Goal: Task Accomplishment & Management: Use online tool/utility

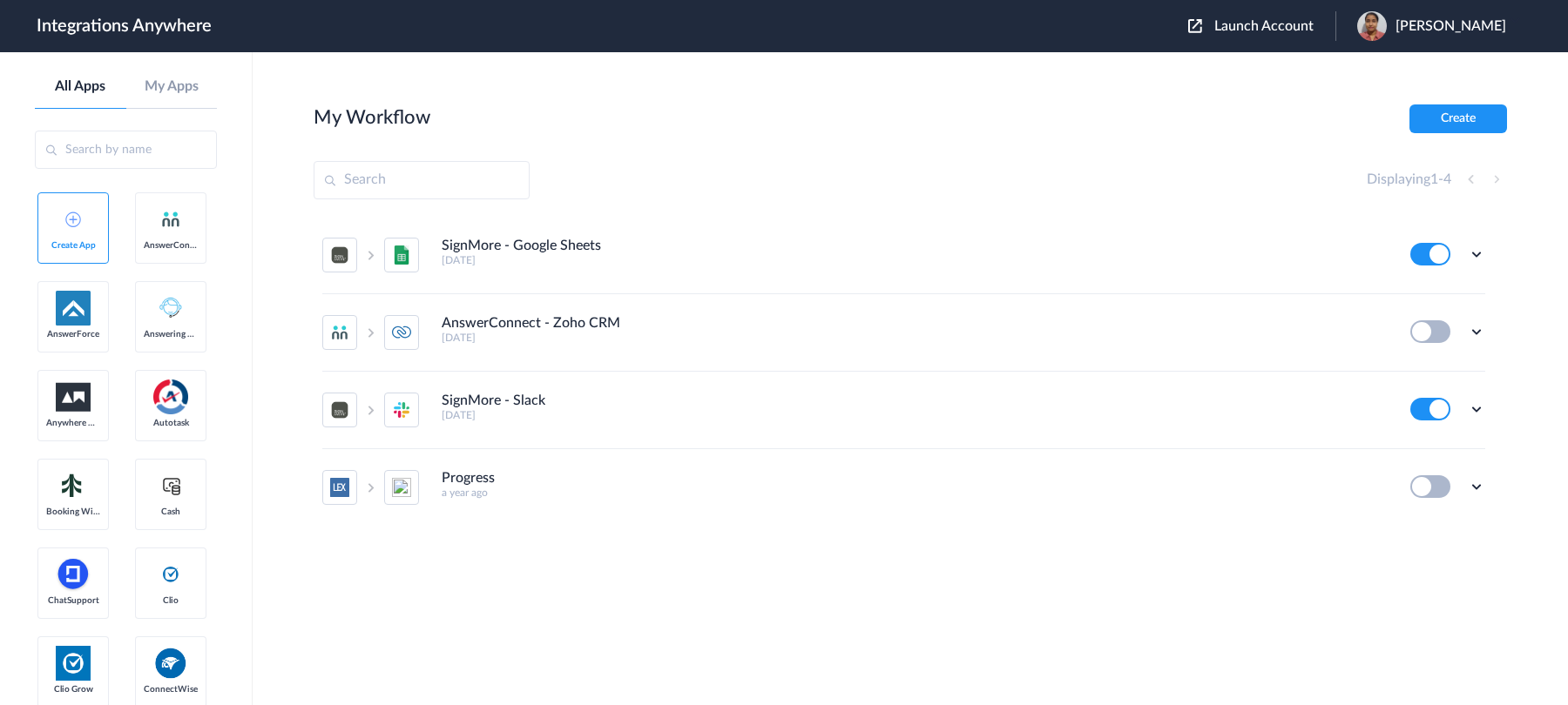
click at [1221, 26] on span "Launch Account" at bounding box center [1264, 25] width 99 height 14
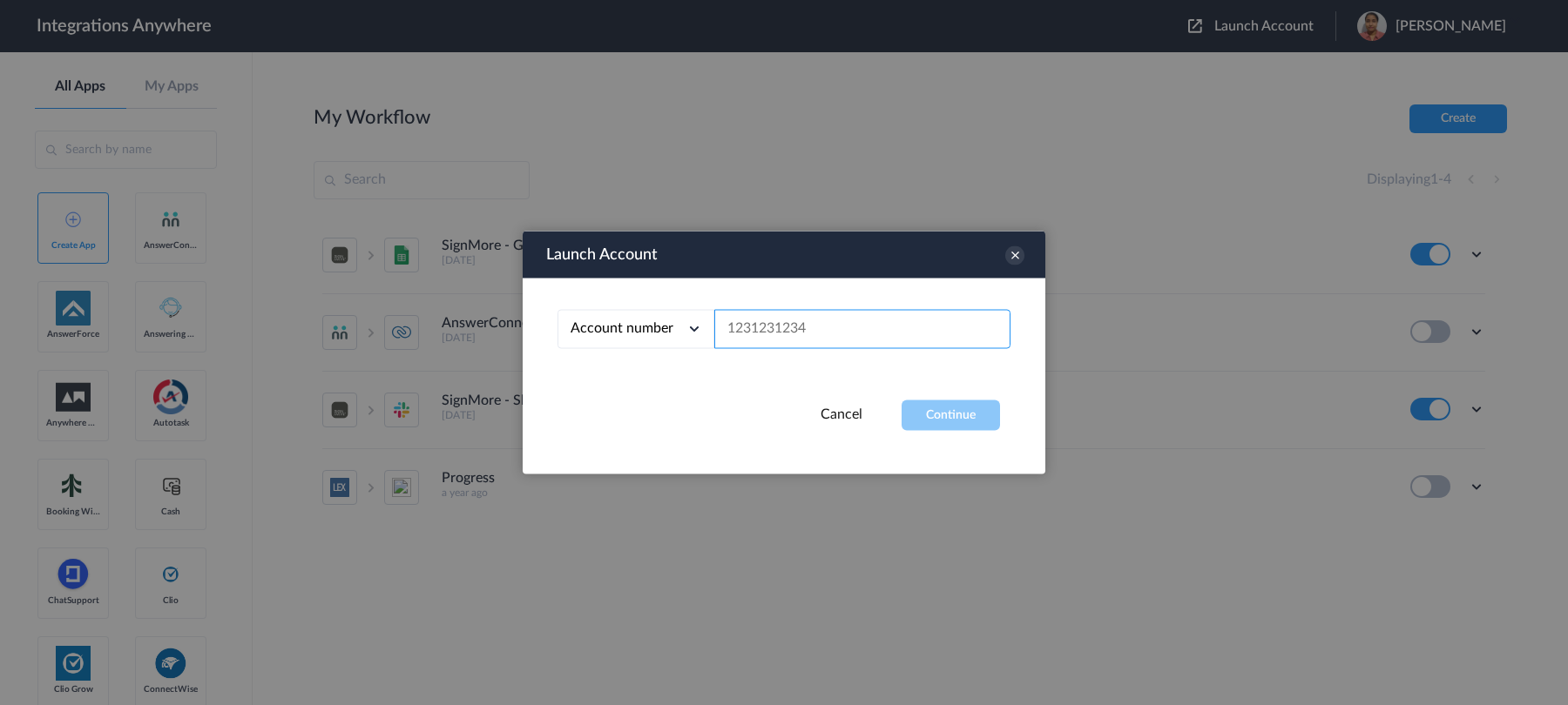
click at [874, 333] on input "text" at bounding box center [862, 329] width 297 height 39
paste input "2523519819"
click at [944, 398] on div "Account number Account number Email address 2523519819" at bounding box center [784, 339] width 523 height 122
click at [947, 410] on button "Continue" at bounding box center [950, 415] width 98 height 31
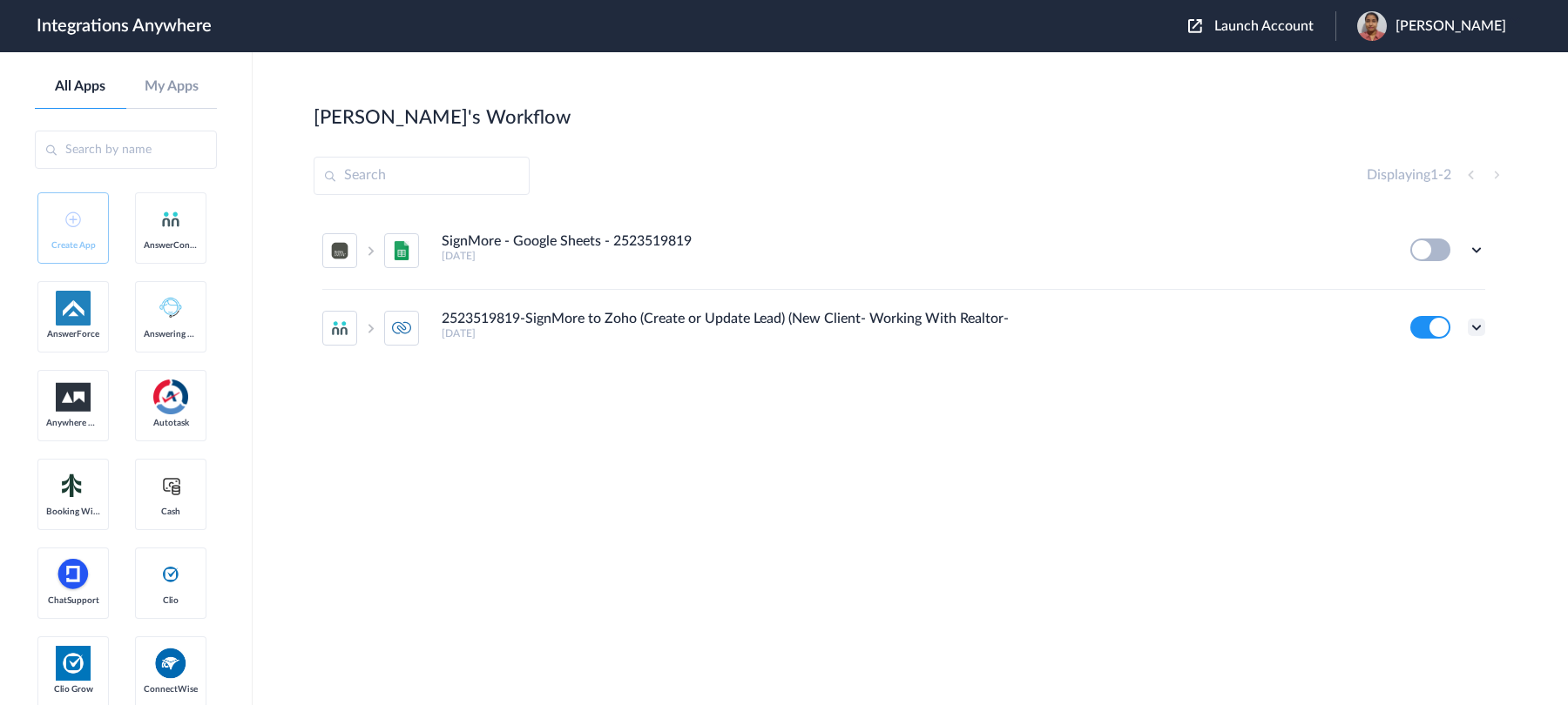
click at [1479, 328] on icon at bounding box center [1476, 327] width 18 height 18
click at [1420, 376] on li "Edit" at bounding box center [1428, 367] width 113 height 32
click at [1274, 21] on span "Launch Account" at bounding box center [1264, 25] width 99 height 14
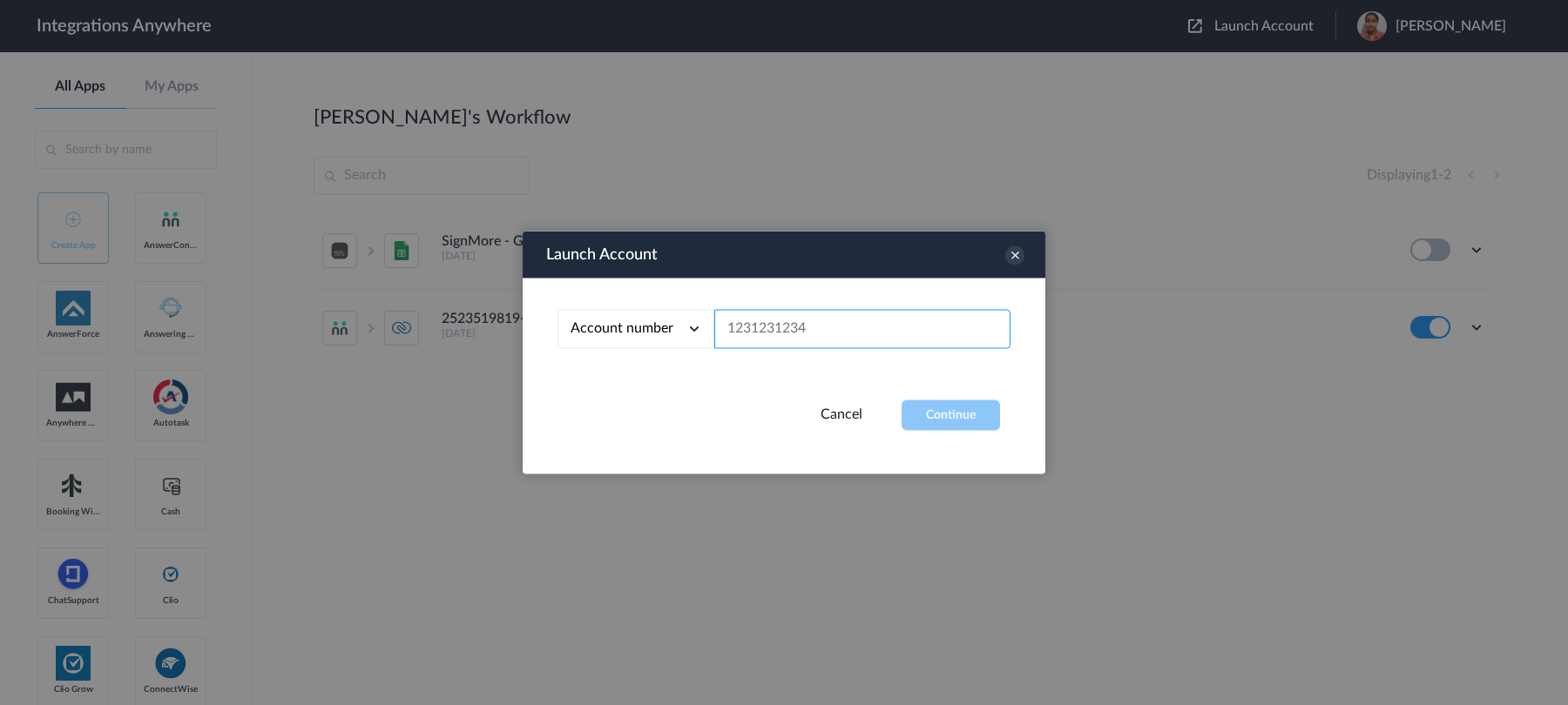
click at [872, 343] on input "text" at bounding box center [862, 329] width 297 height 39
paste input "1210005298"
type input "1210005298"
click at [956, 408] on button "Continue" at bounding box center [950, 415] width 98 height 31
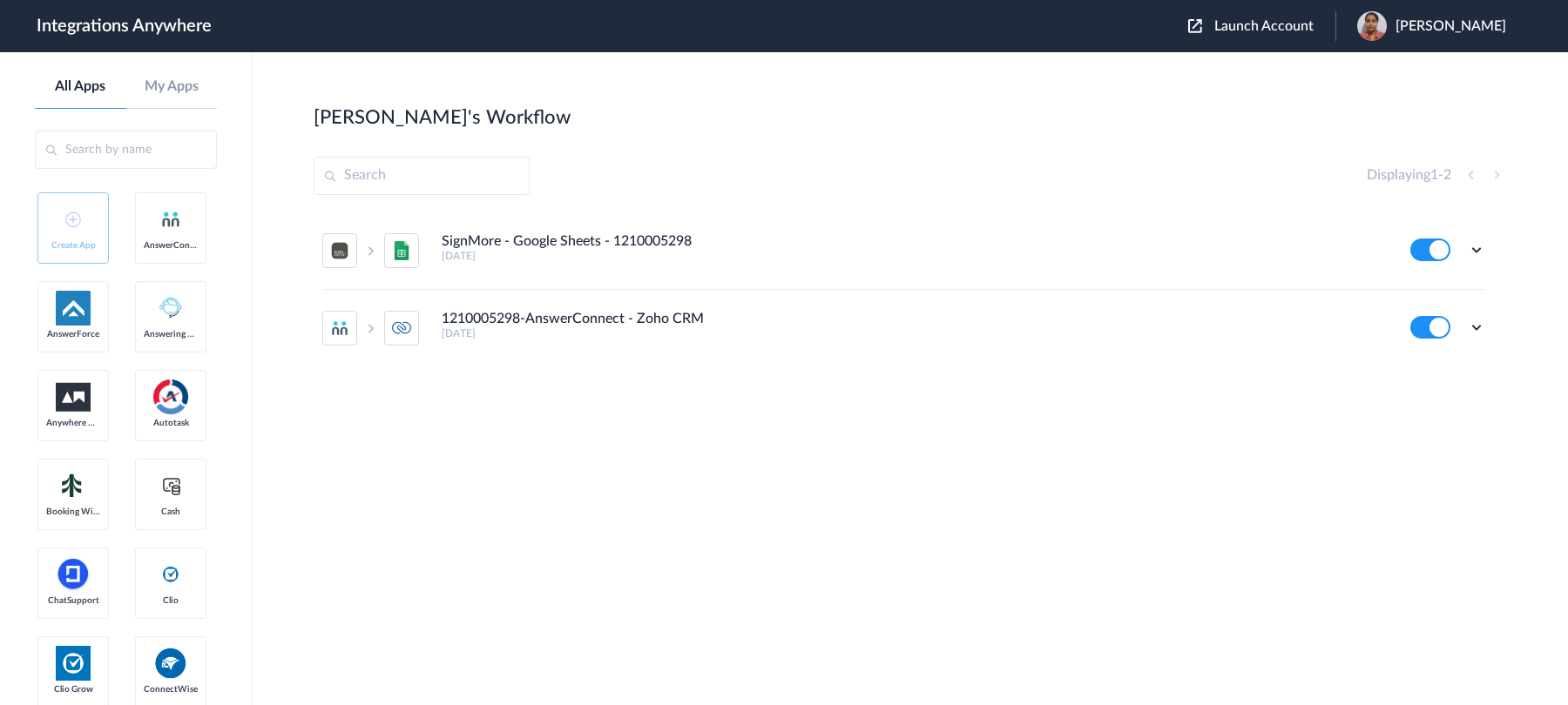
click at [636, 250] on h5 "2 years ago" at bounding box center [914, 255] width 945 height 12
click at [1480, 330] on icon at bounding box center [1476, 327] width 18 height 18
click at [1456, 374] on li "Edit" at bounding box center [1428, 367] width 113 height 32
click at [1476, 249] on icon at bounding box center [1476, 250] width 18 height 18
click at [1448, 286] on li "Edit" at bounding box center [1428, 290] width 113 height 32
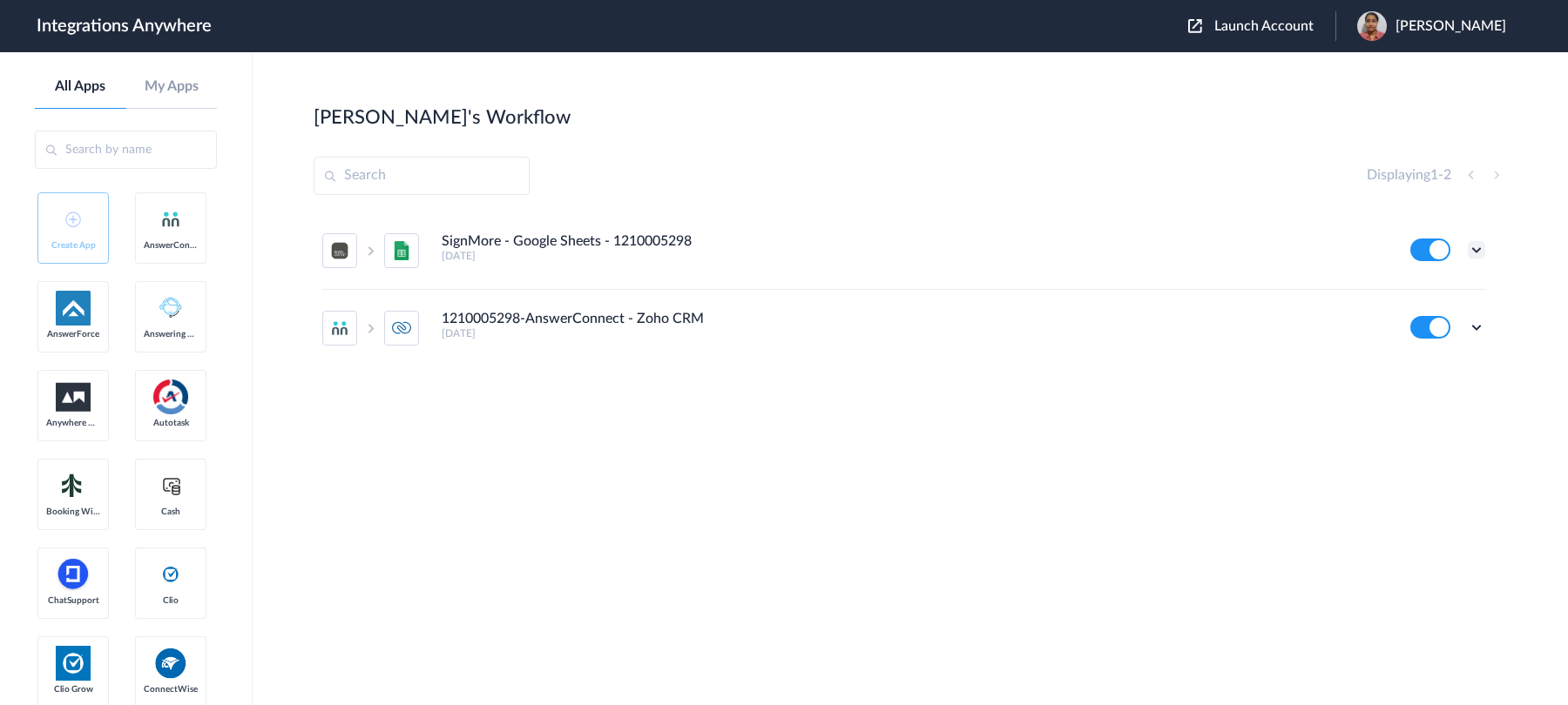
click at [1472, 250] on icon at bounding box center [1476, 250] width 18 height 18
click at [1451, 289] on li "Edit" at bounding box center [1428, 290] width 113 height 32
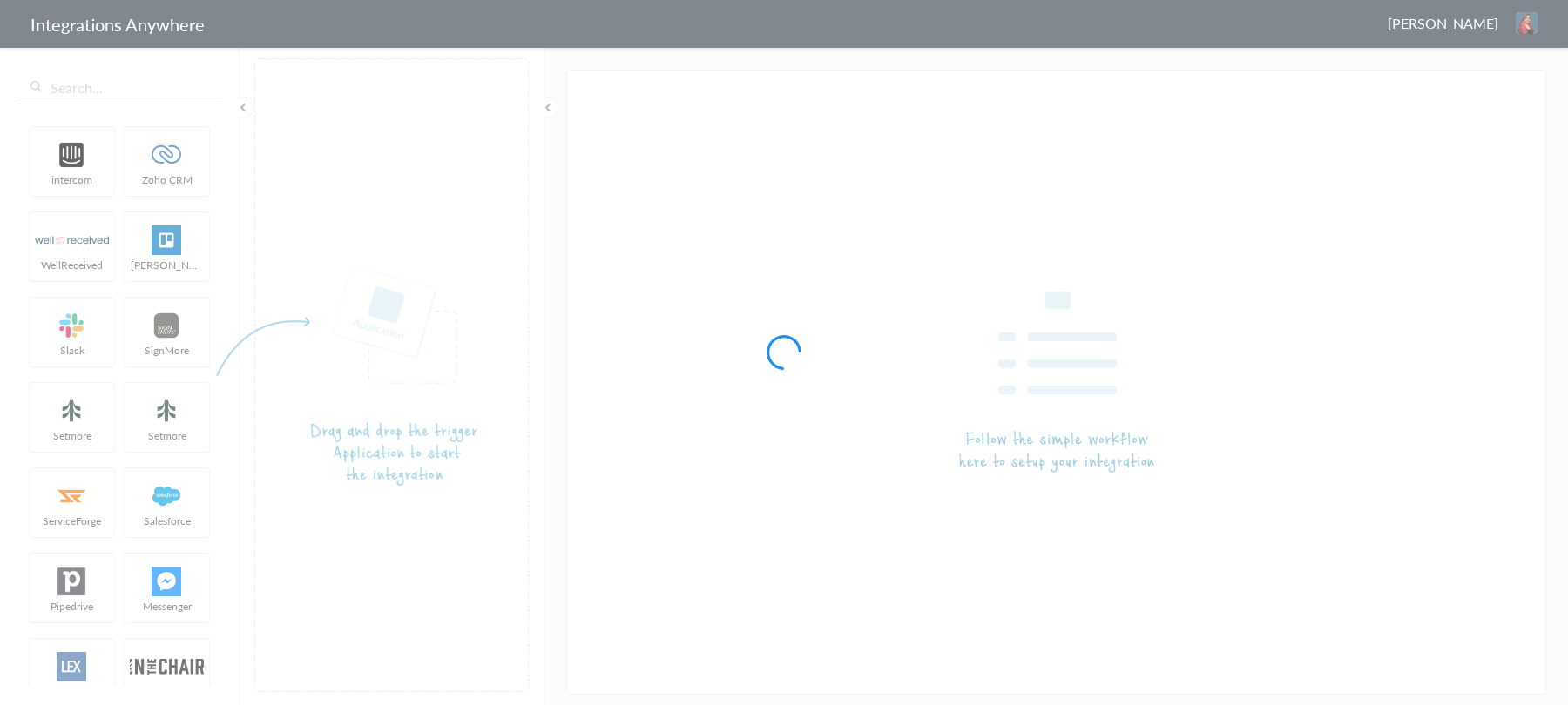
type input "2523519819-SignMore to Zoho (Create or Update Lead) (New Client- Working With R…"
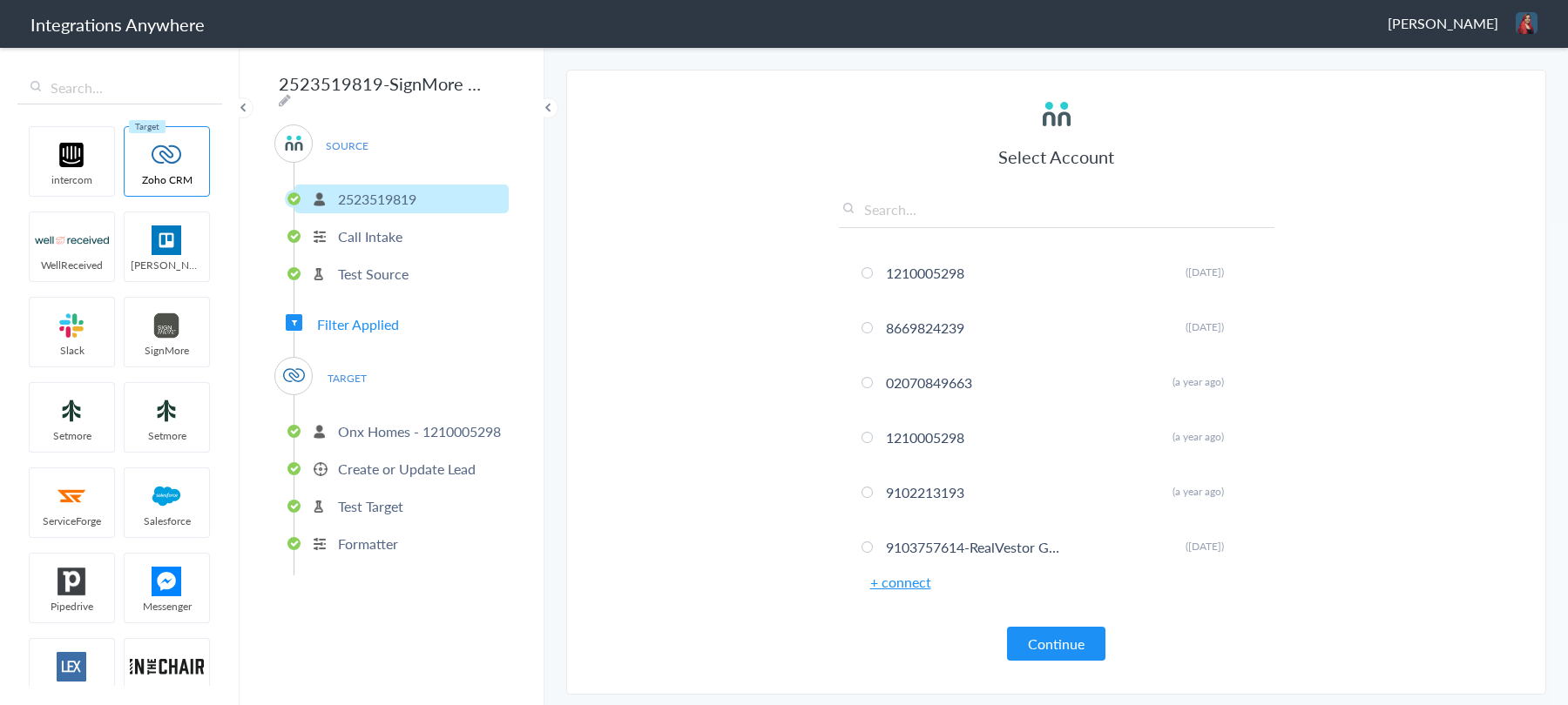
click at [356, 320] on span "Filter Applied" at bounding box center [358, 324] width 82 height 20
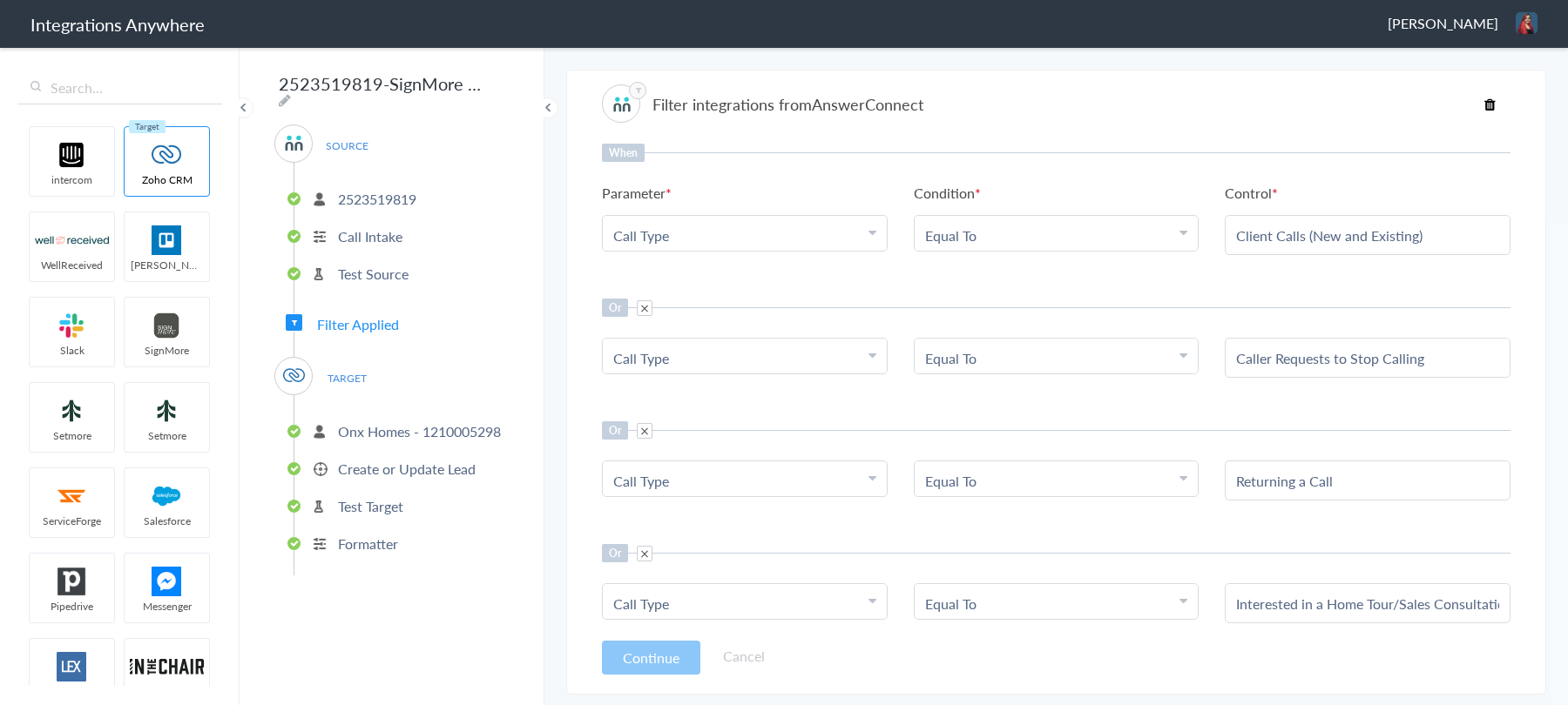
drag, startPoint x: 1215, startPoint y: 361, endPoint x: 1443, endPoint y: 361, distance: 228.0
click at [1443, 361] on ul "Choose Parameter Call Type First Name Last Name Email Phone If yes, Name of the…" at bounding box center [1055, 357] width 908 height 40
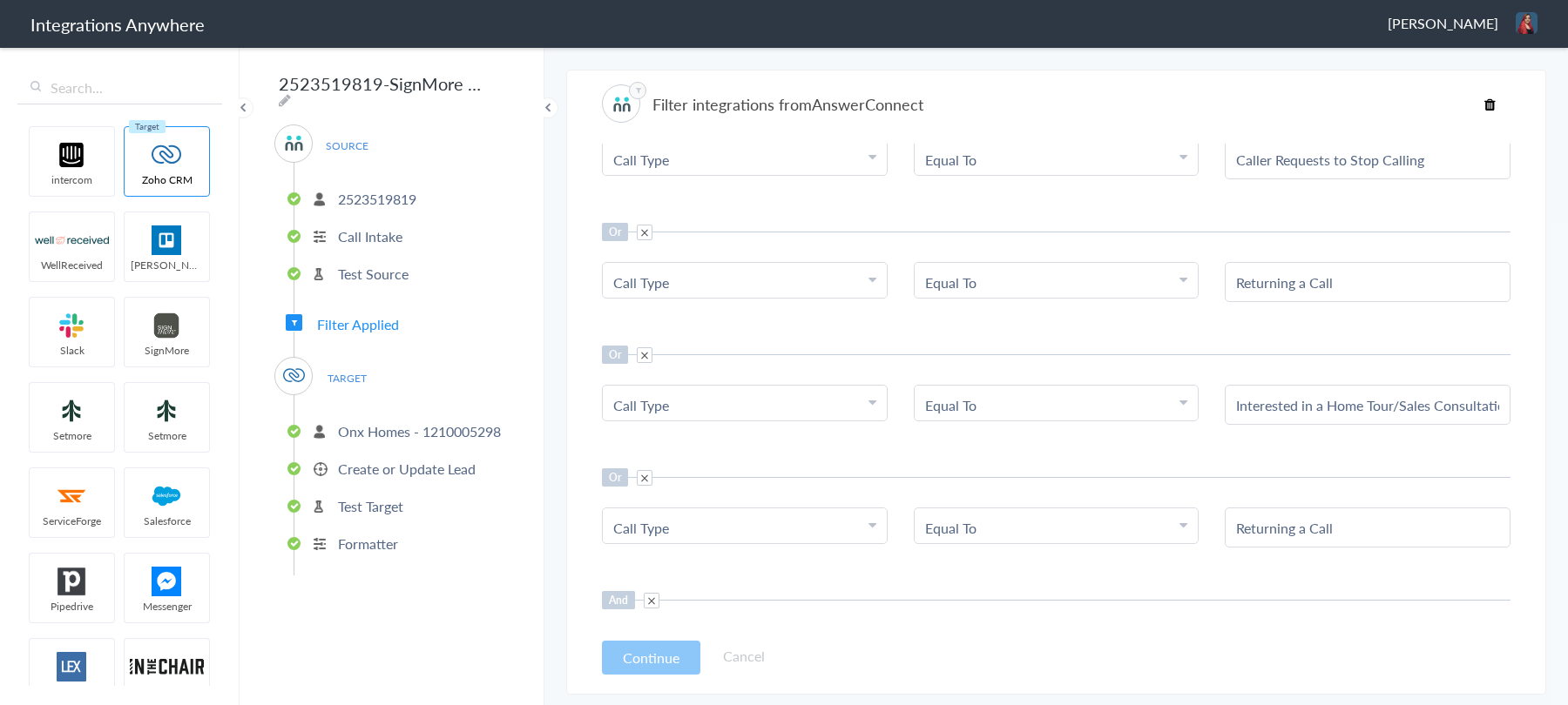
scroll to position [200, 0]
drag, startPoint x: 1230, startPoint y: 400, endPoint x: 1465, endPoint y: 400, distance: 235.0
click at [1465, 400] on div "Interested in a Home Tour/Sales Consultation Call" at bounding box center [1367, 403] width 285 height 40
drag, startPoint x: 1519, startPoint y: 400, endPoint x: 1247, endPoint y: 403, distance: 272.0
click at [1349, 403] on section "Filter integrations from AnswerConnect When Parameter Choose Parameter Call Typ…" at bounding box center [1055, 381] width 980 height 625
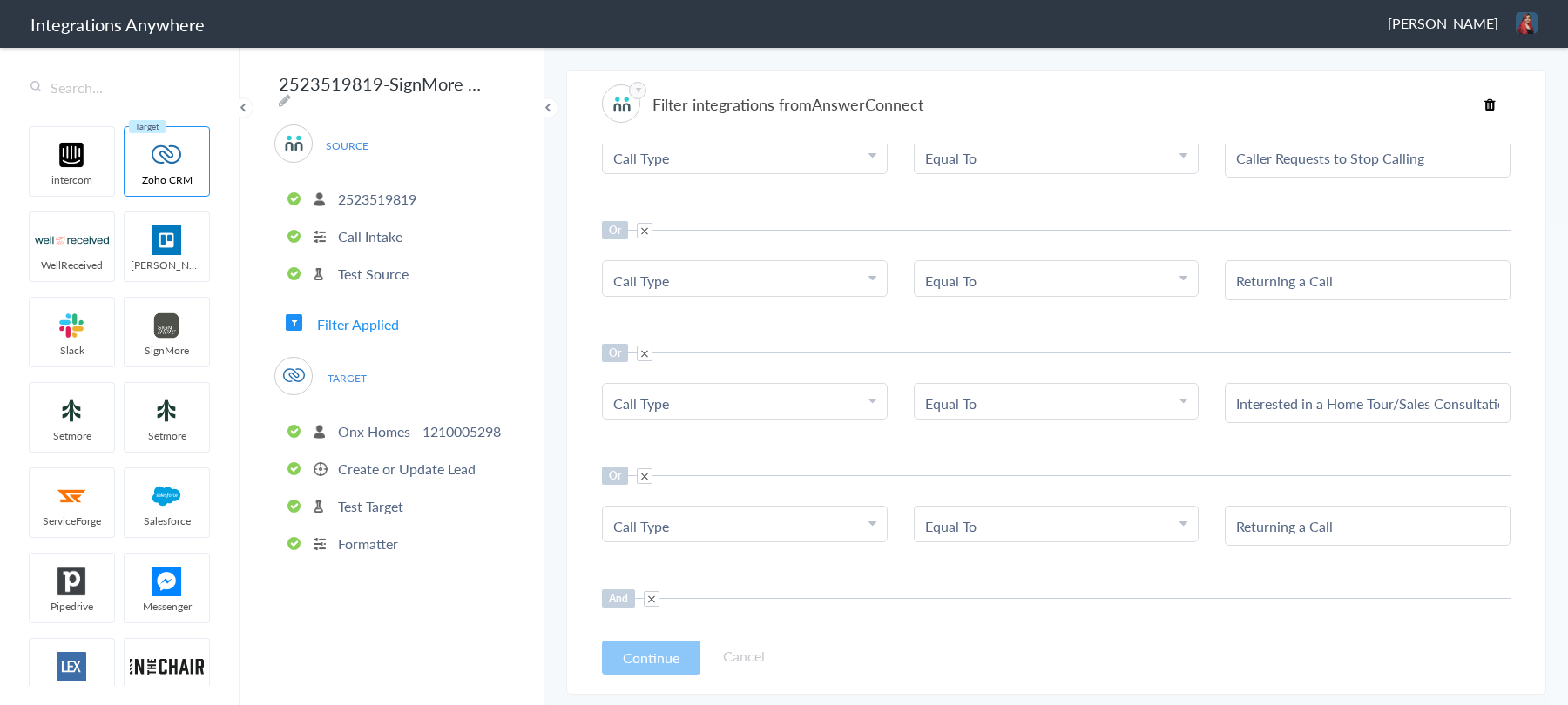
drag, startPoint x: 1214, startPoint y: 403, endPoint x: 1478, endPoint y: 403, distance: 264.0
click at [1478, 403] on ul "Choose Parameter Call Type First Name Last Name Email Phone If yes, Name of the…" at bounding box center [1055, 403] width 908 height 40
drag, startPoint x: 1204, startPoint y: 396, endPoint x: 1472, endPoint y: 396, distance: 268.0
click at [1472, 396] on ul "Choose Parameter Call Type First Name Last Name Email Phone If yes, Name of the…" at bounding box center [1055, 403] width 908 height 40
click at [1472, 396] on input "Interested in a Home Tour/Sales Consultation Call" at bounding box center [1367, 403] width 263 height 20
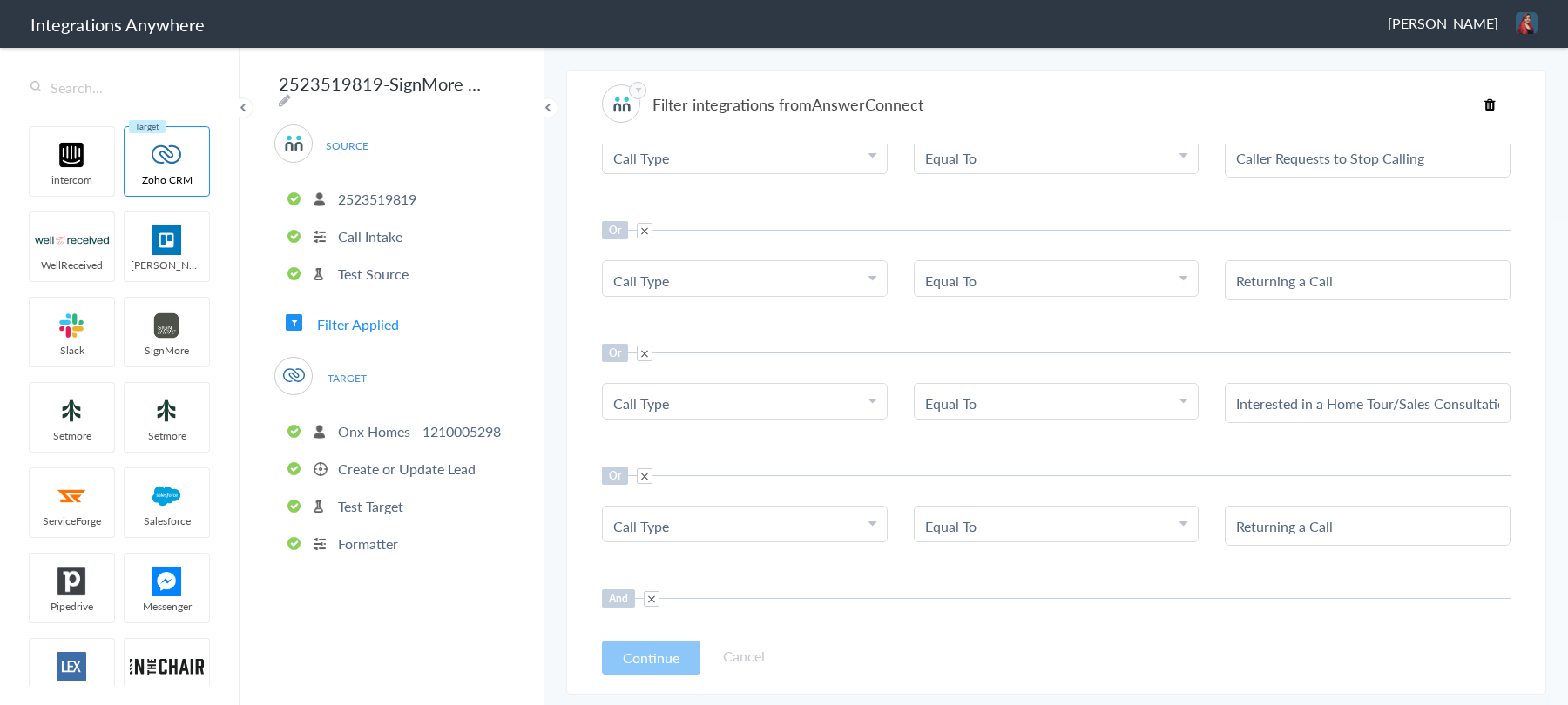
click at [1472, 396] on input "Interested in a Home Tour/Sales Consultation Call" at bounding box center [1367, 403] width 263 height 20
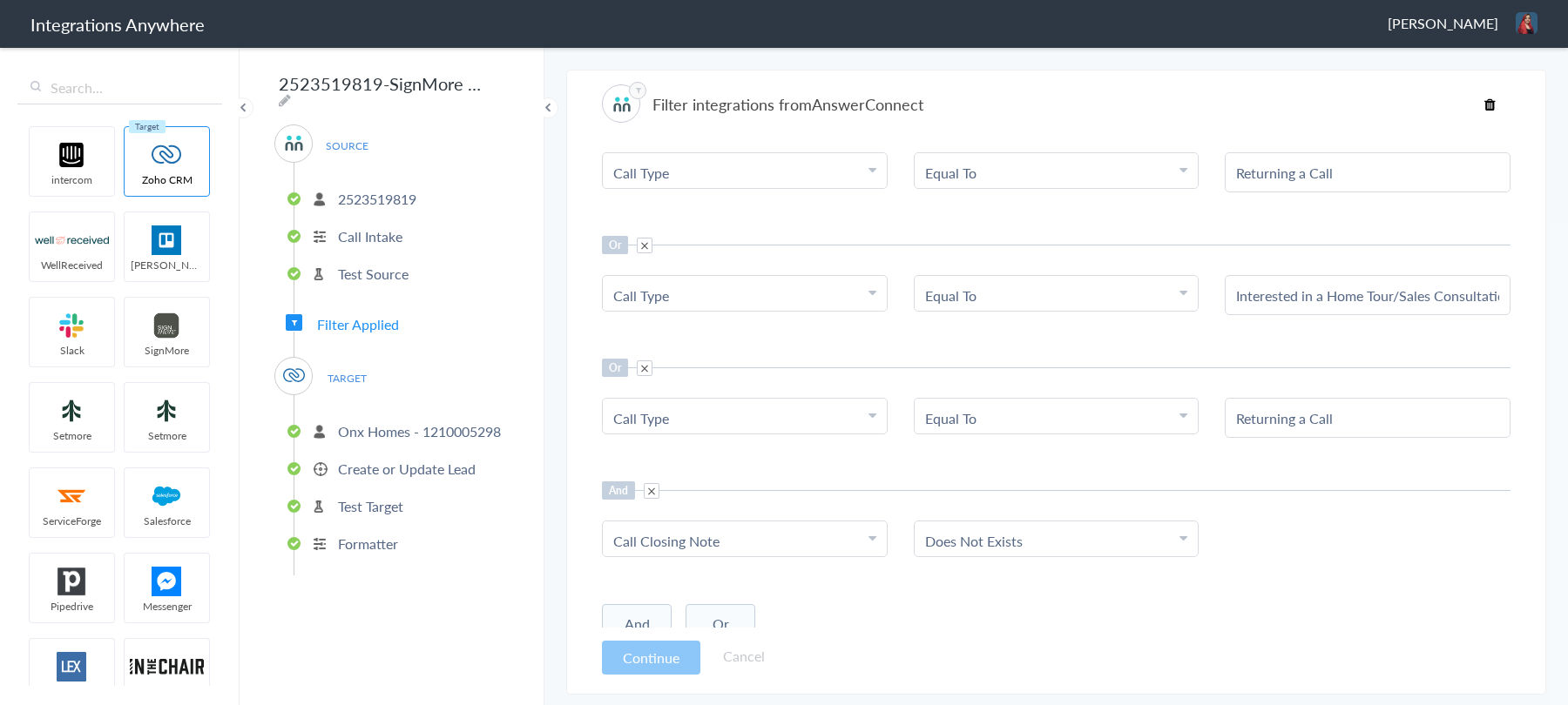
scroll to position [320, 0]
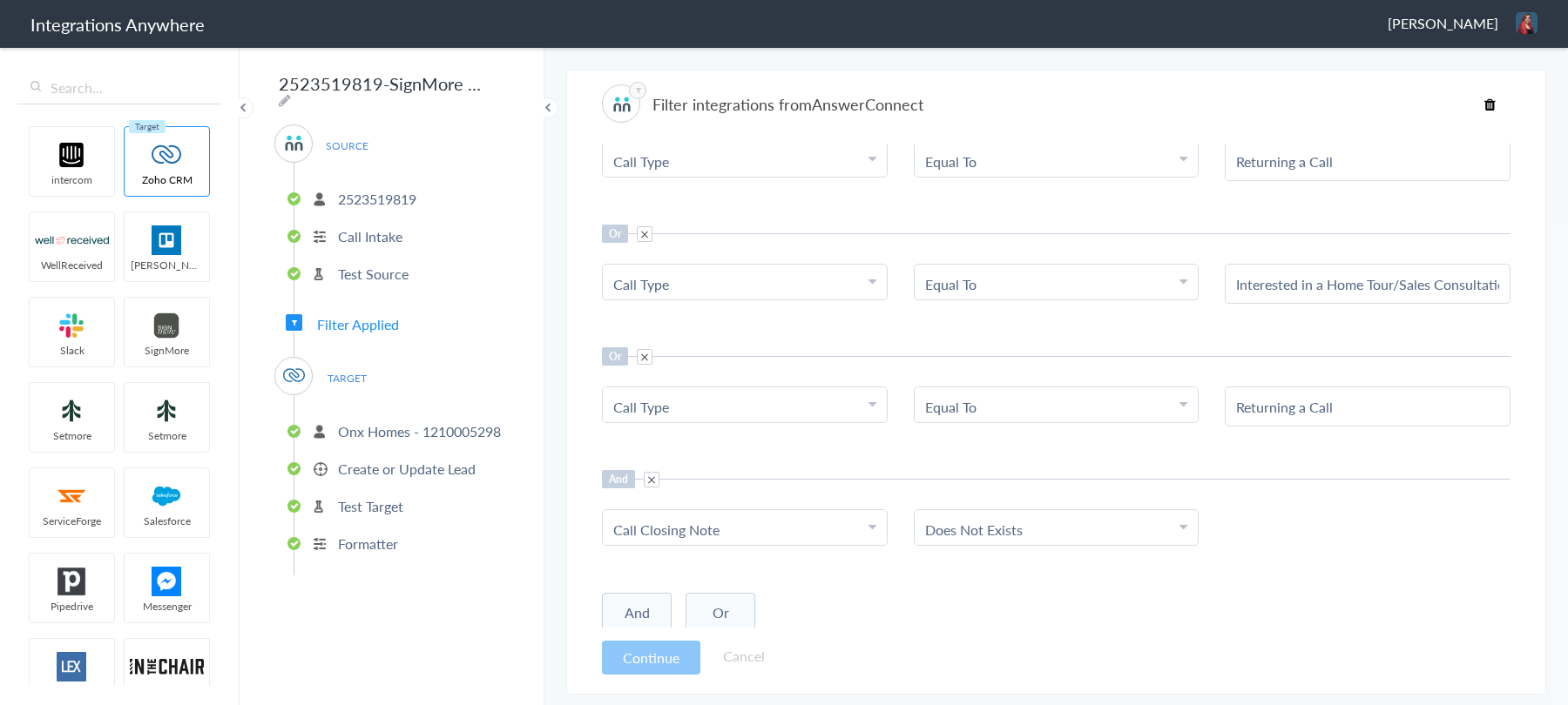
click at [1276, 410] on input "Returning a Call" at bounding box center [1367, 406] width 263 height 20
click at [381, 459] on p "Create or Update Lead" at bounding box center [406, 468] width 138 height 20
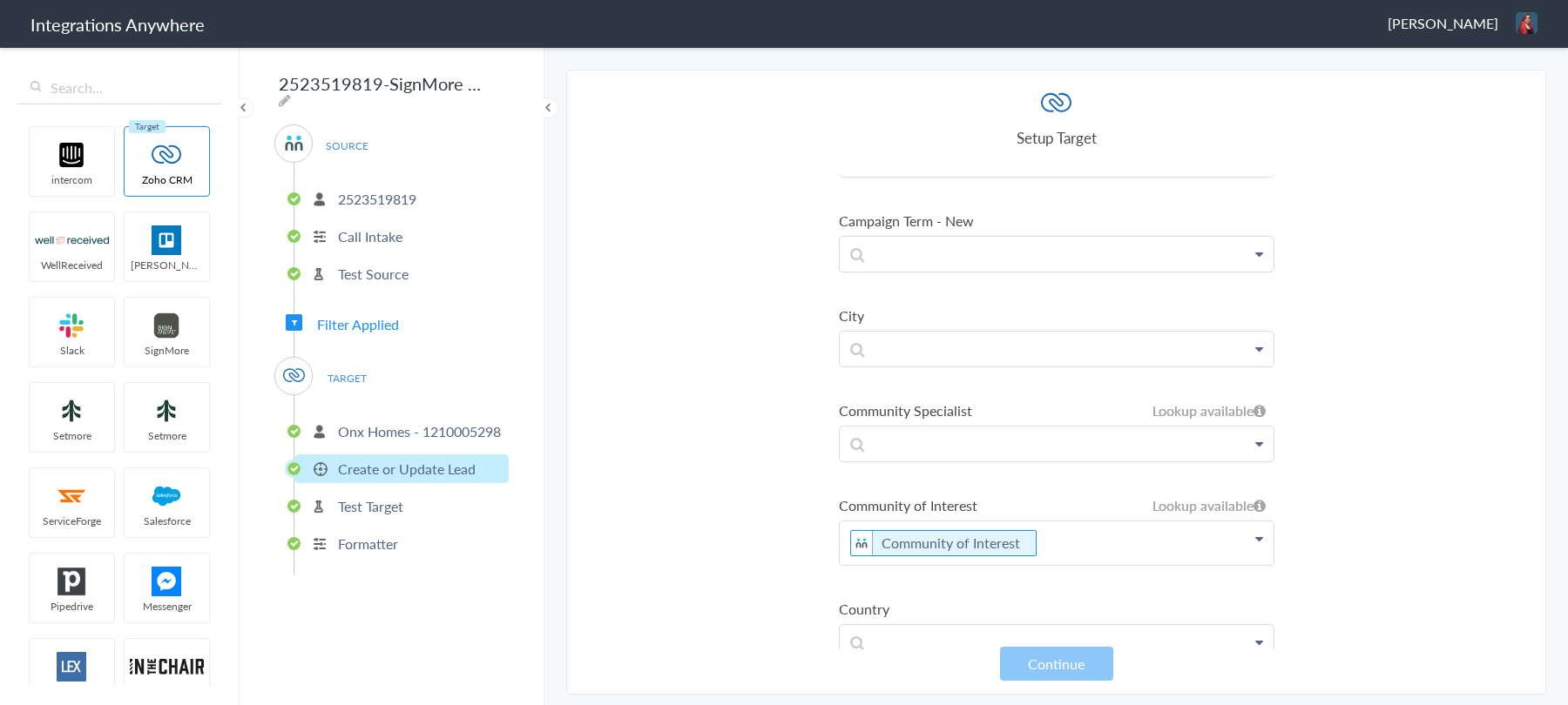
scroll to position [3914, 0]
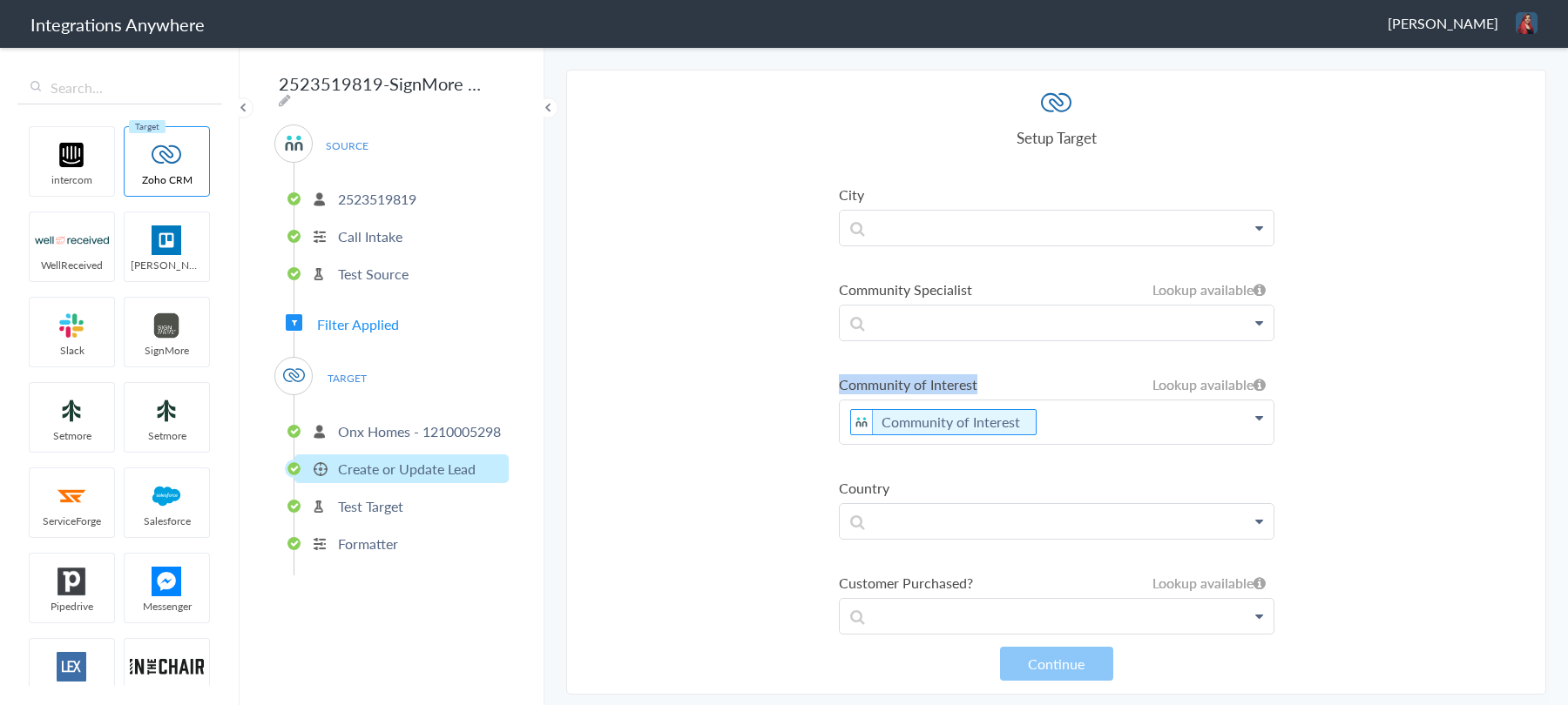
drag, startPoint x: 838, startPoint y: 361, endPoint x: 1012, endPoint y: 358, distance: 174.0
click at [1012, 374] on label "Community of Interest" at bounding box center [1055, 383] width 435 height 20
copy label "Community of Interest"
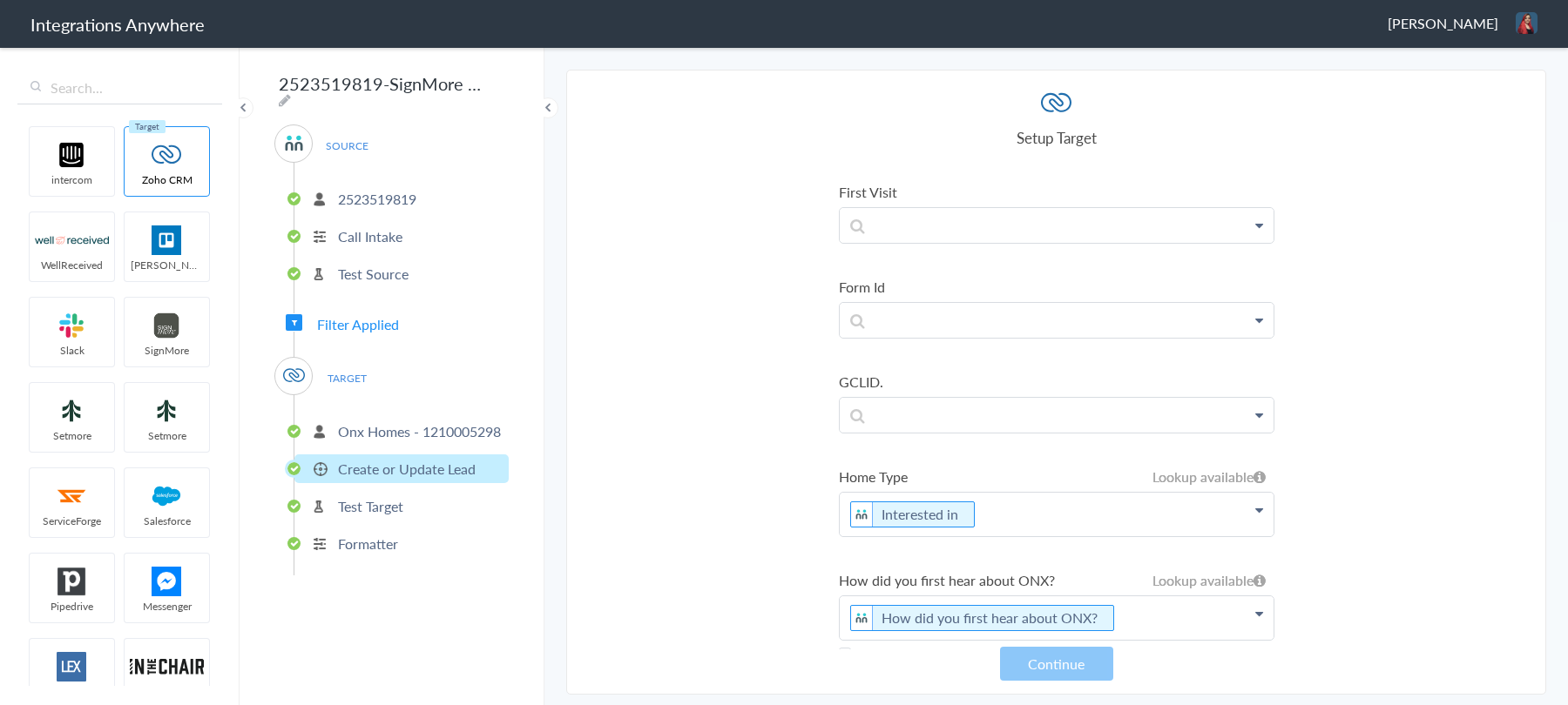
scroll to position [5186, 0]
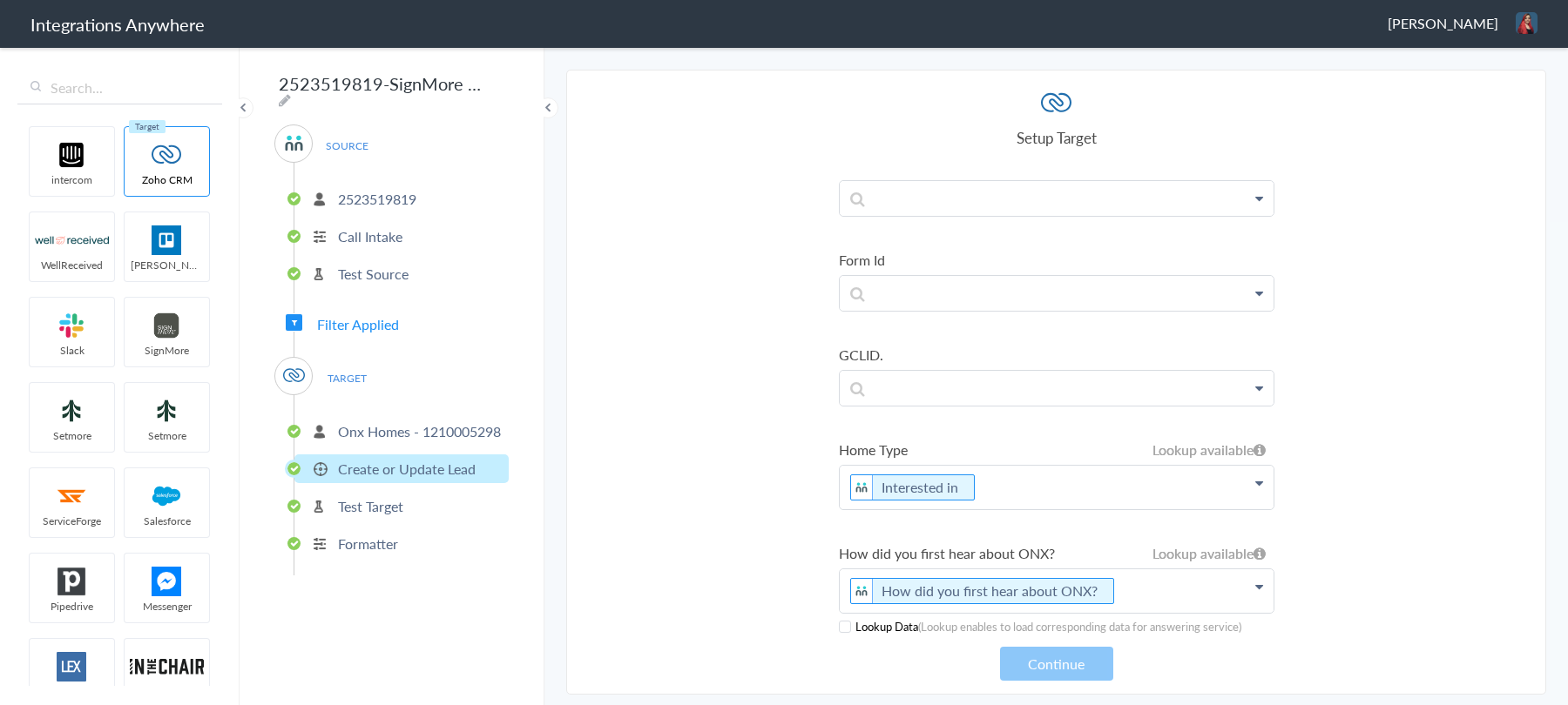
click at [864, 439] on label "Home Type" at bounding box center [1055, 449] width 435 height 20
copy li "Home Type"
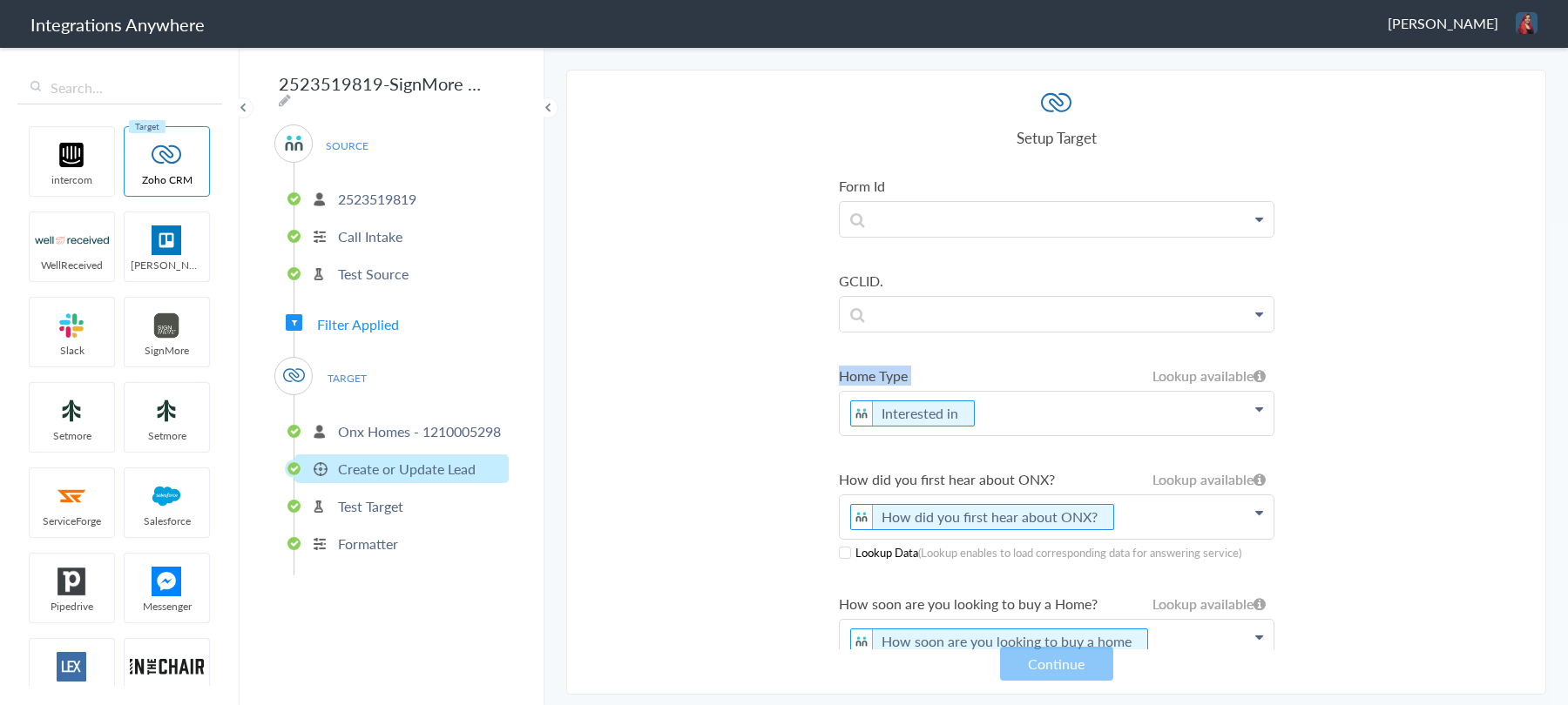
scroll to position [5267, 0]
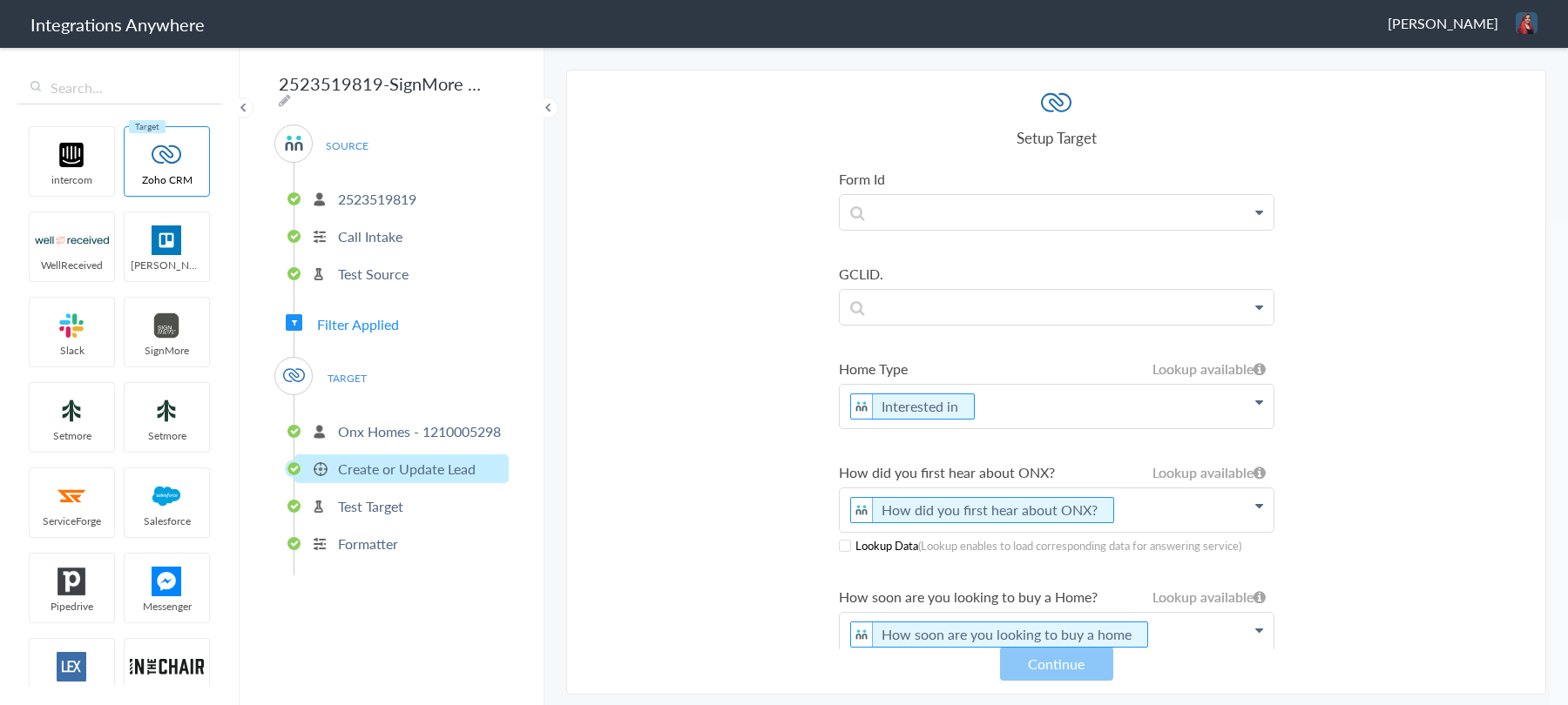
click at [922, 462] on label "How did you first hear about ONX?" at bounding box center [1055, 471] width 435 height 20
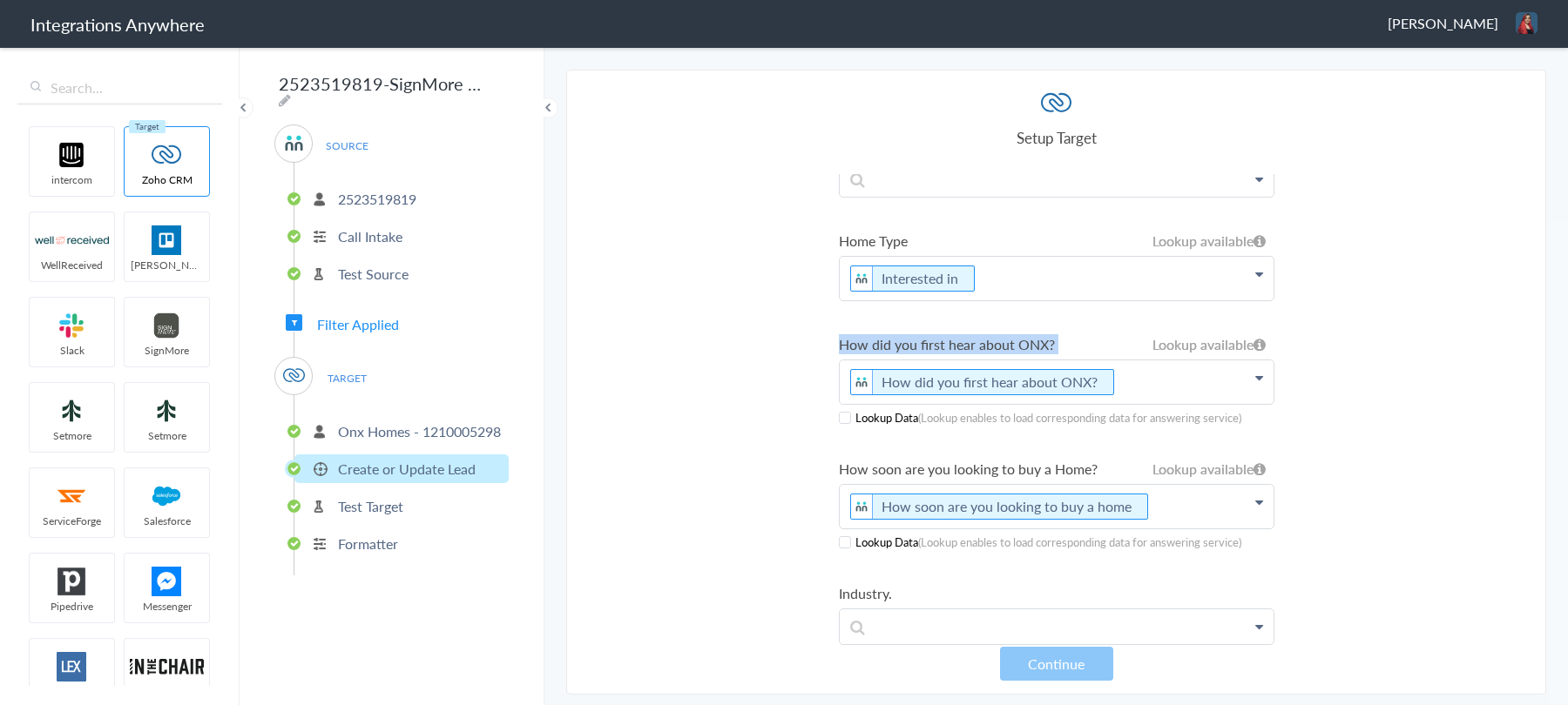
scroll to position [5414, 0]
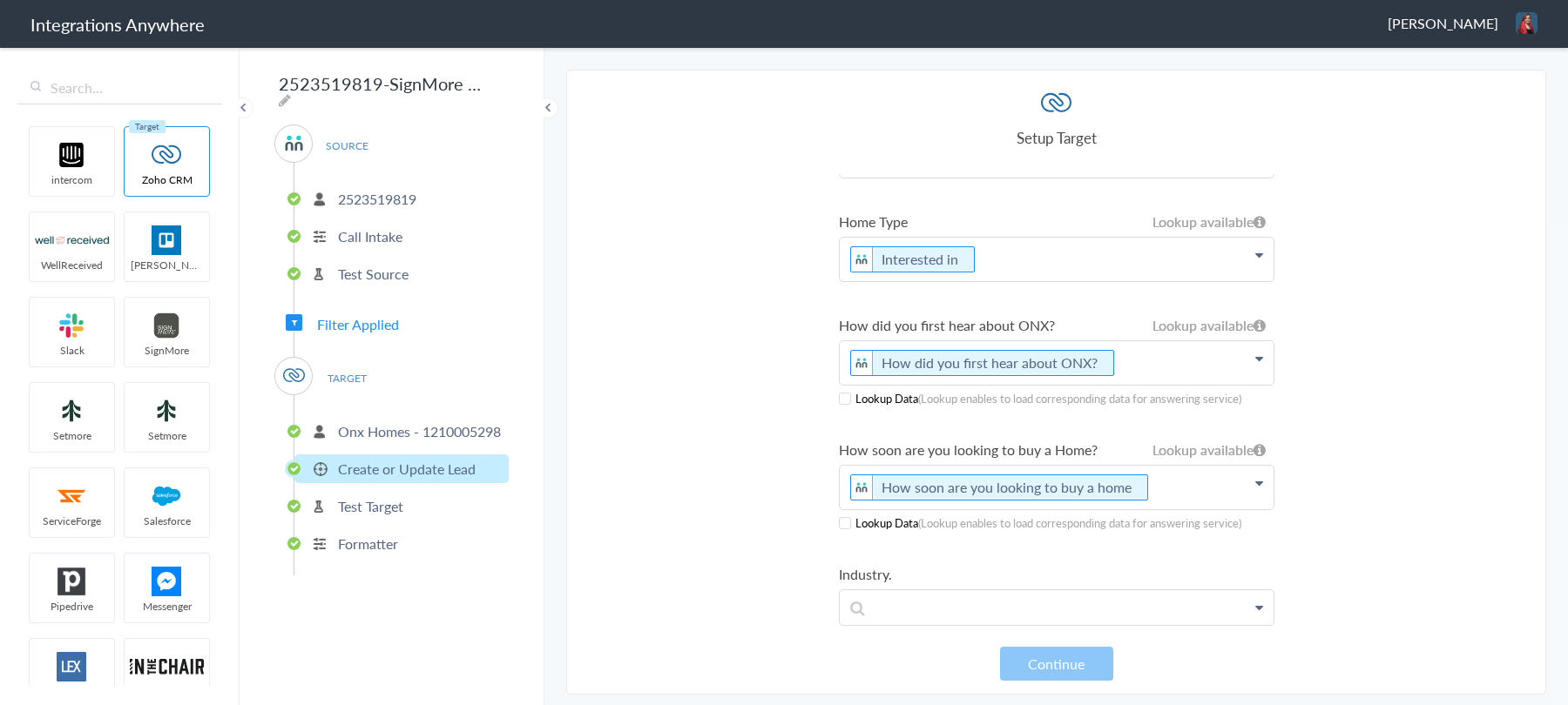
click at [884, 439] on label "How soon are you looking to buy a Home?" at bounding box center [1055, 449] width 435 height 20
copy li "How soon are you looking to buy a Home?"
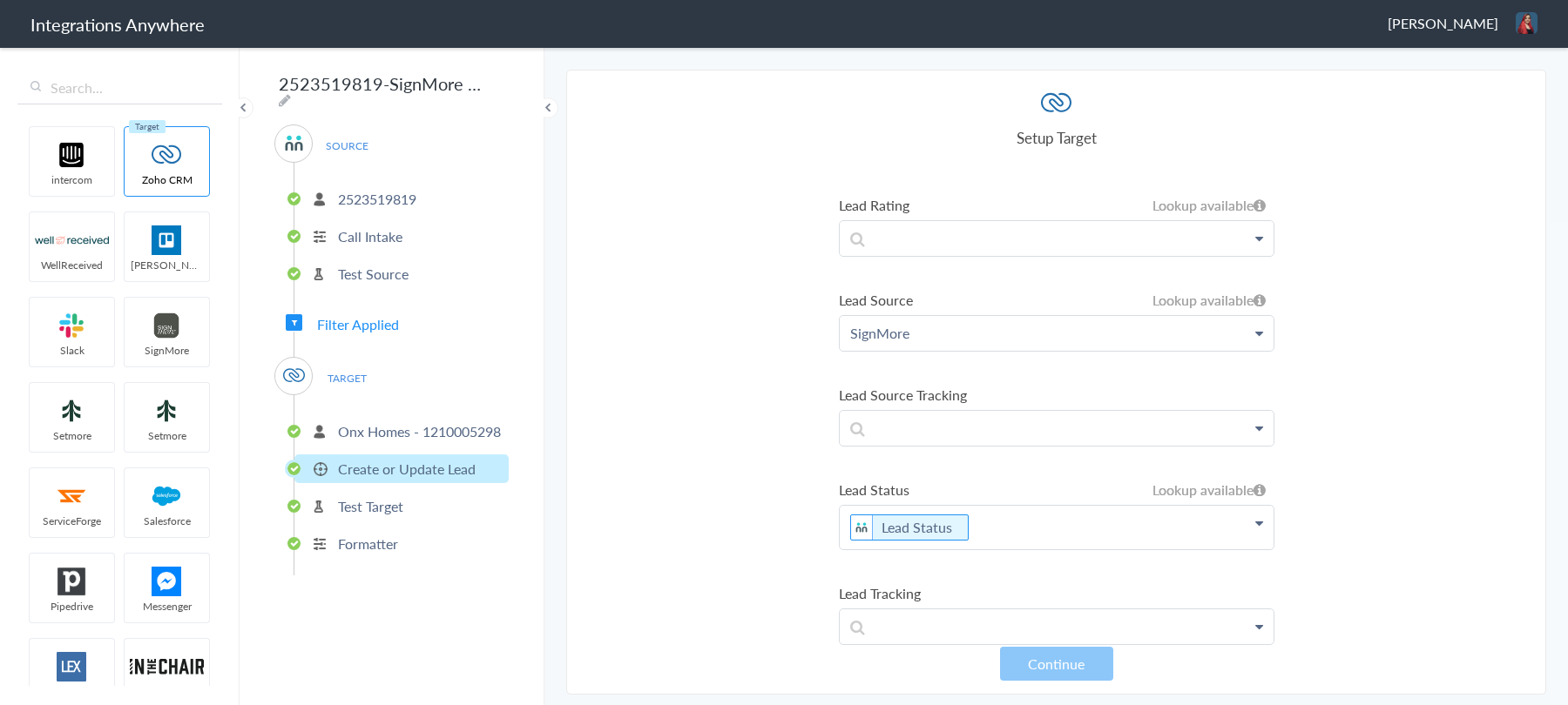
scroll to position [6352, 0]
drag, startPoint x: 825, startPoint y: 255, endPoint x: 935, endPoint y: 307, distance: 121.7
click at [935, 307] on section "Select Account 1210005298 Rename Delete (9 months ago) 8669824239 Rename Delete…" at bounding box center [1055, 381] width 980 height 625
click at [927, 290] on label "Lead Source" at bounding box center [1055, 299] width 435 height 20
drag, startPoint x: 922, startPoint y: 255, endPoint x: 826, endPoint y: 255, distance: 96.0
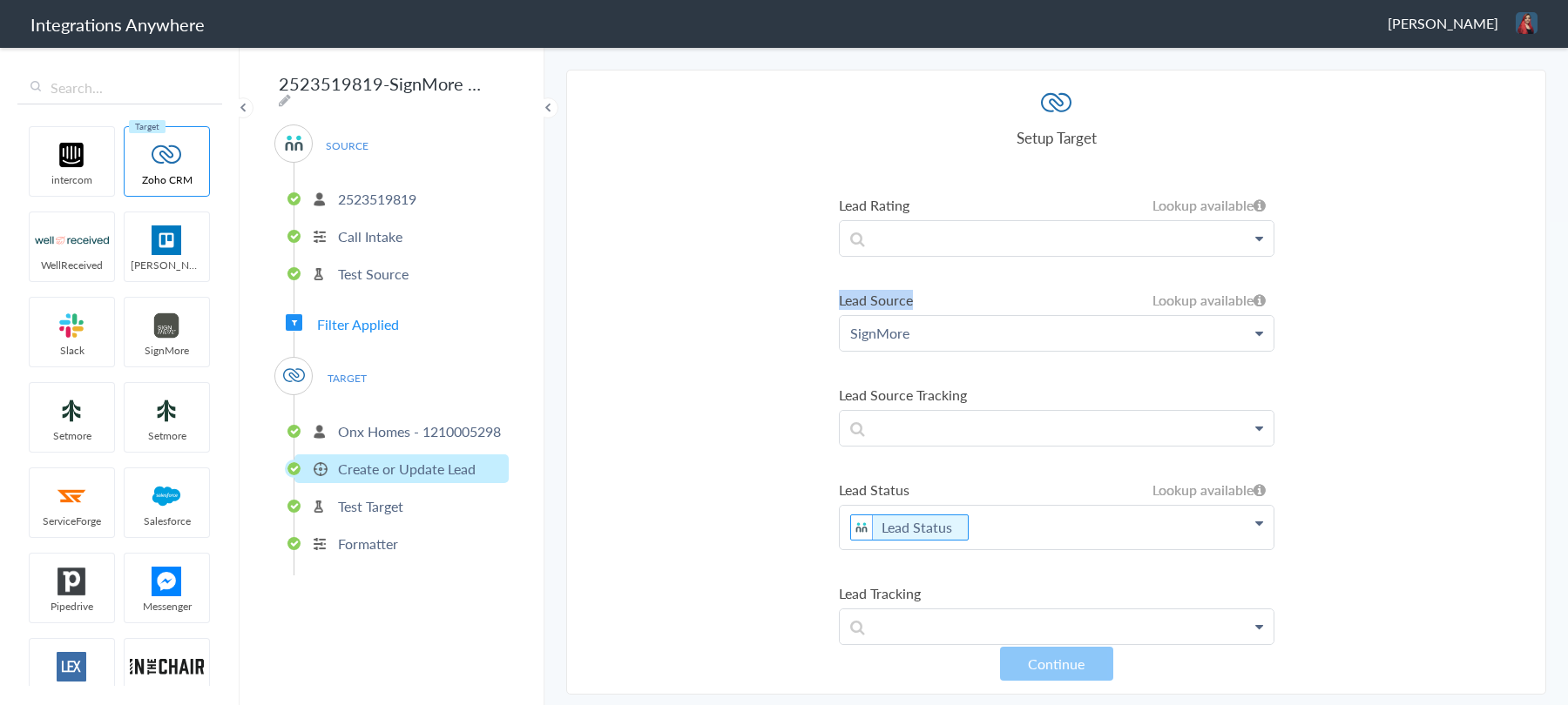
click at [826, 255] on section "Select Account 1210005298 Rename Delete (9 months ago) 8669824239 Rename Delete…" at bounding box center [1055, 381] width 980 height 625
copy label "Lead Source"
click at [884, 480] on label "Lead Status" at bounding box center [1055, 489] width 435 height 20
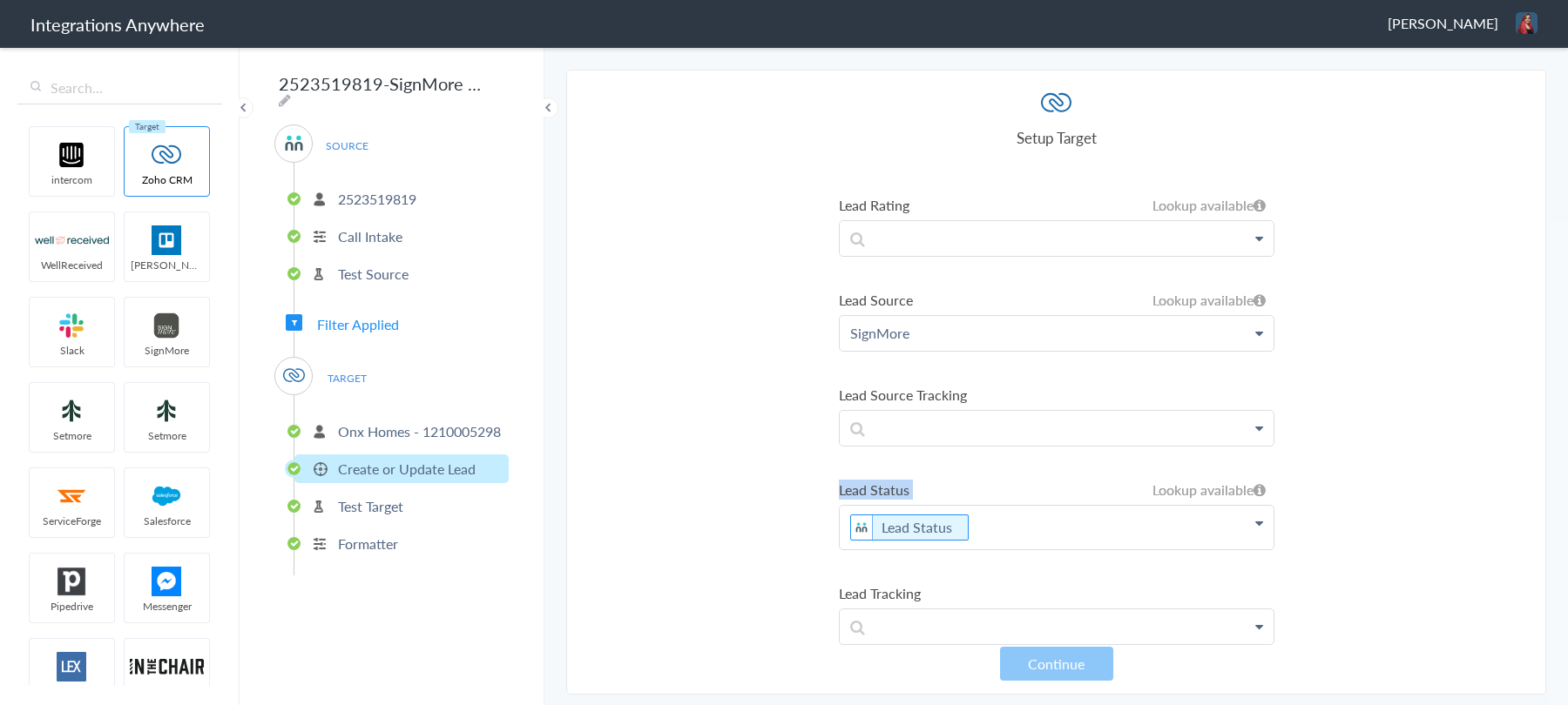
copy li "Lead Status"
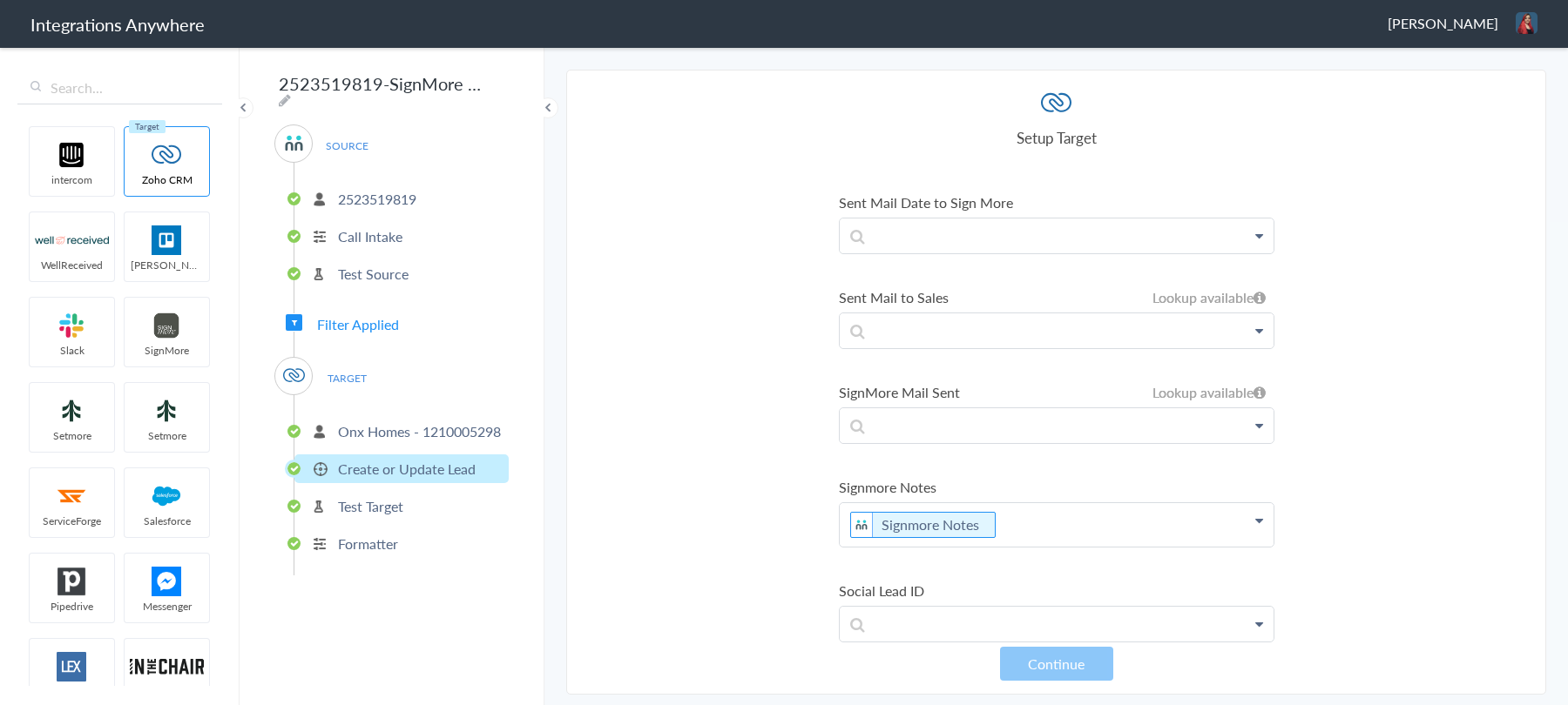
scroll to position [9394, 0]
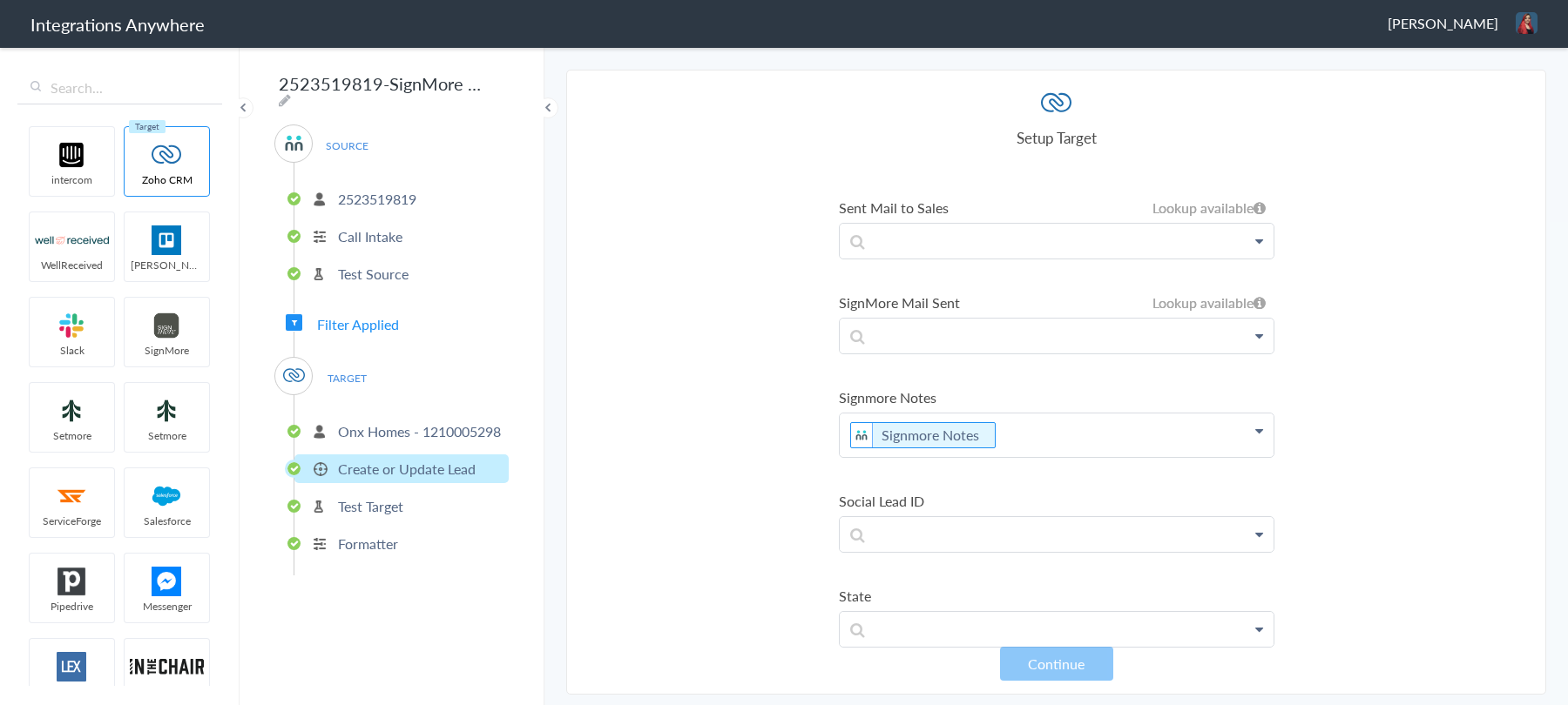
click at [865, 387] on label "Signmore Notes" at bounding box center [1055, 396] width 435 height 20
copy li "Signmore Notes"
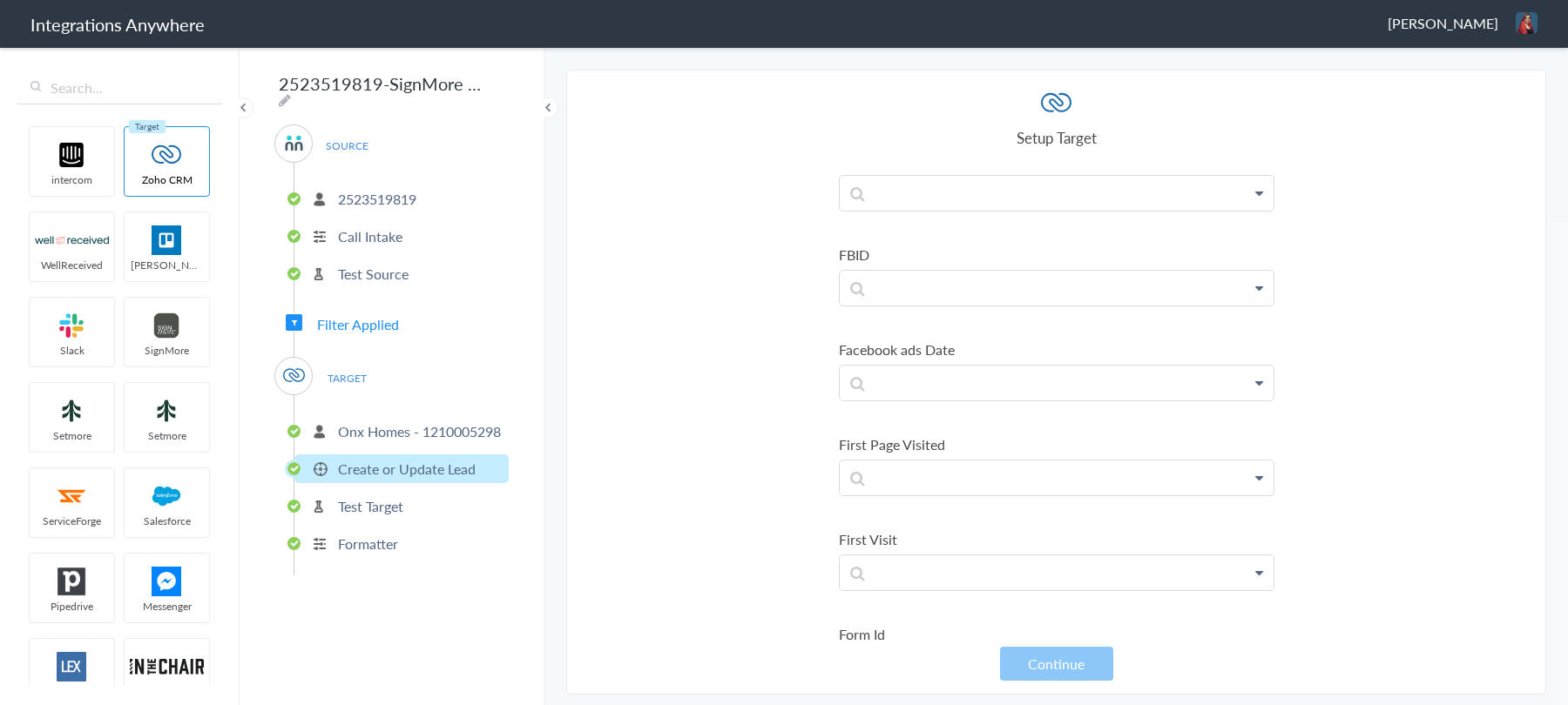
scroll to position [4804, 0]
click at [388, 195] on p "2523519819" at bounding box center [377, 198] width 79 height 20
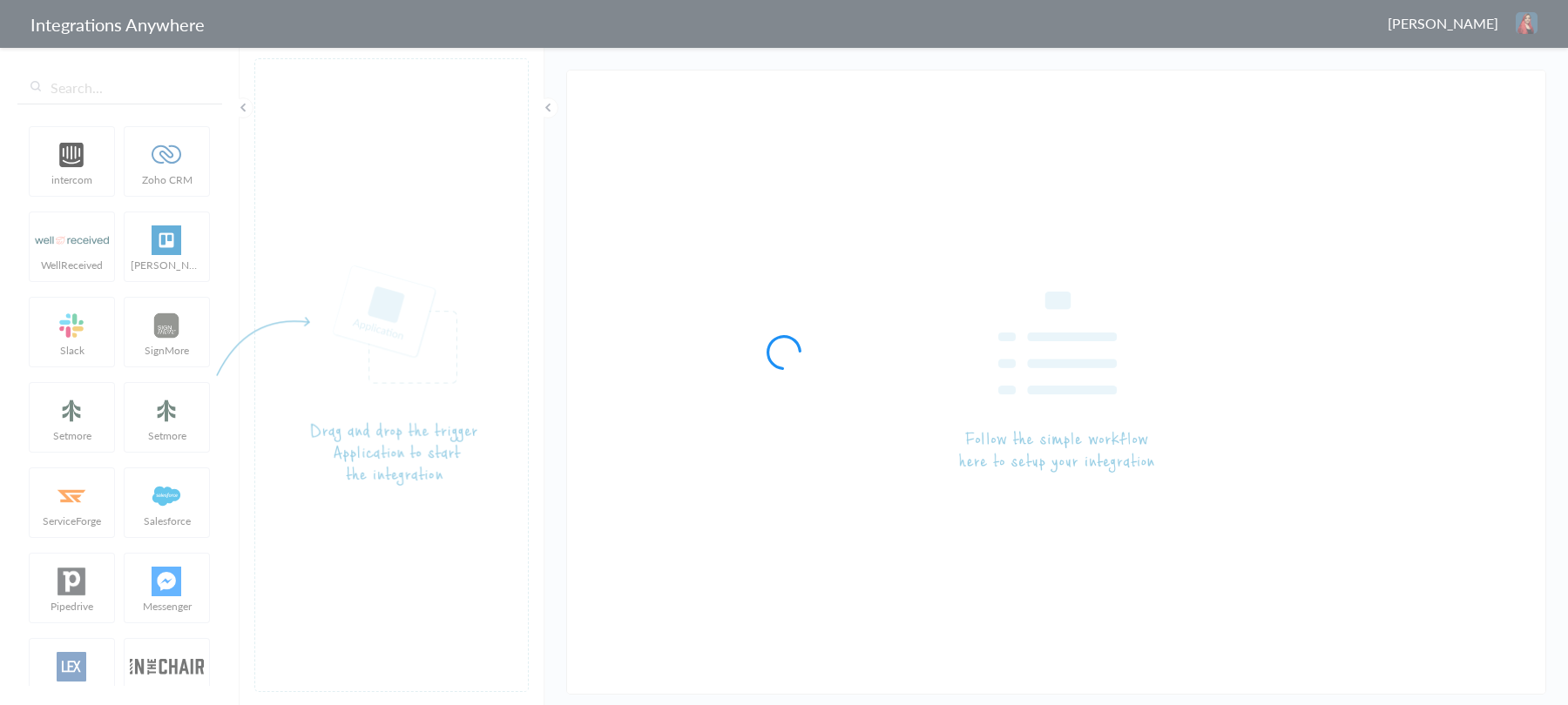
type input "2523519819-SignMore to Zoho (Create or Update Lead) (New Client- Working With R…"
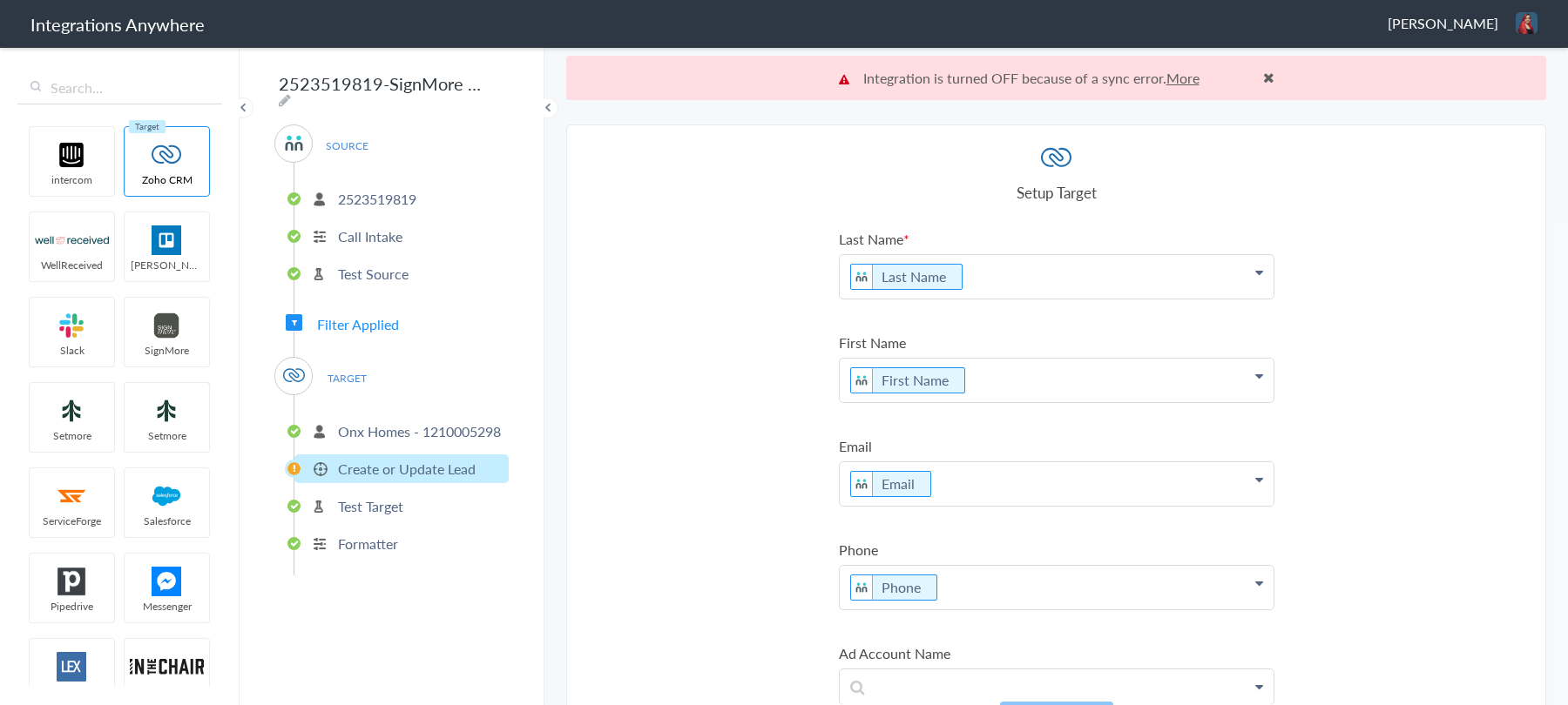
click at [387, 189] on p "2523519819" at bounding box center [377, 198] width 79 height 20
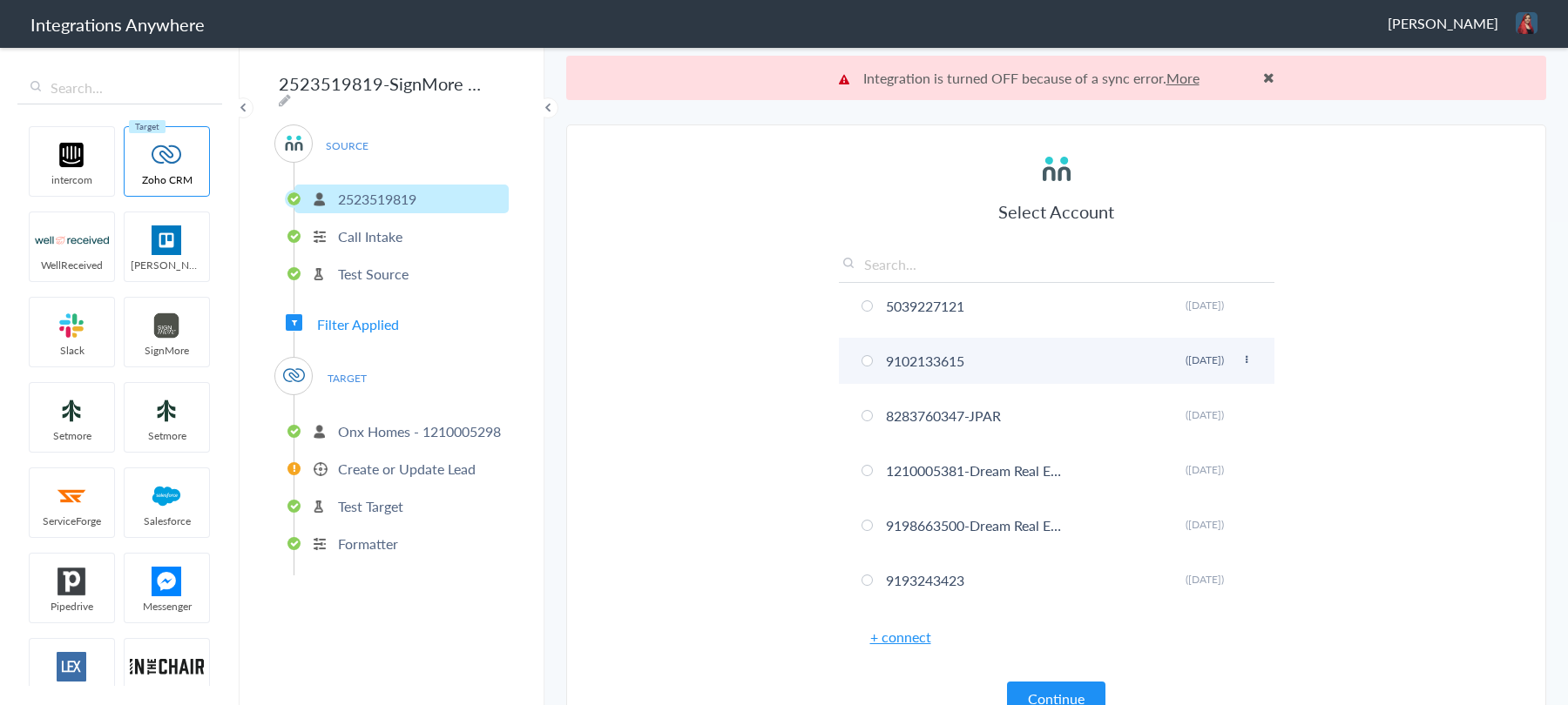
scroll to position [1054, 0]
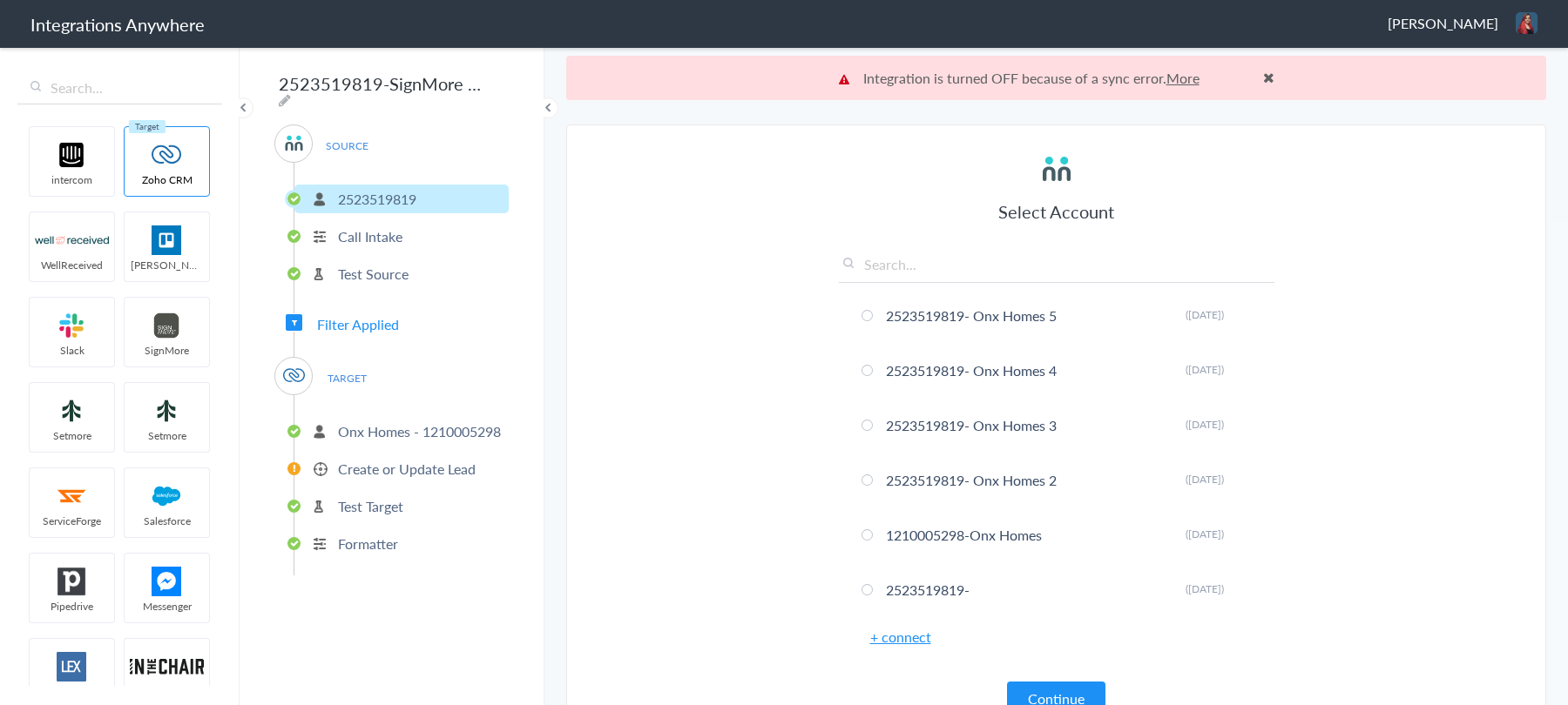
click at [344, 318] on span "Filter Applied" at bounding box center [358, 324] width 82 height 20
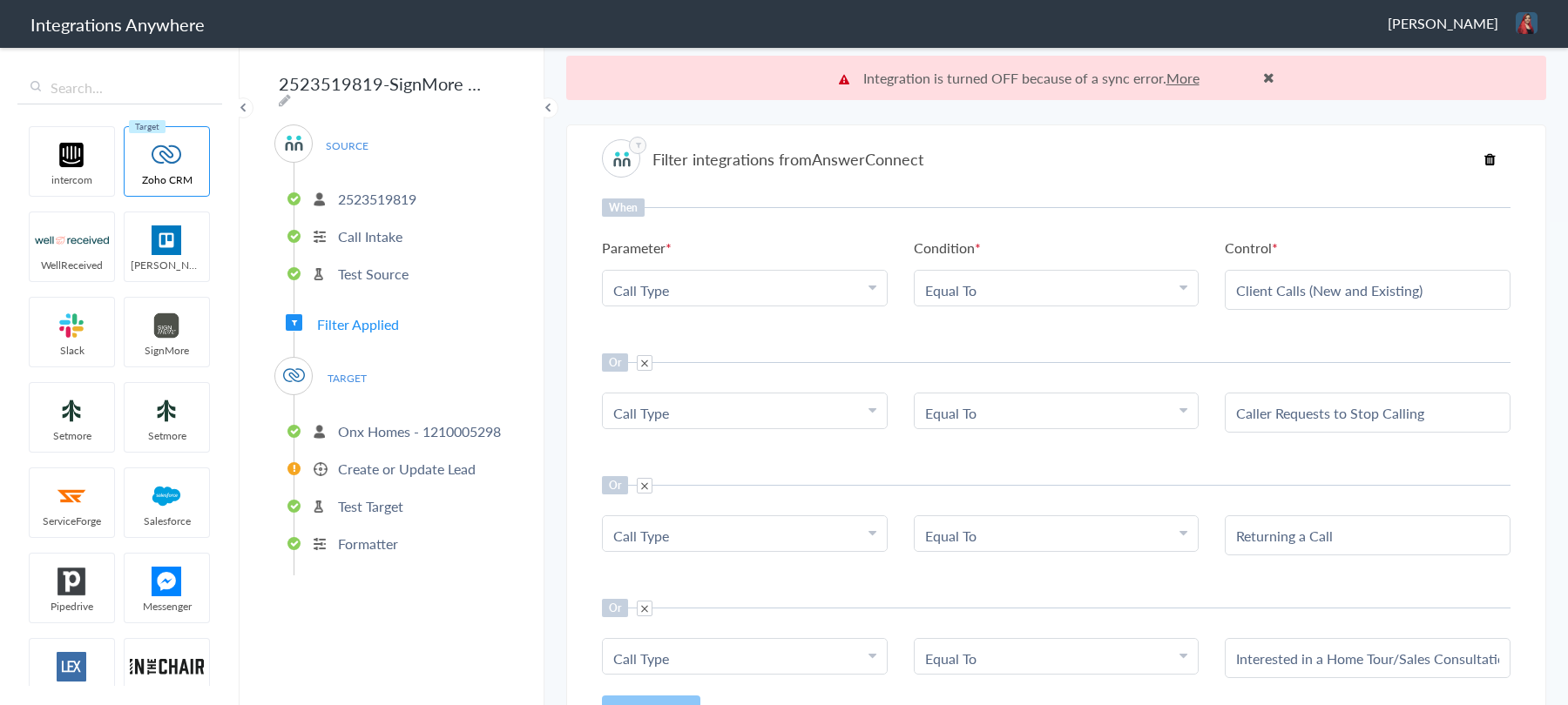
click at [386, 189] on p "2523519819" at bounding box center [377, 198] width 79 height 20
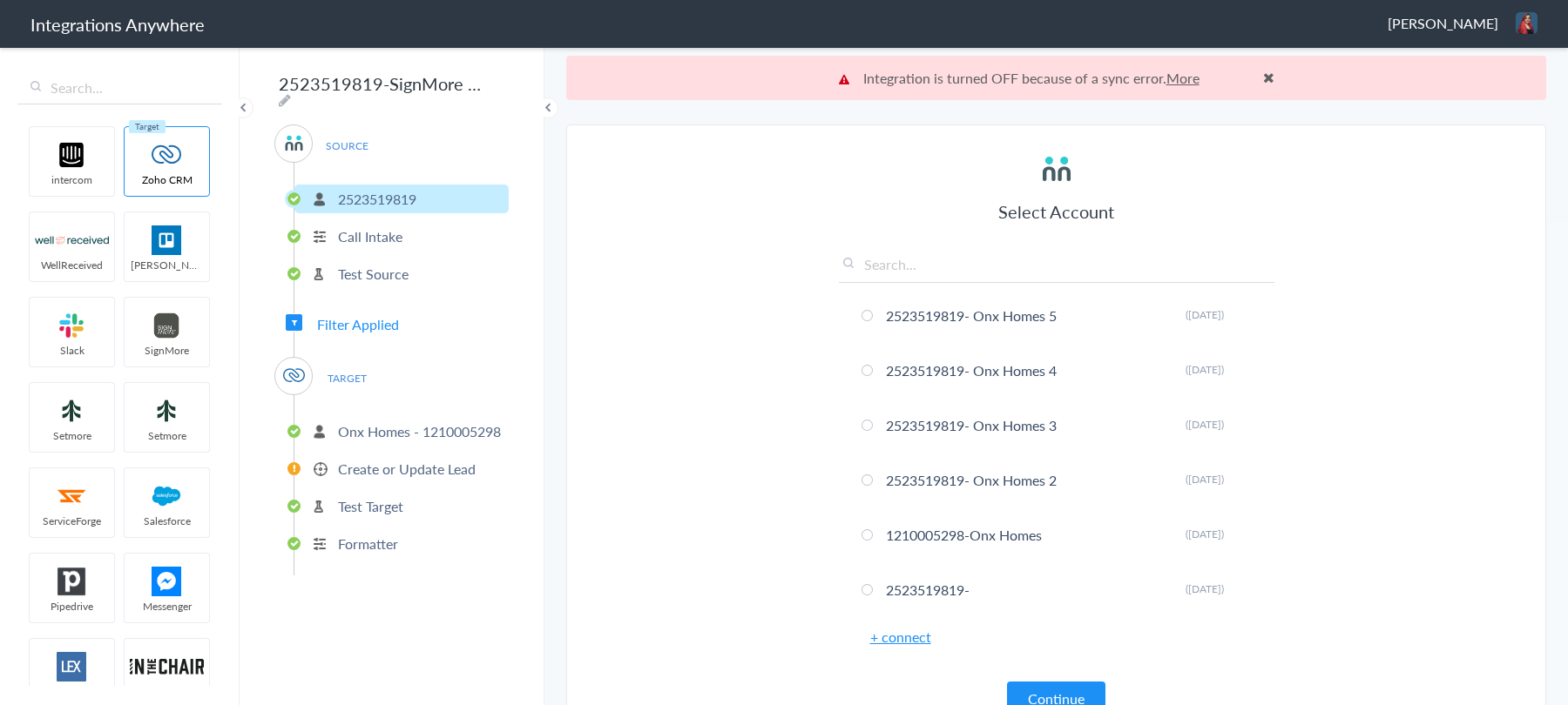
click at [353, 318] on span "Filter Applied" at bounding box center [358, 324] width 82 height 20
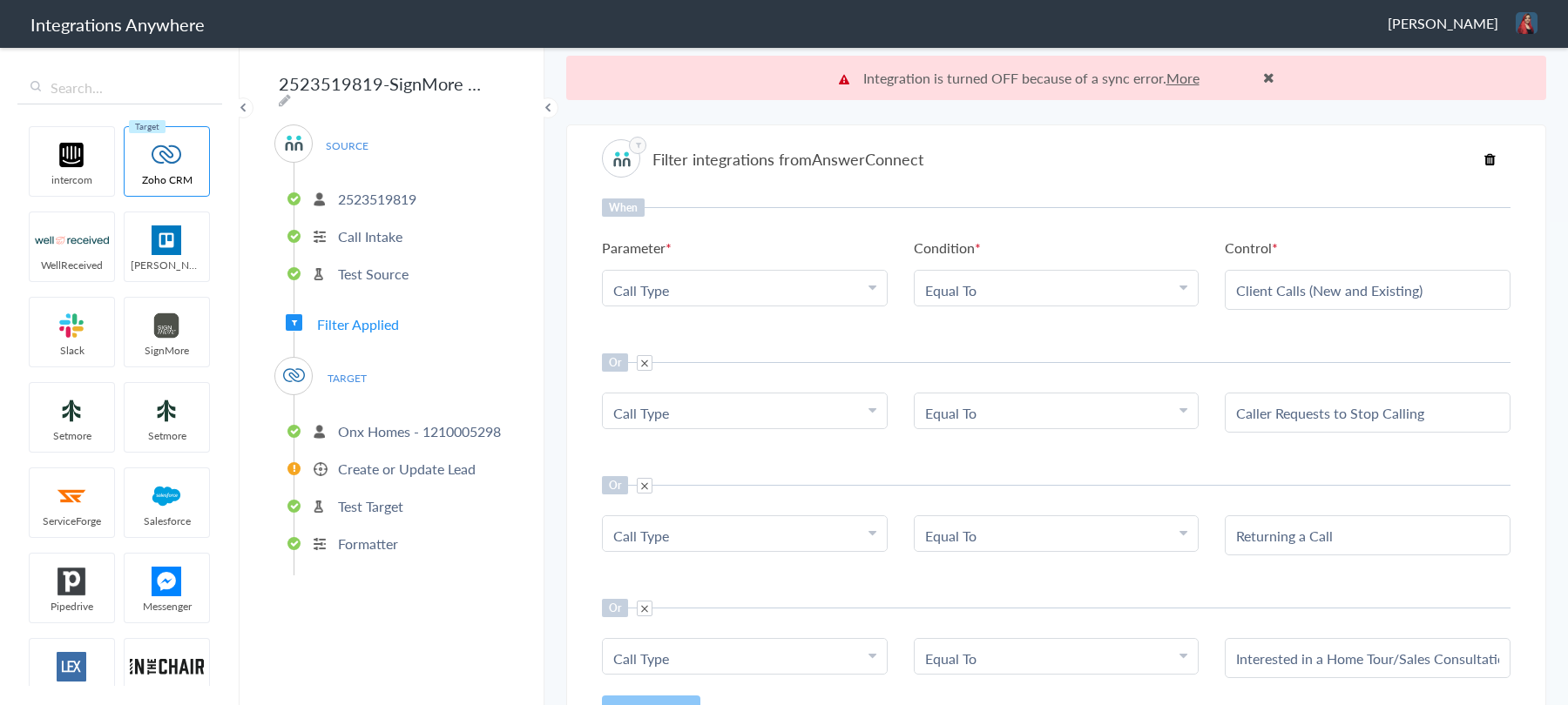
click at [822, 304] on link "Choose Parameter Call Type" at bounding box center [744, 288] width 283 height 35
click at [678, 332] on input "text" at bounding box center [744, 338] width 283 height 37
type input "call fro"
click at [680, 383] on link "Call From" at bounding box center [744, 376] width 283 height 37
click at [1328, 278] on div "Client Calls (New and Existing)" at bounding box center [1367, 290] width 285 height 40
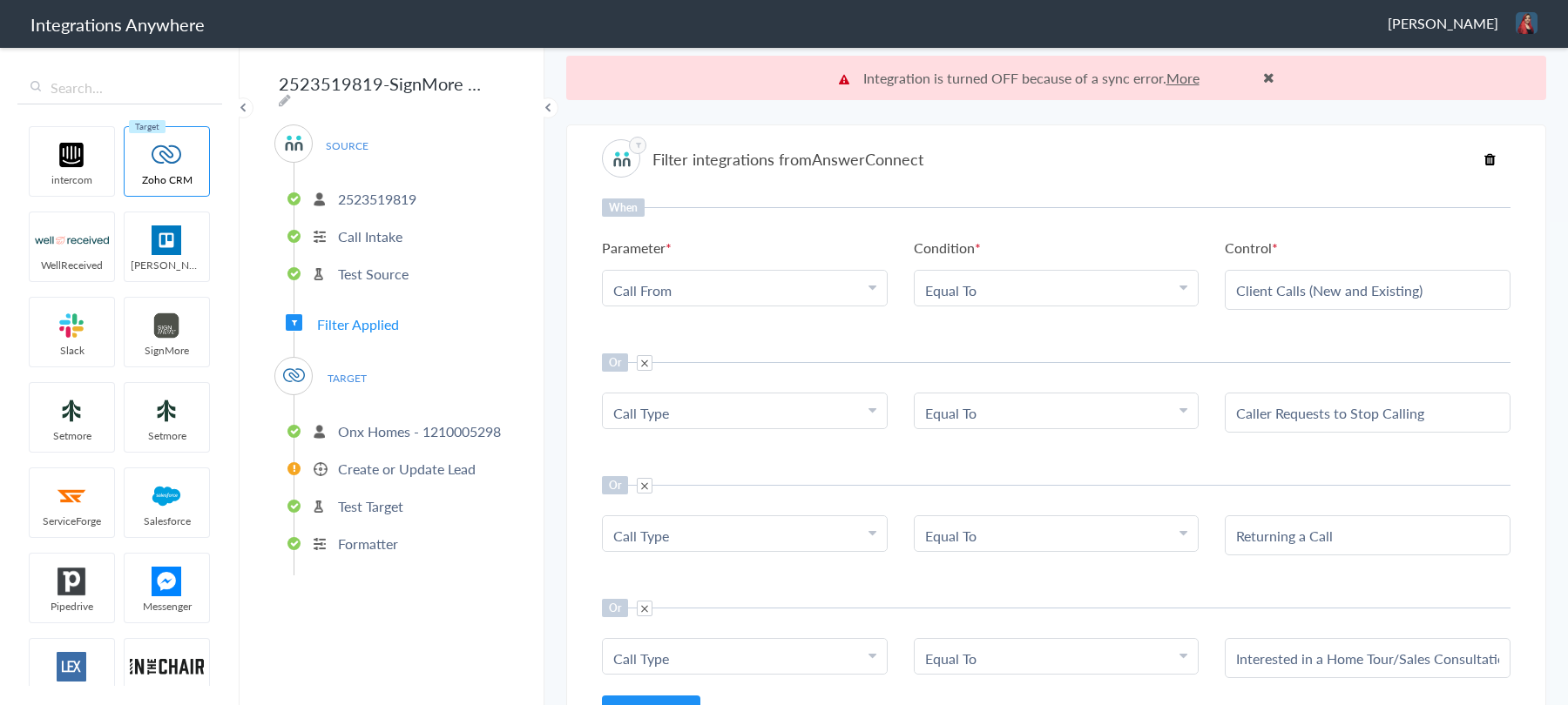
click at [1328, 278] on div "Client Calls (New and Existing)" at bounding box center [1367, 290] width 285 height 40
click at [1313, 288] on input "Client Calls (New and Existing)" at bounding box center [1367, 290] width 263 height 20
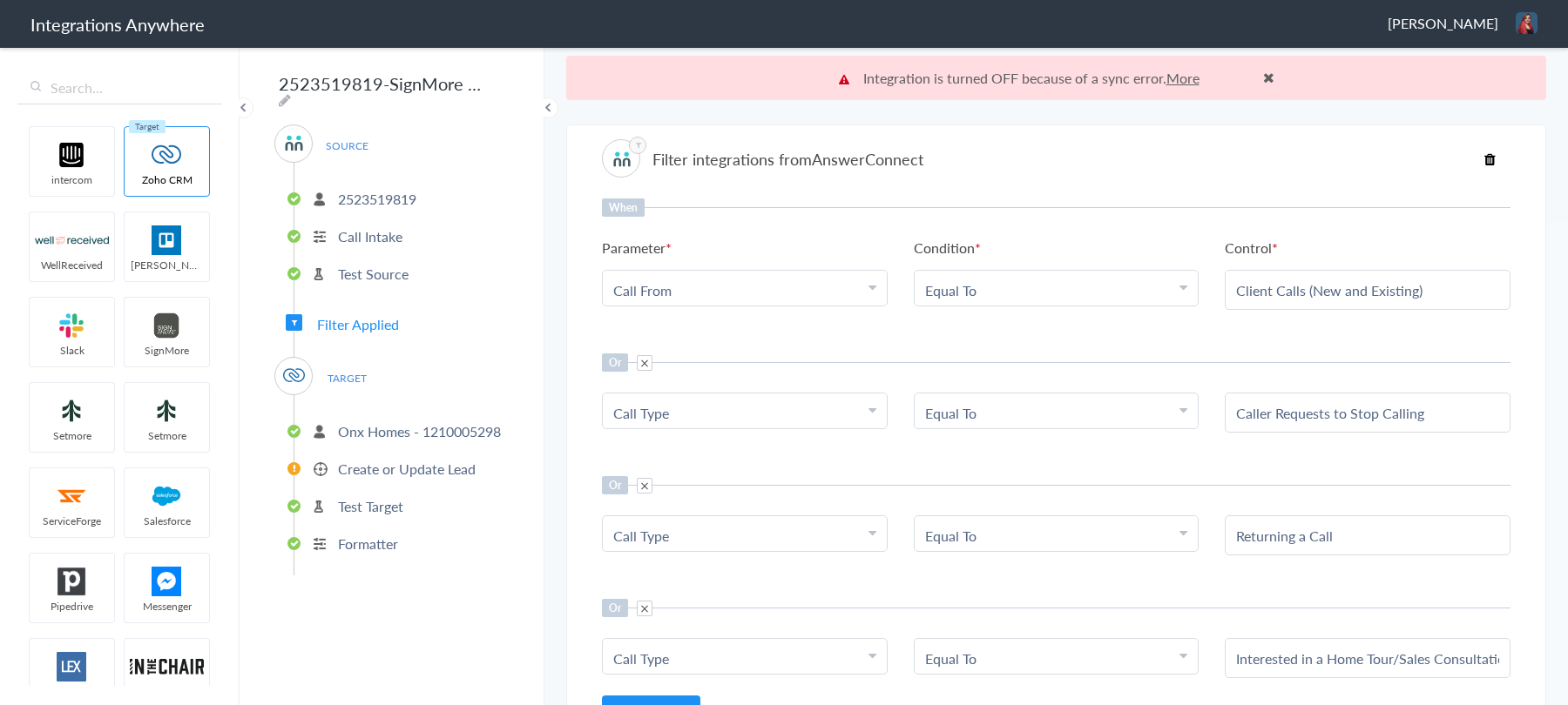
paste input "/"
type input "Client Calls (New / Existing)"
click at [1322, 421] on input "Caller Requests to Stop Calling" at bounding box center [1367, 412] width 263 height 20
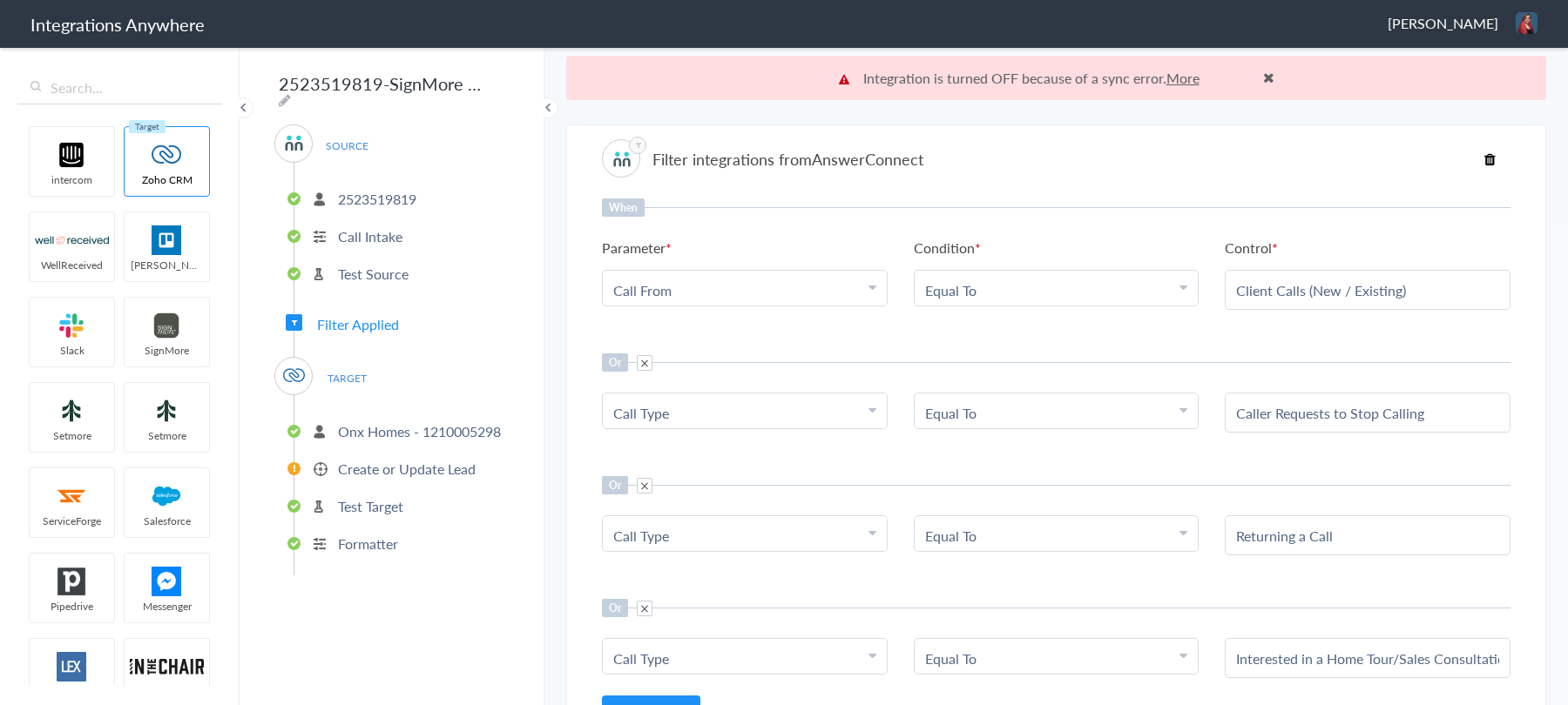
paste input "Remove from Contact List"
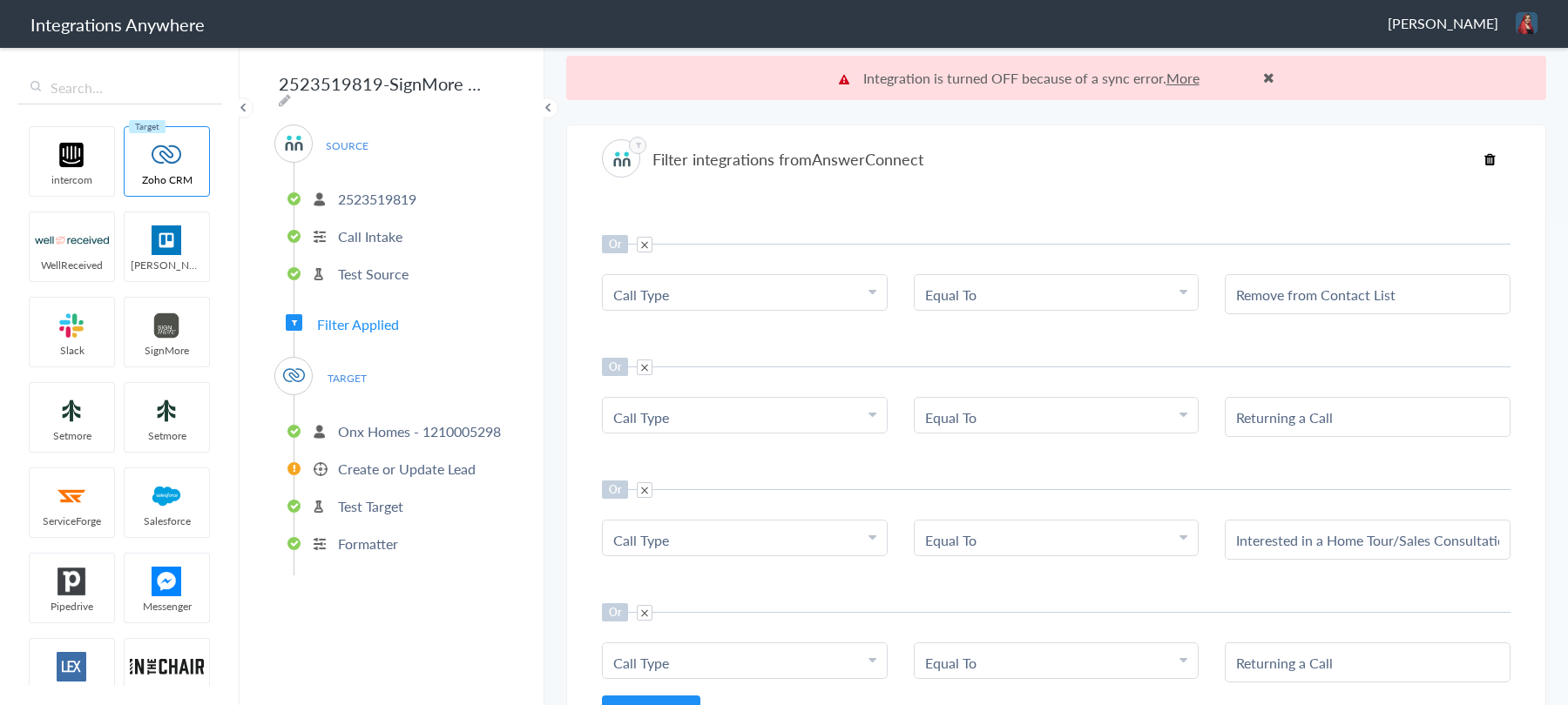
scroll to position [170, 0]
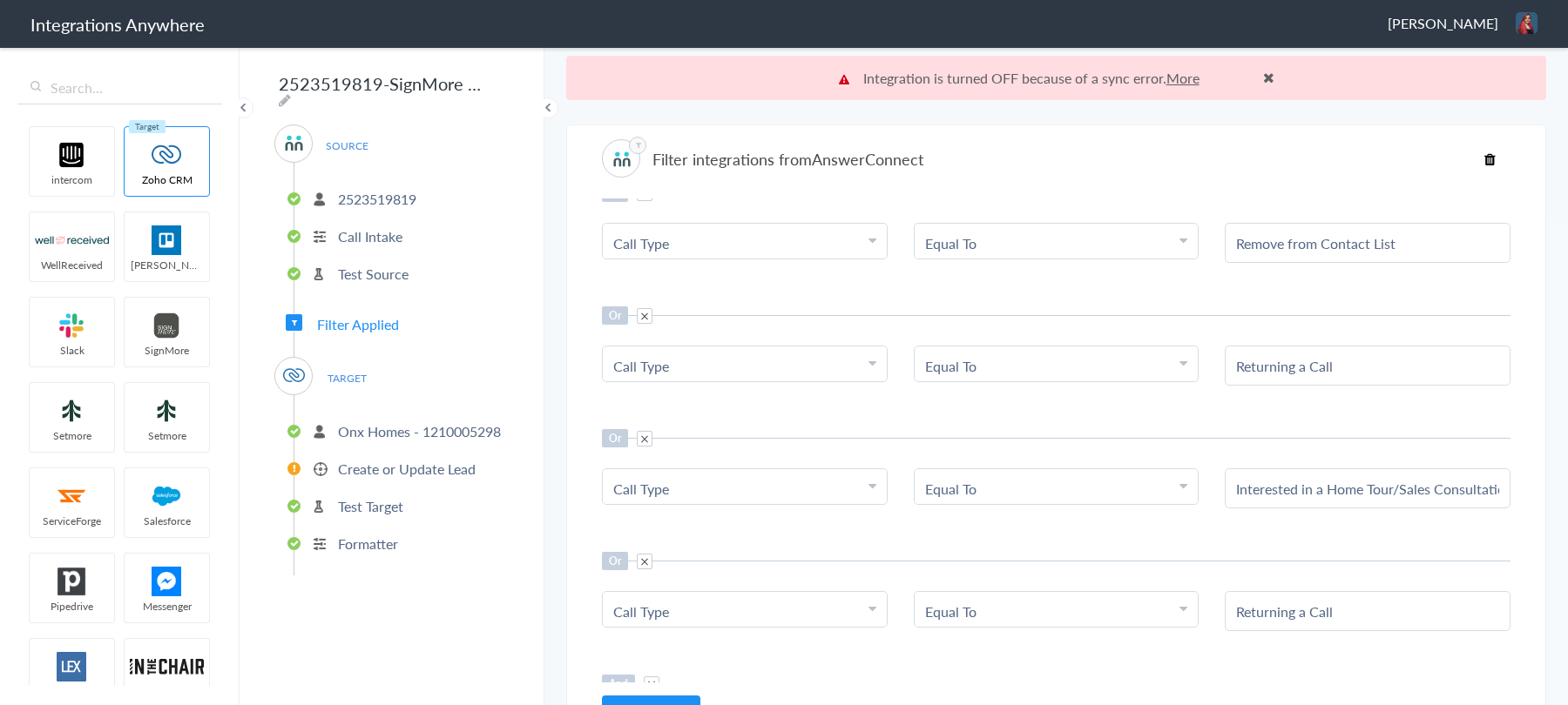
type input "Remove from Contact List"
click at [652, 366] on link "Call Type" at bounding box center [641, 366] width 56 height 20
click at [703, 410] on input "text" at bounding box center [744, 414] width 283 height 37
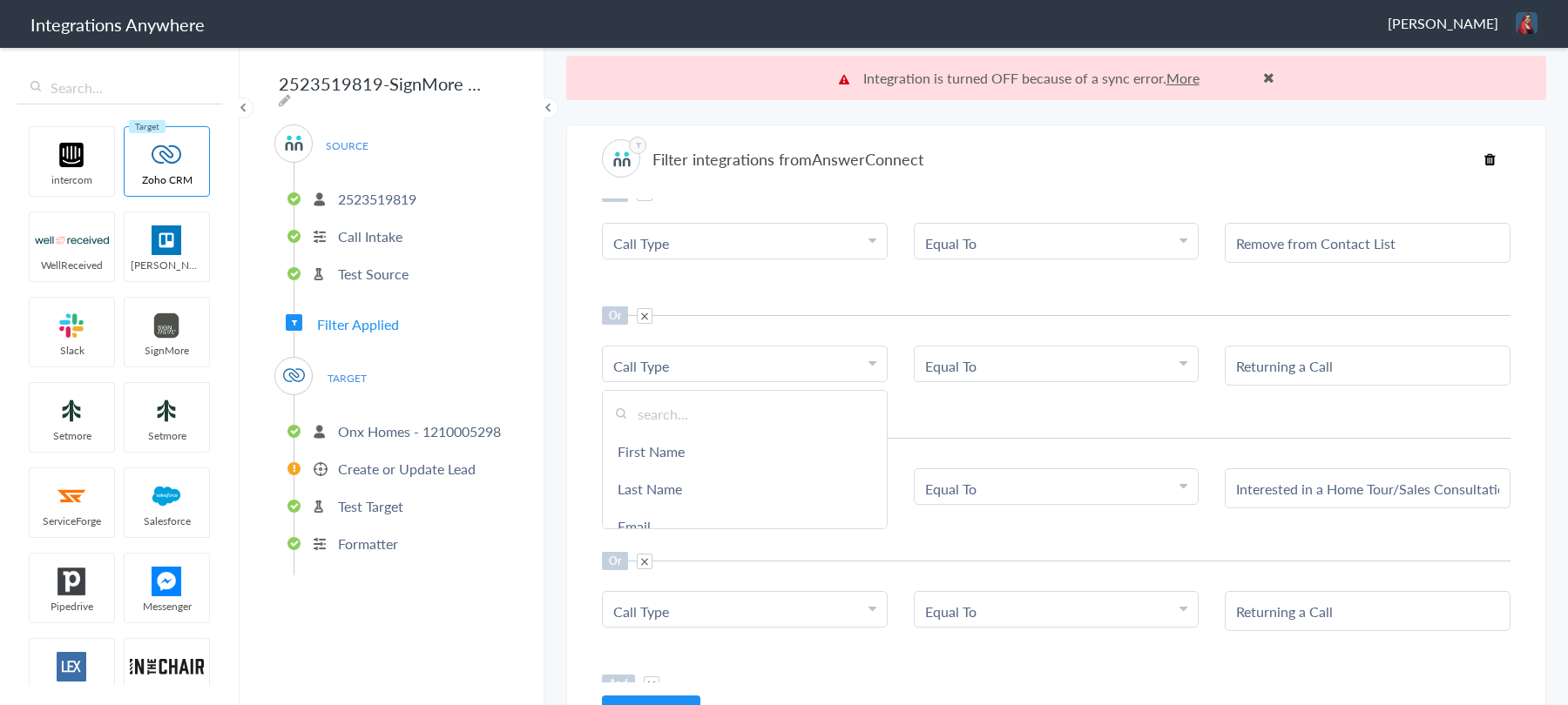
paste input "Call For"
type input "Call For"
click at [690, 456] on link "Call For" at bounding box center [744, 452] width 283 height 37
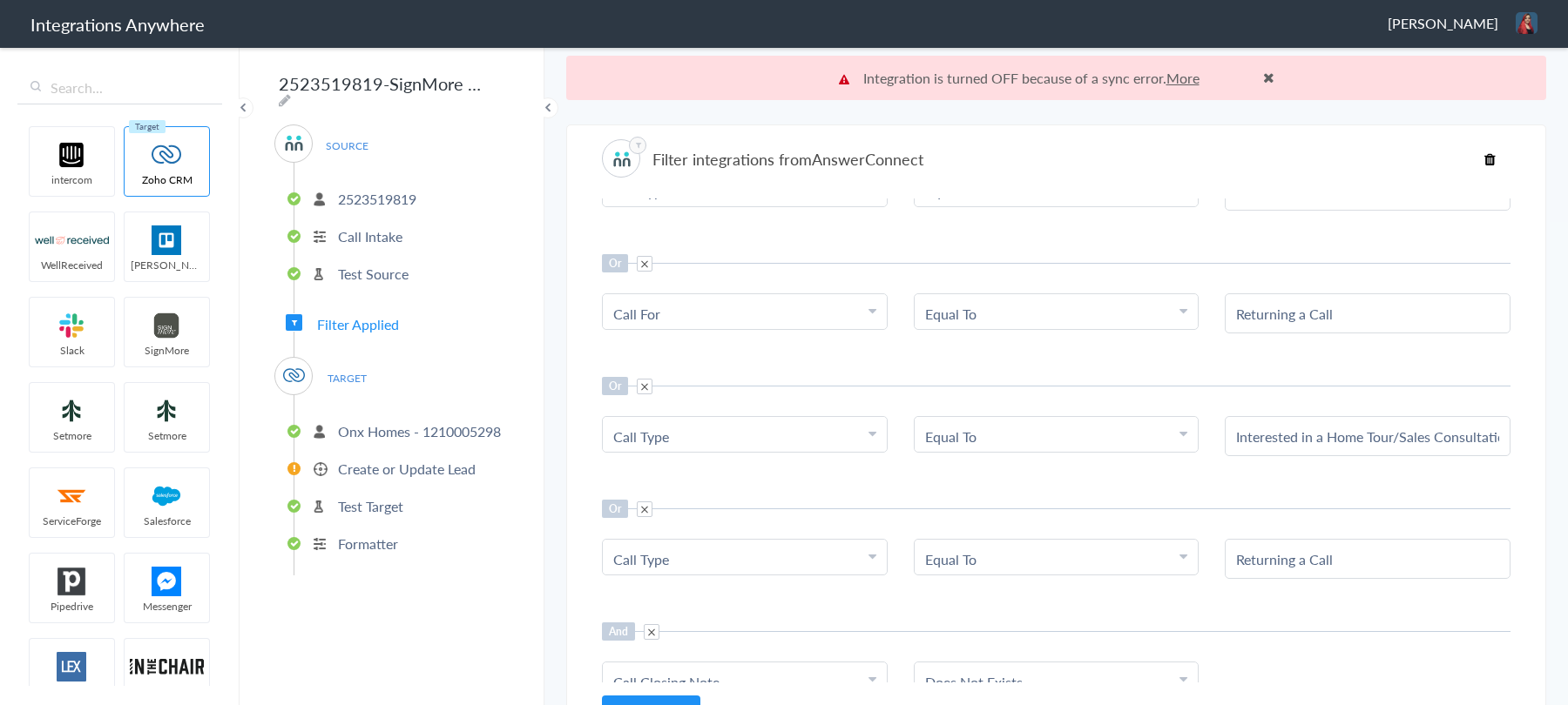
scroll to position [277, 0]
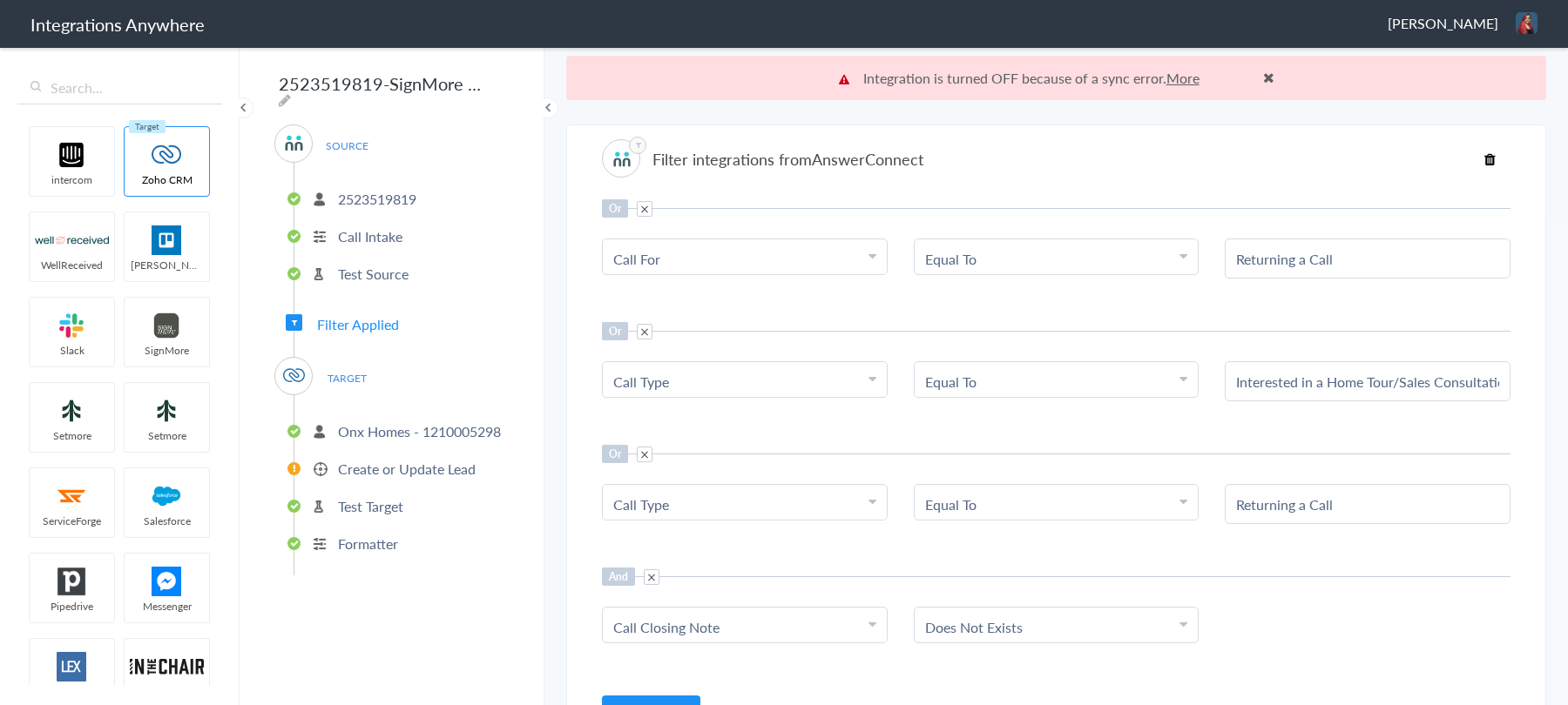
click at [649, 328] on span at bounding box center [644, 331] width 16 height 16
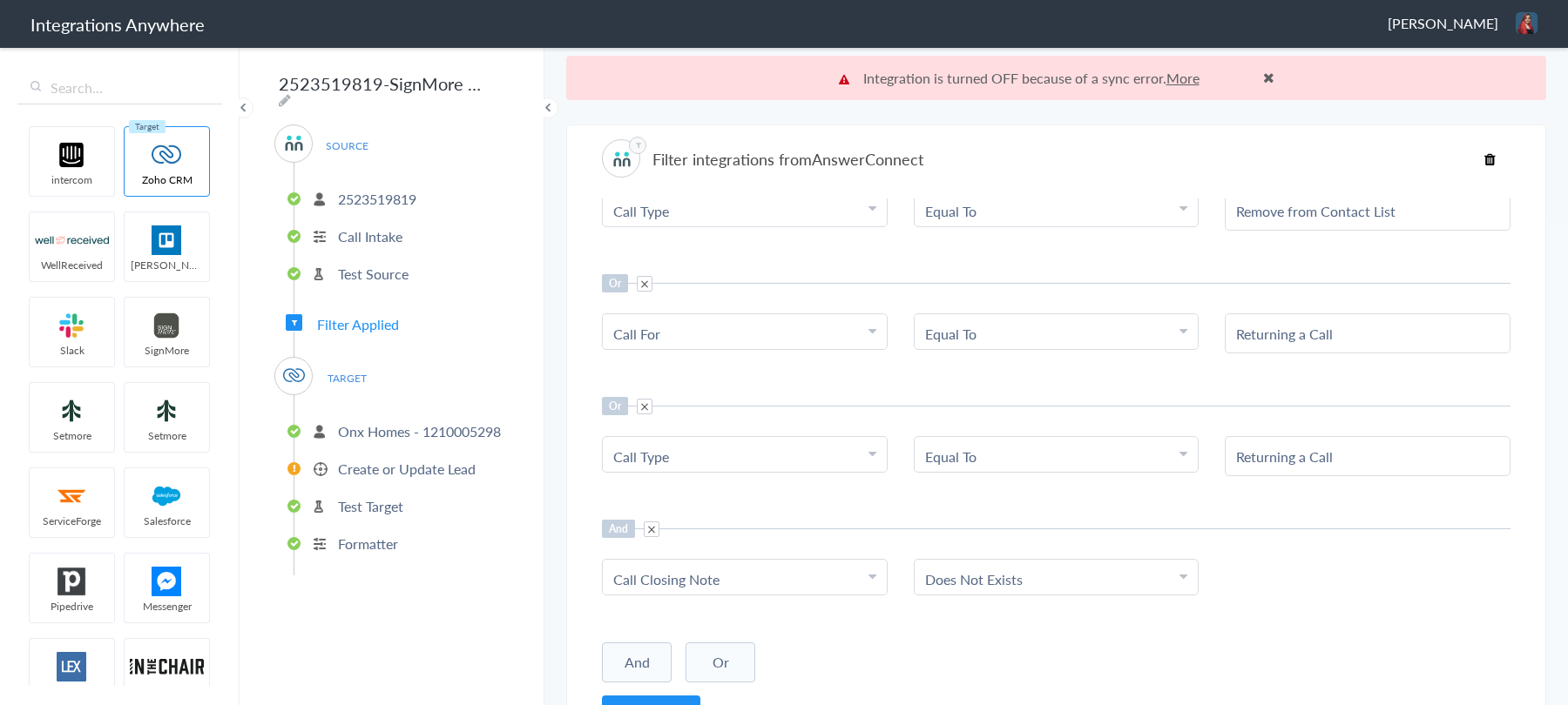
scroll to position [197, 0]
click at [647, 408] on span at bounding box center [644, 410] width 16 height 16
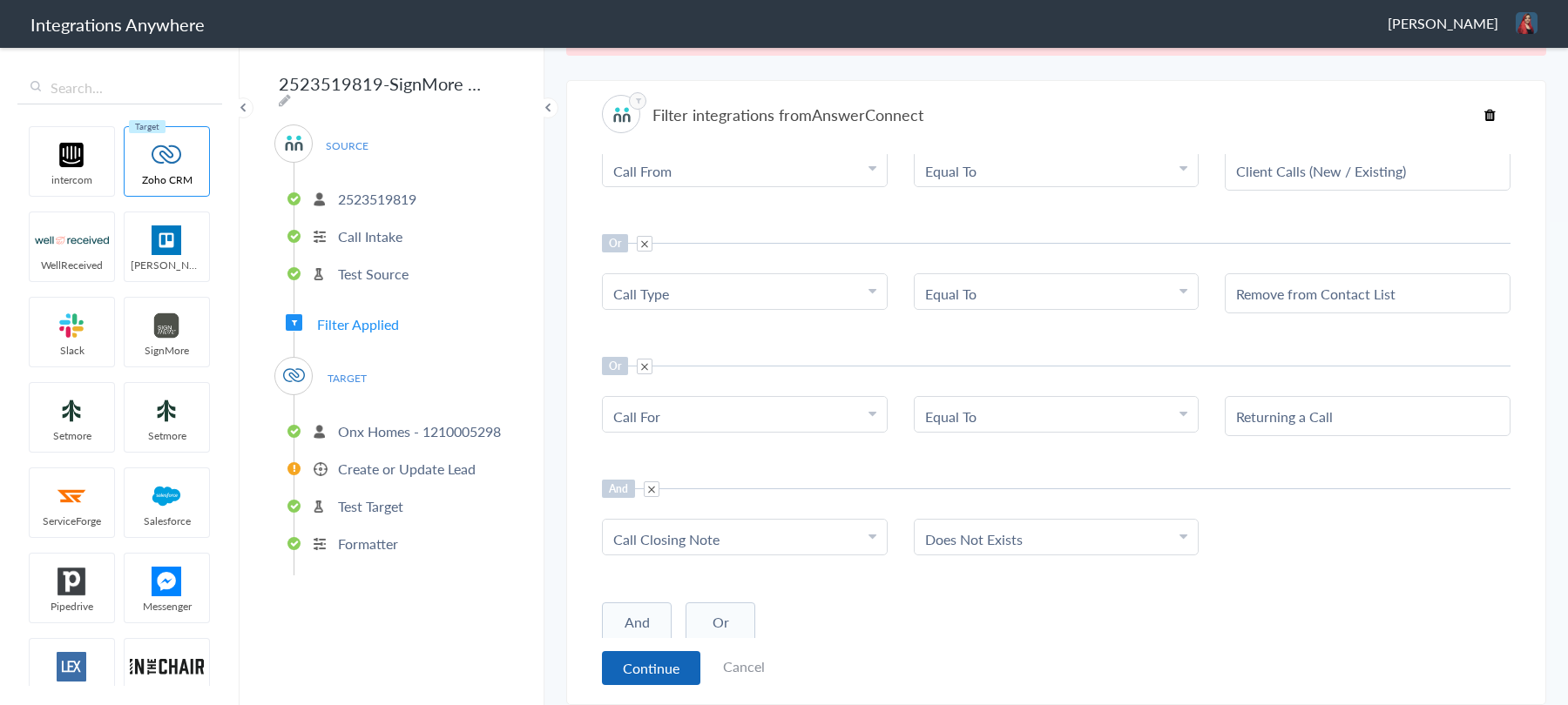
click at [648, 658] on button "Continue" at bounding box center [650, 668] width 98 height 34
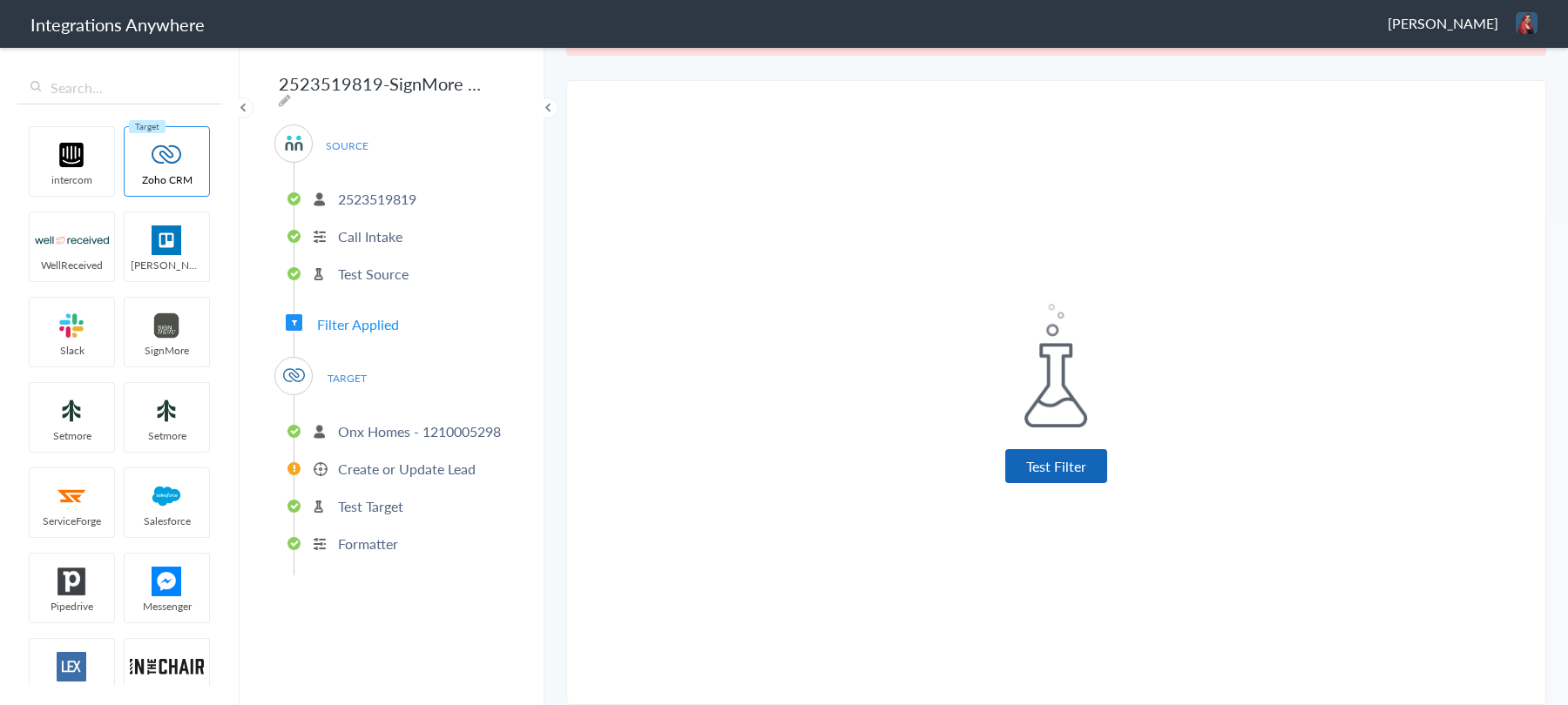
click at [1065, 475] on button "Test Filter" at bounding box center [1055, 466] width 102 height 34
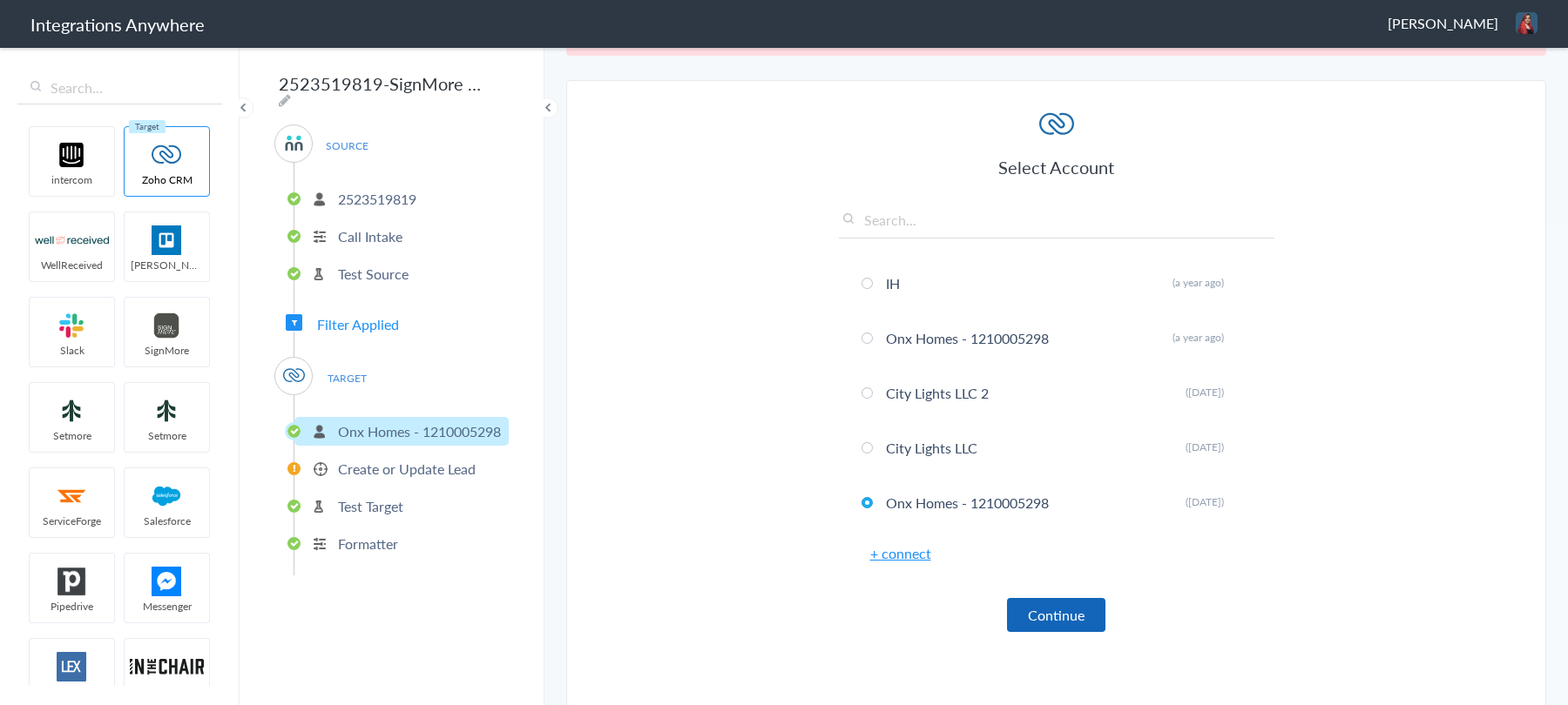
click at [1065, 621] on button "Continue" at bounding box center [1055, 615] width 98 height 34
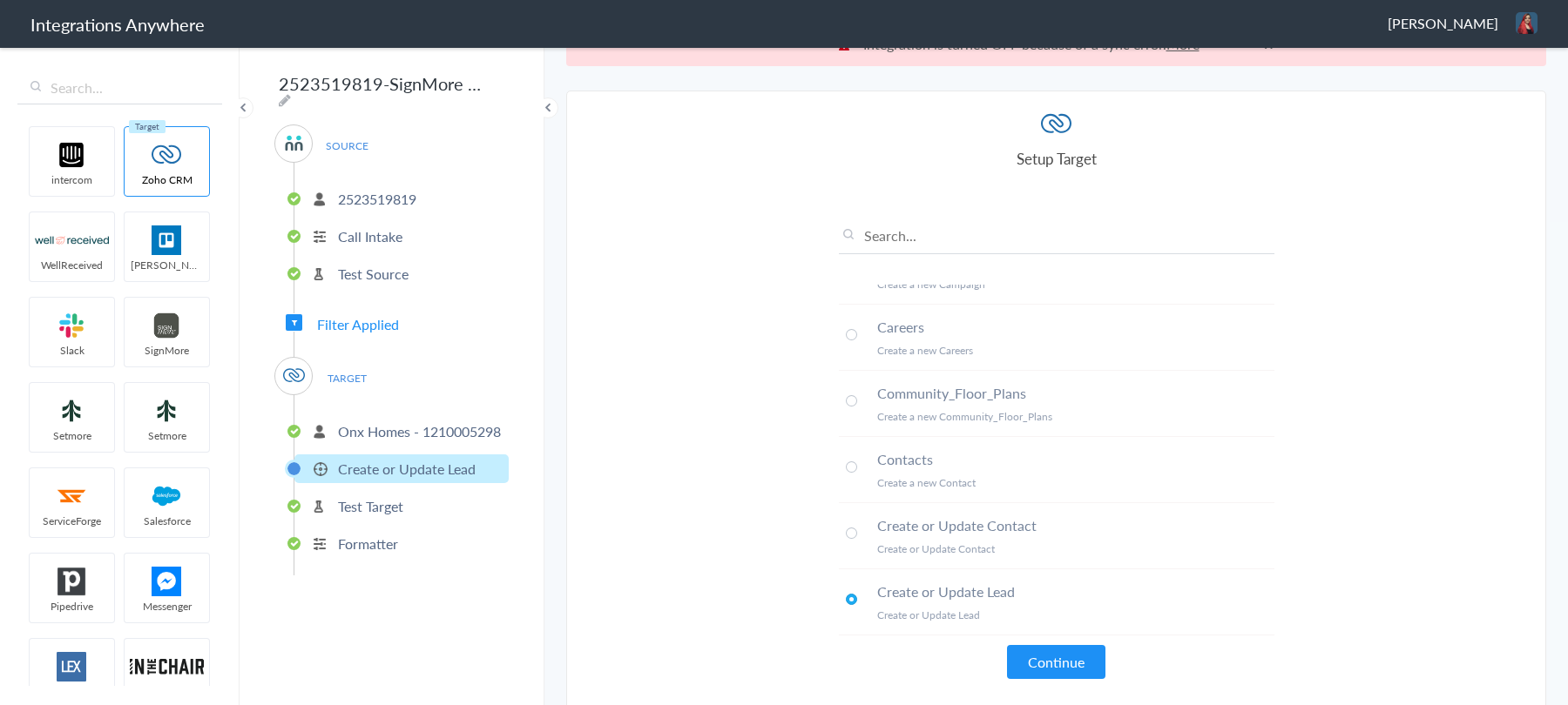
scroll to position [7, 0]
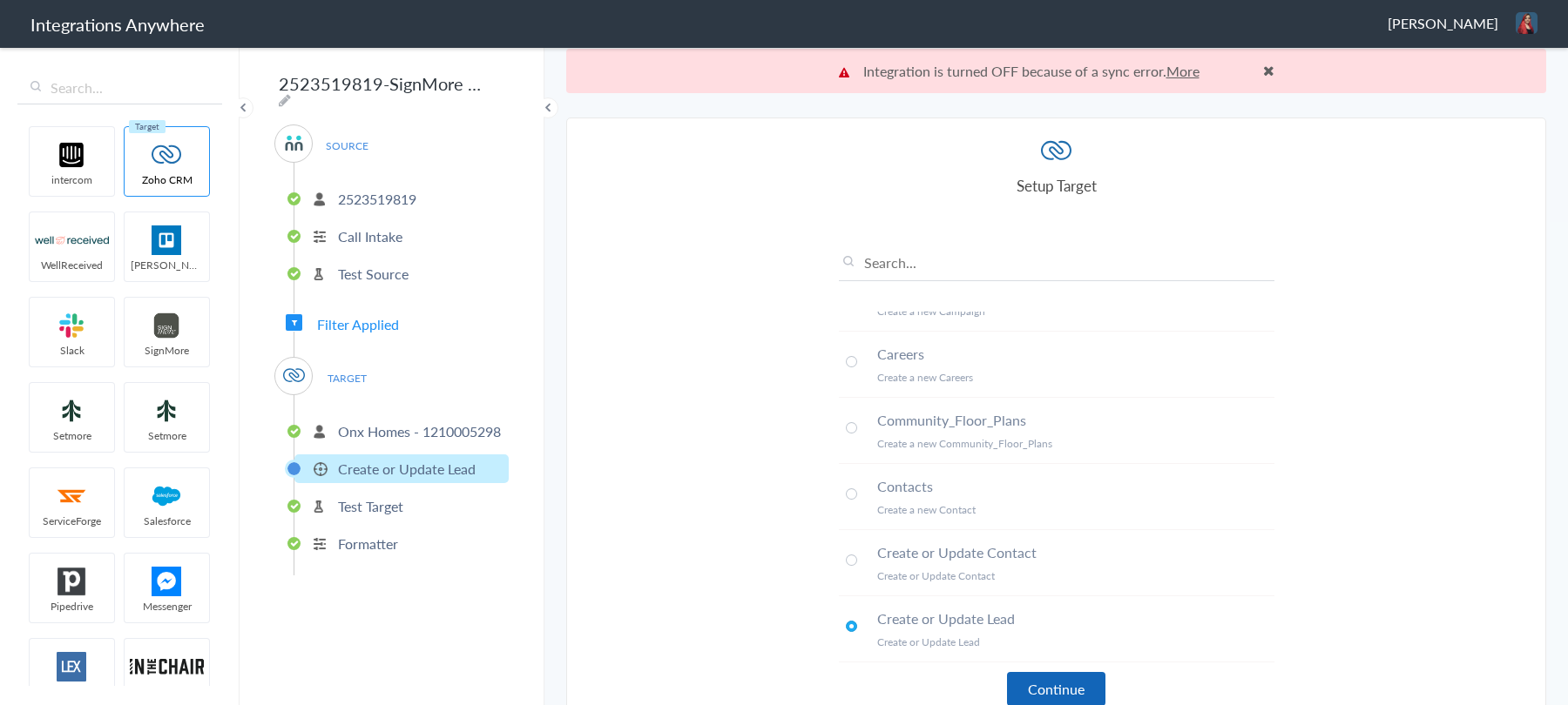
click at [1088, 686] on button "Continue" at bounding box center [1055, 689] width 98 height 34
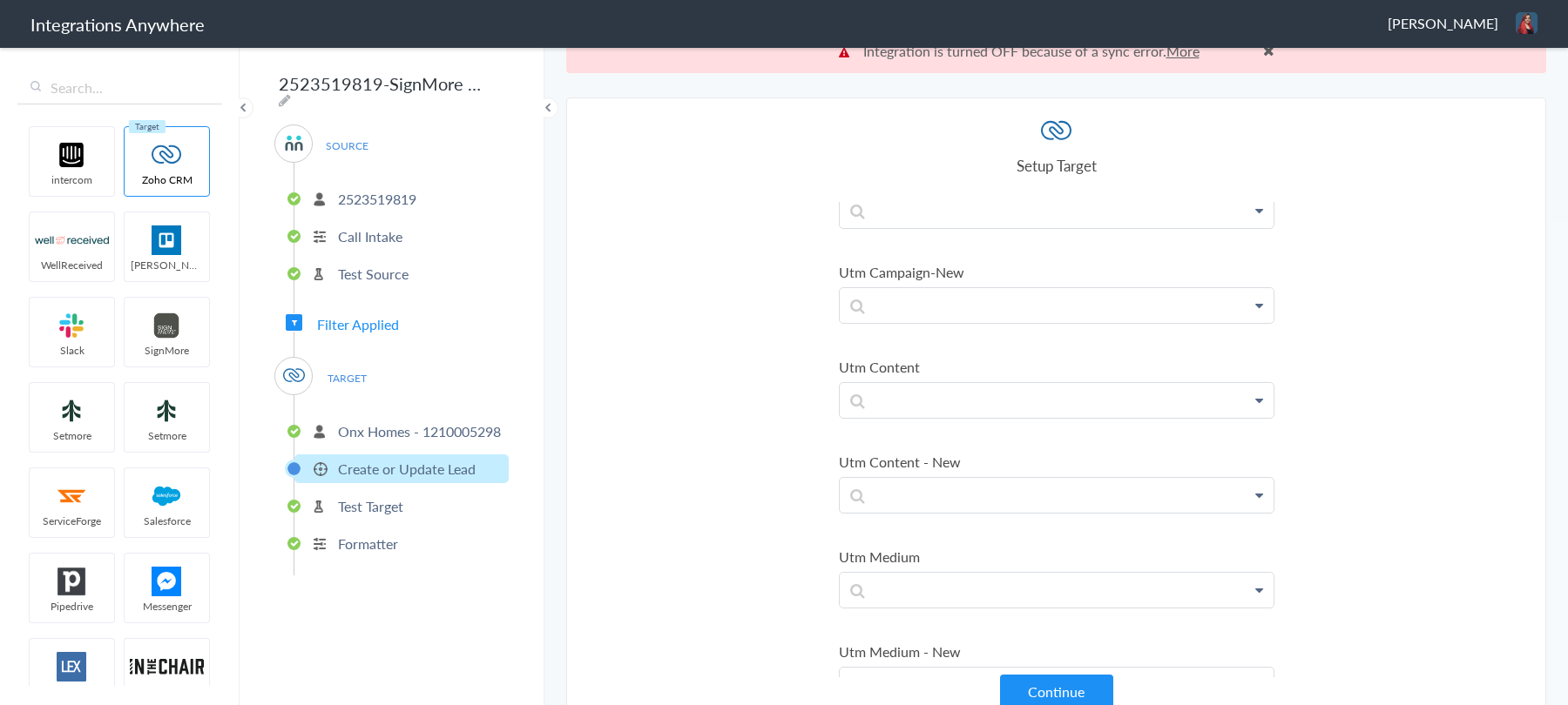
scroll to position [44, 0]
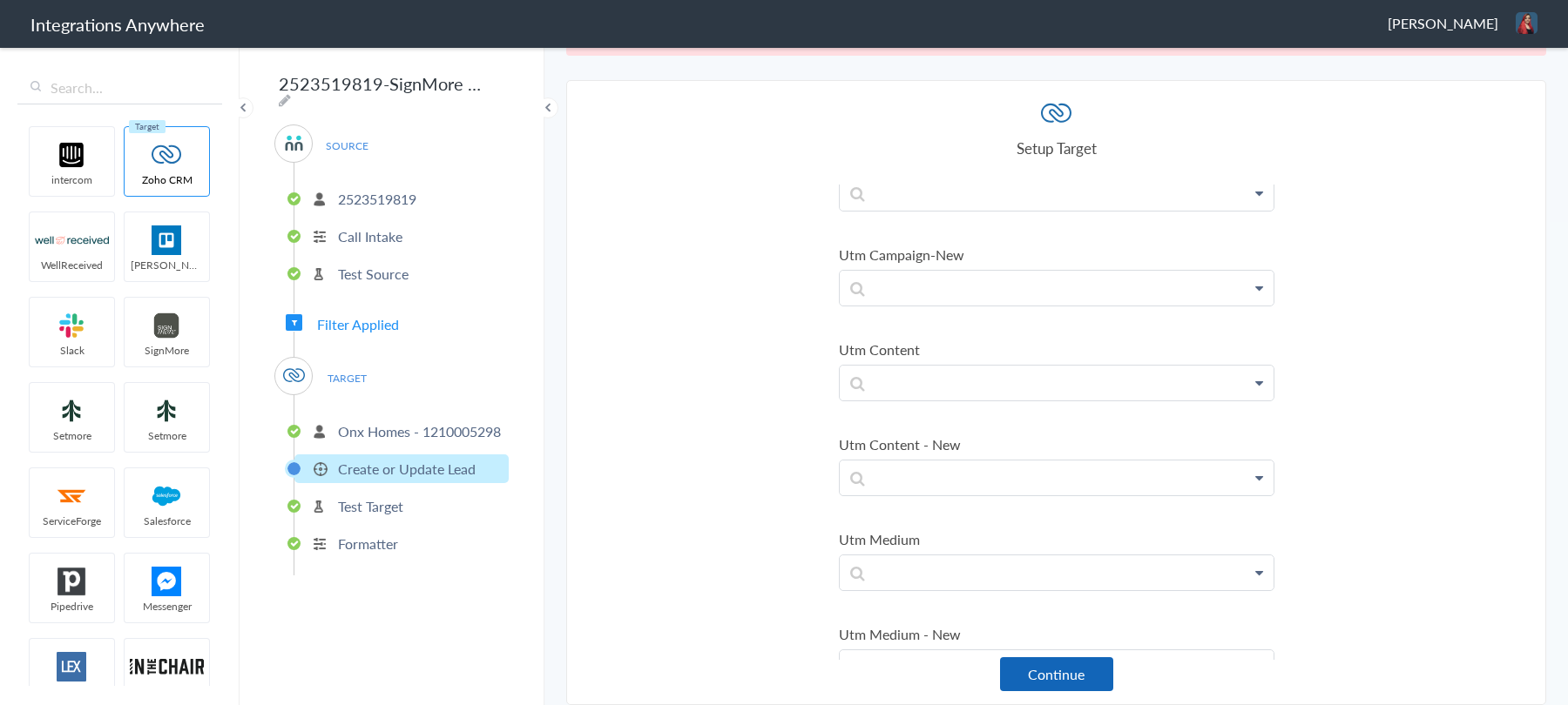
click at [1047, 677] on button "Continue" at bounding box center [1056, 674] width 113 height 34
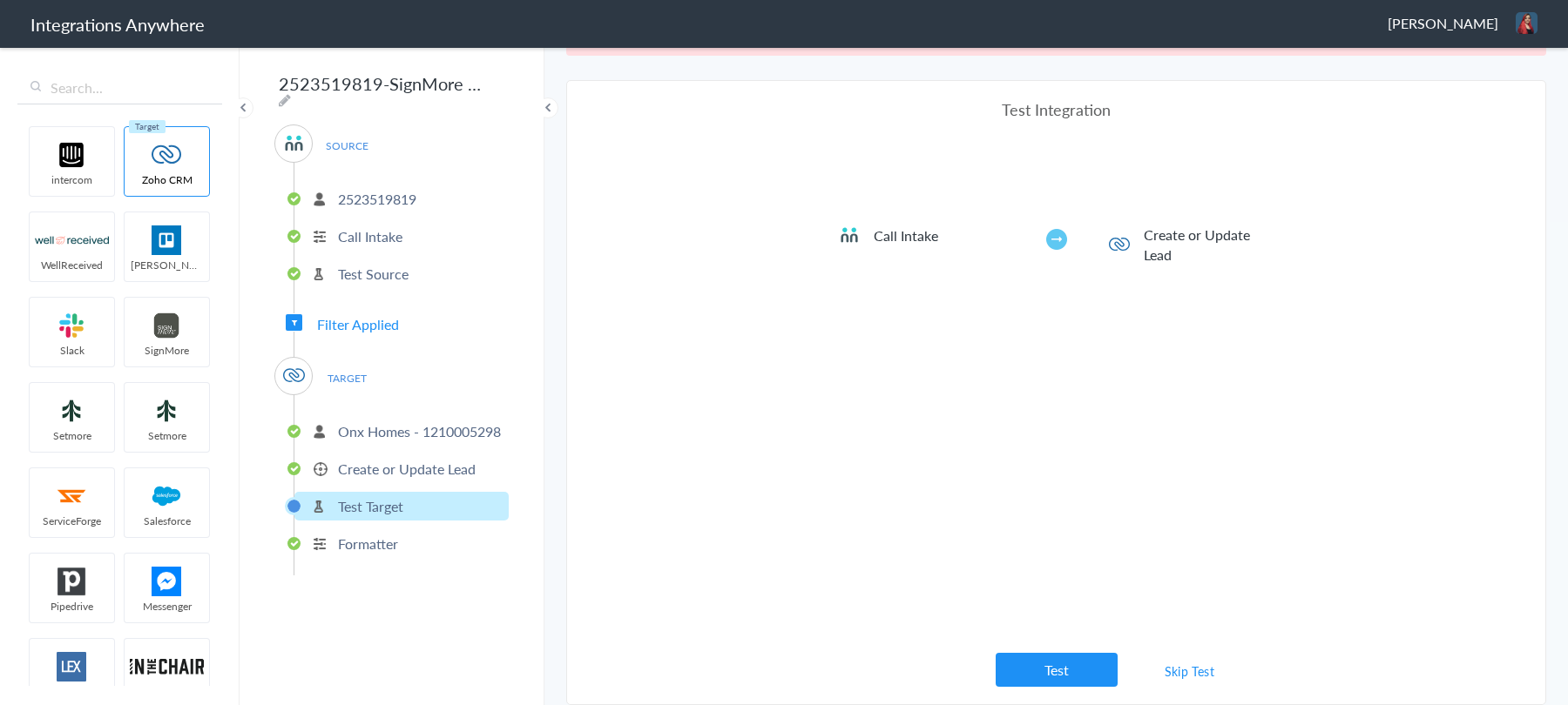
click at [1190, 669] on link "Skip Test" at bounding box center [1189, 671] width 93 height 32
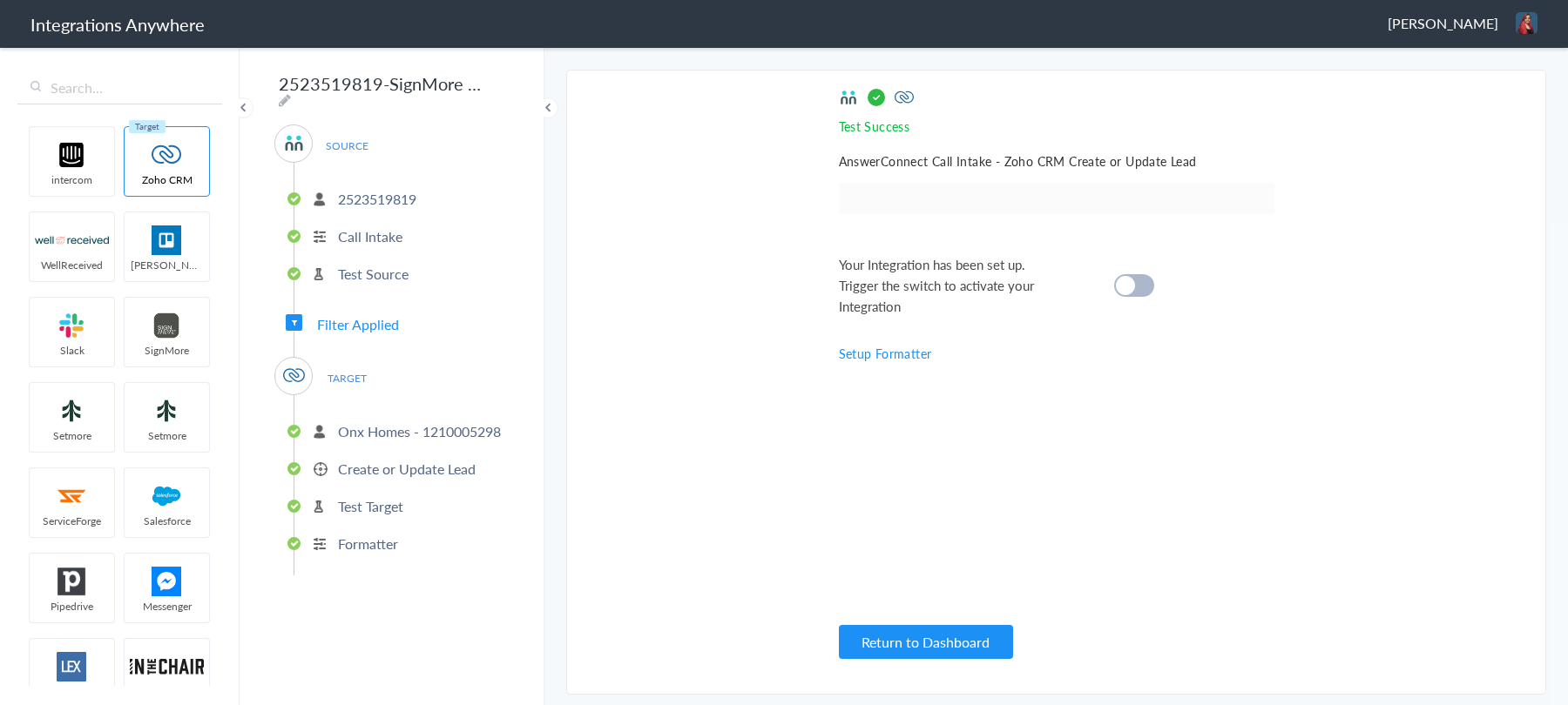
scroll to position [0, 0]
click at [385, 539] on p "Formatter" at bounding box center [368, 543] width 60 height 20
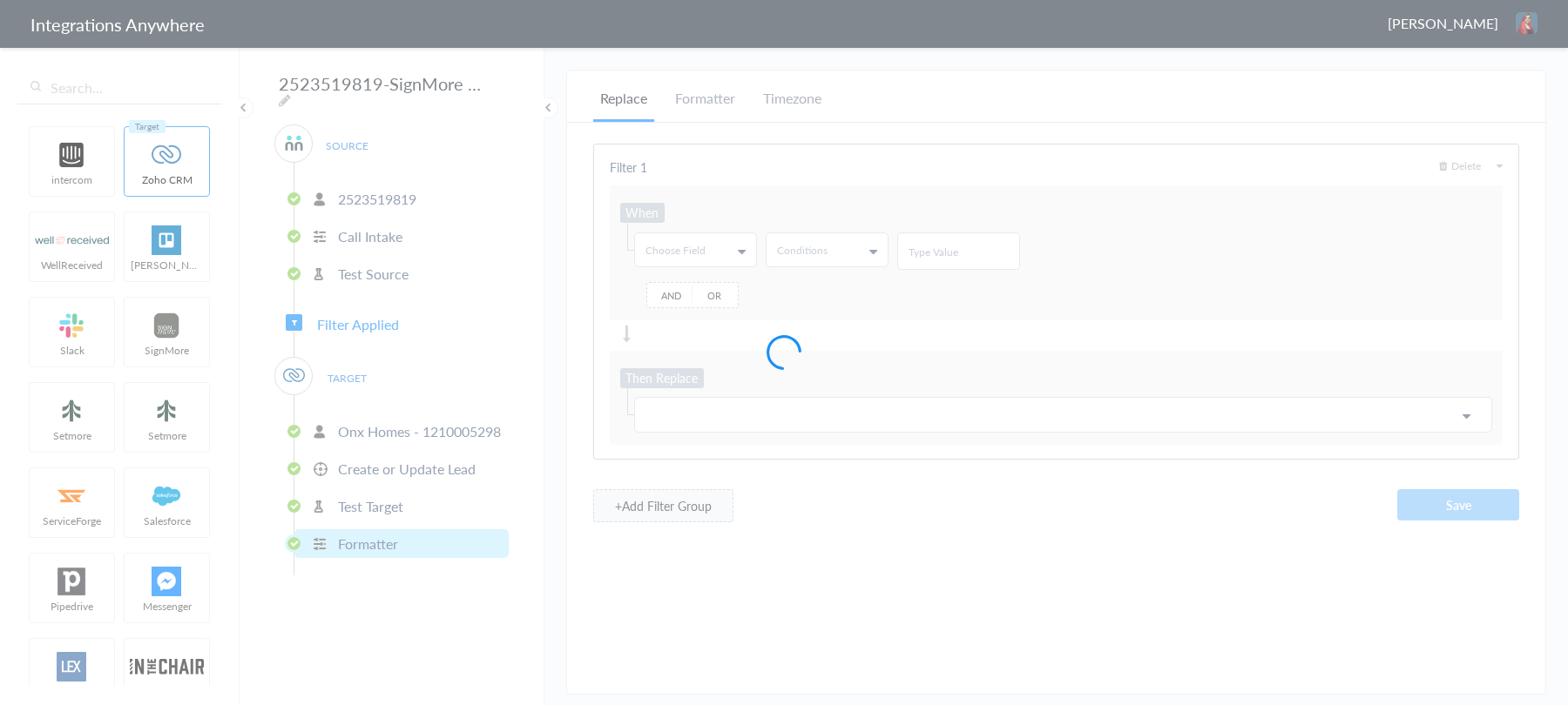
type input "@"
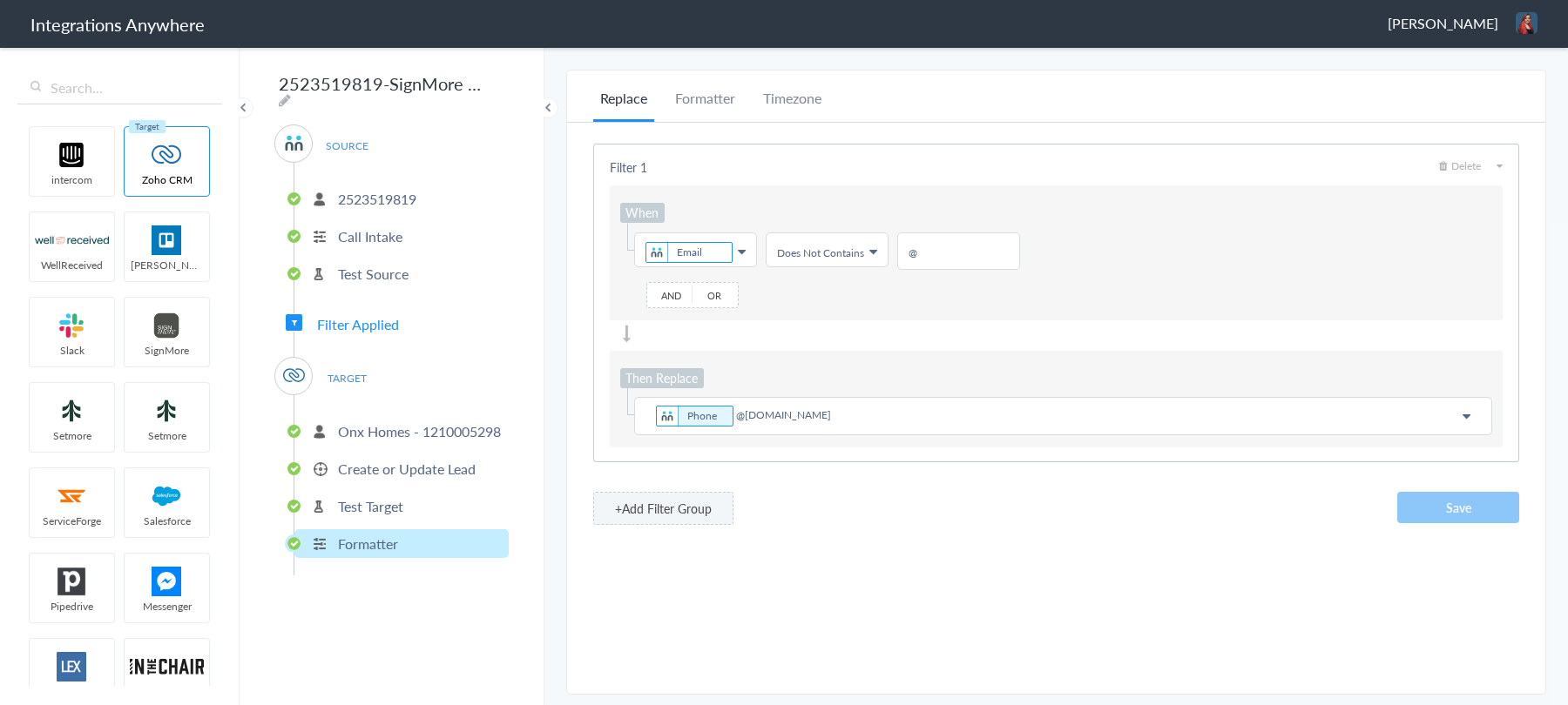
click at [364, 506] on p "Test Target" at bounding box center [370, 506] width 65 height 20
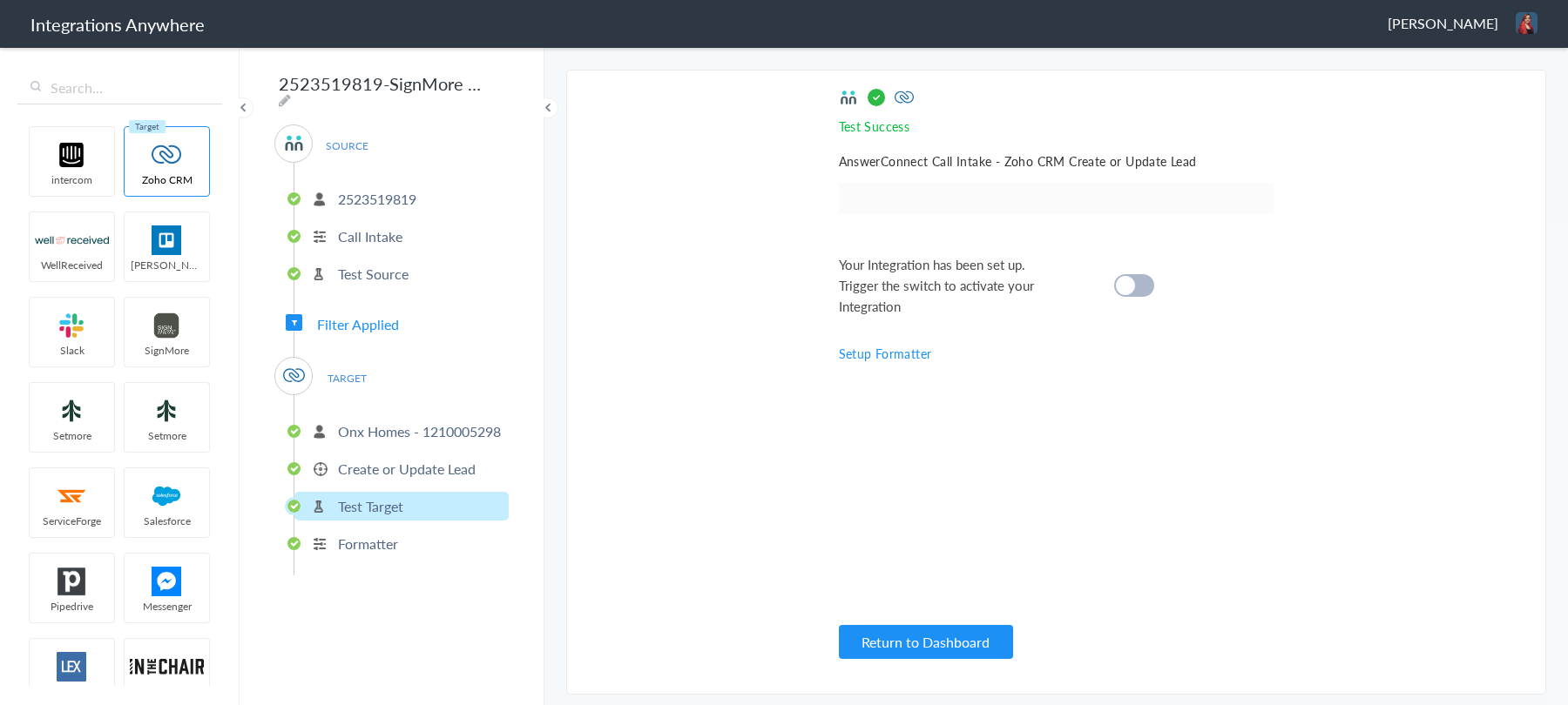
click at [1132, 286] on cite at bounding box center [1125, 285] width 19 height 19
click at [368, 547] on p "Formatter" at bounding box center [368, 543] width 60 height 20
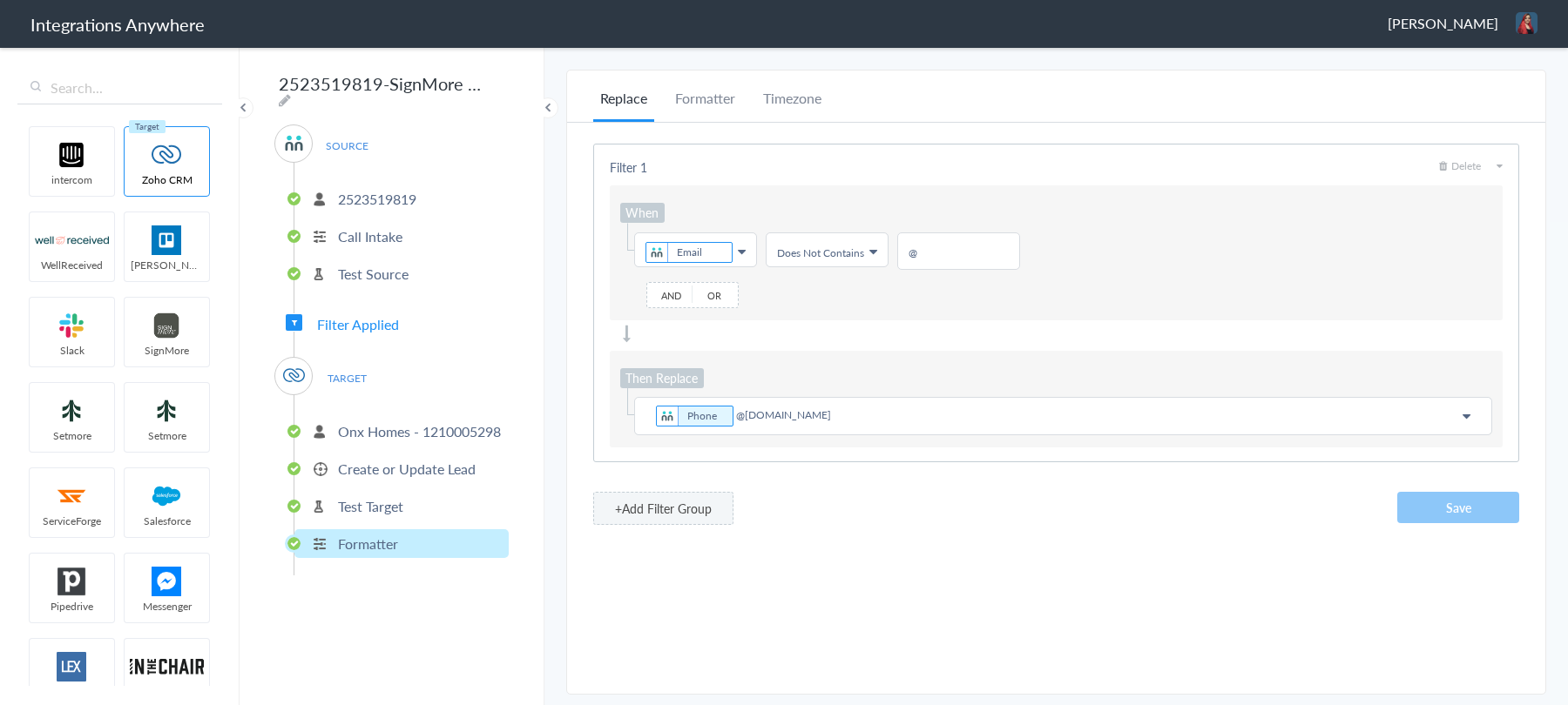
click at [361, 504] on p "Test Target" at bounding box center [370, 506] width 65 height 20
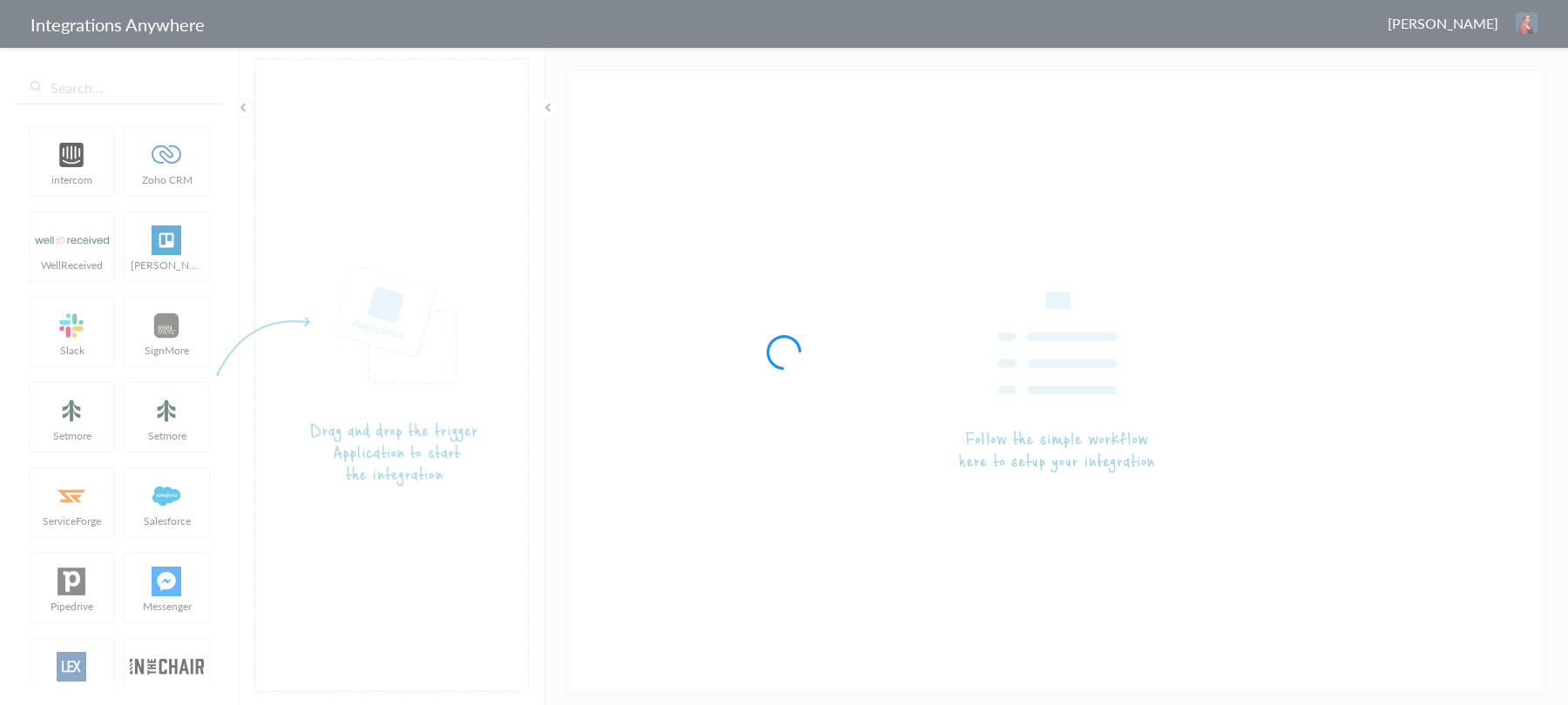
type input "1210005298-AnswerConnect - Zoho CRM"
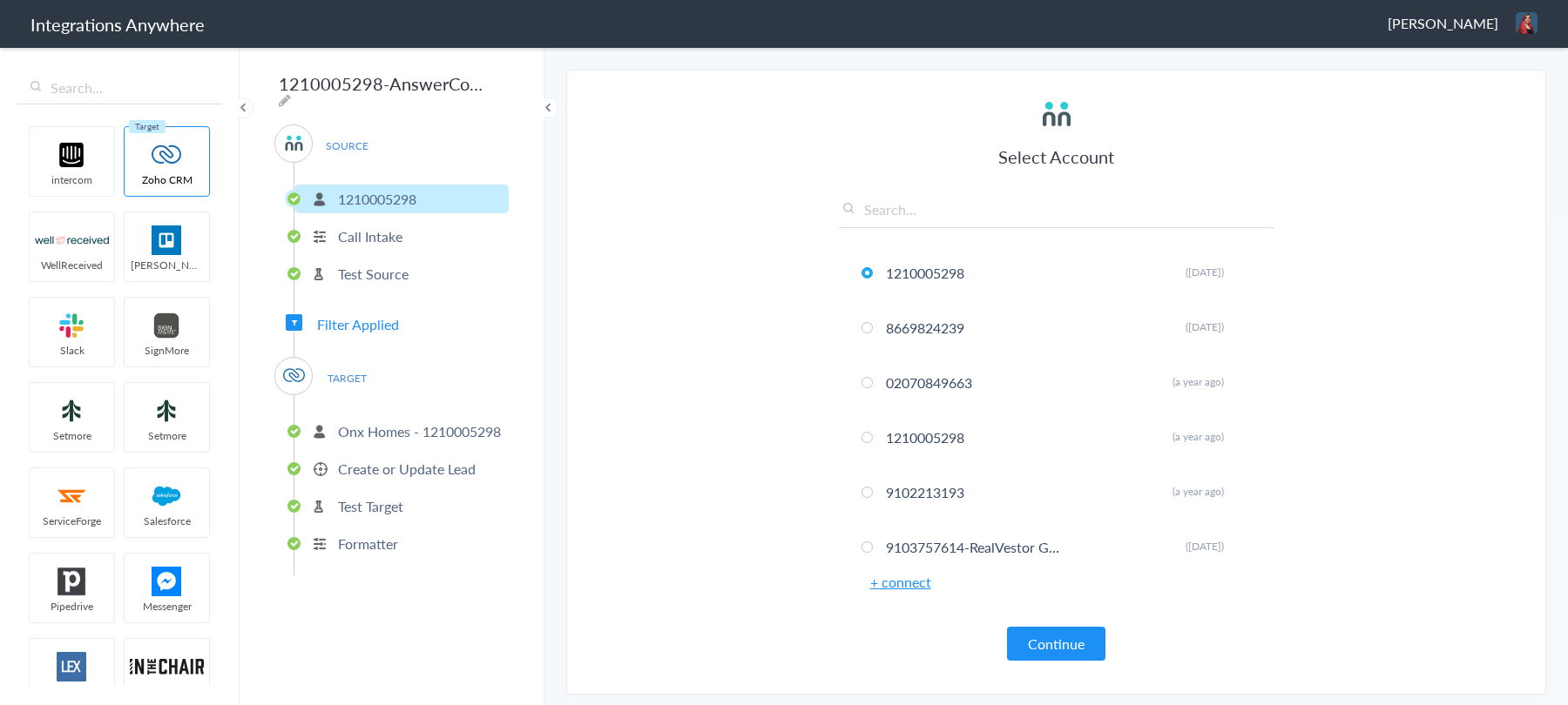
click at [370, 326] on span "Filter Applied" at bounding box center [358, 324] width 82 height 20
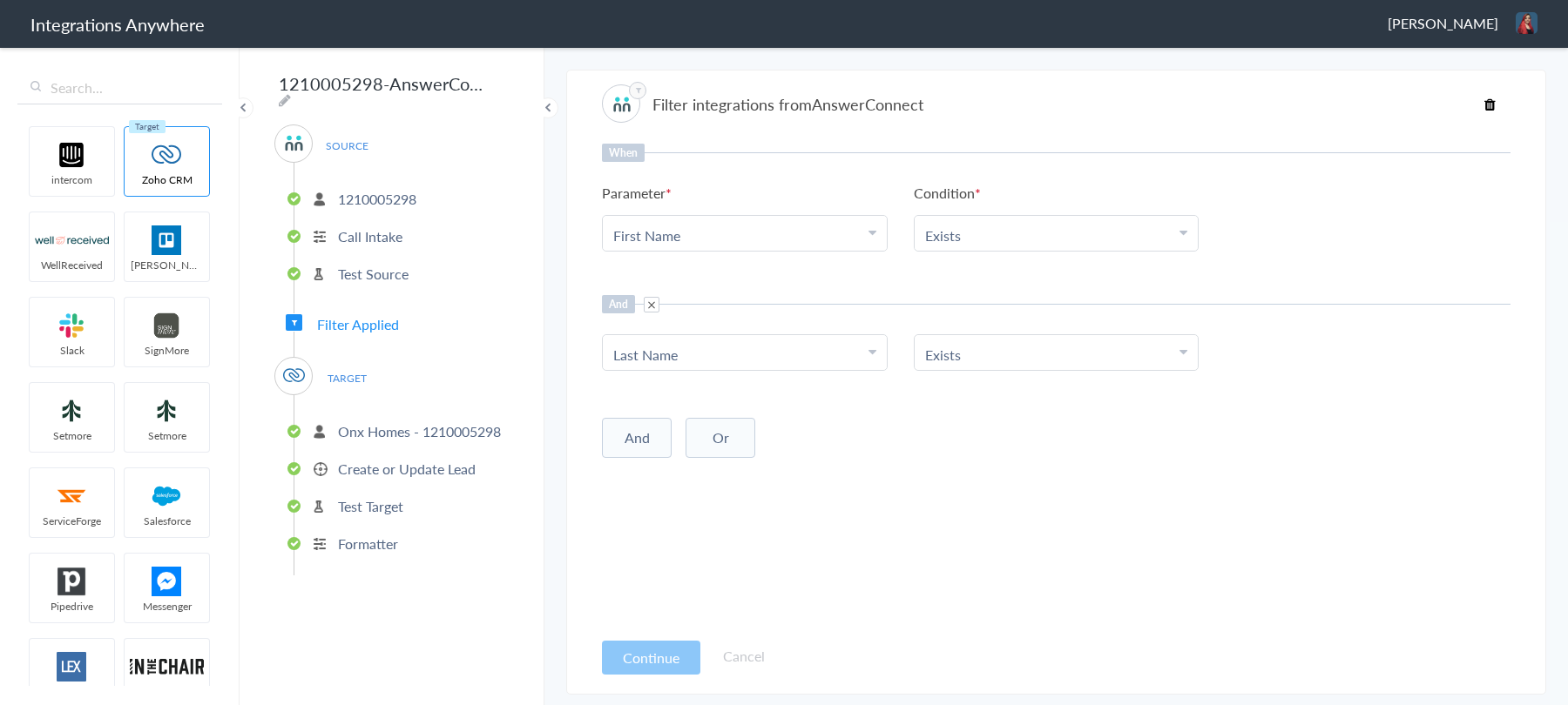
click at [395, 429] on p "Onx Homes - 1210005298" at bounding box center [419, 431] width 163 height 20
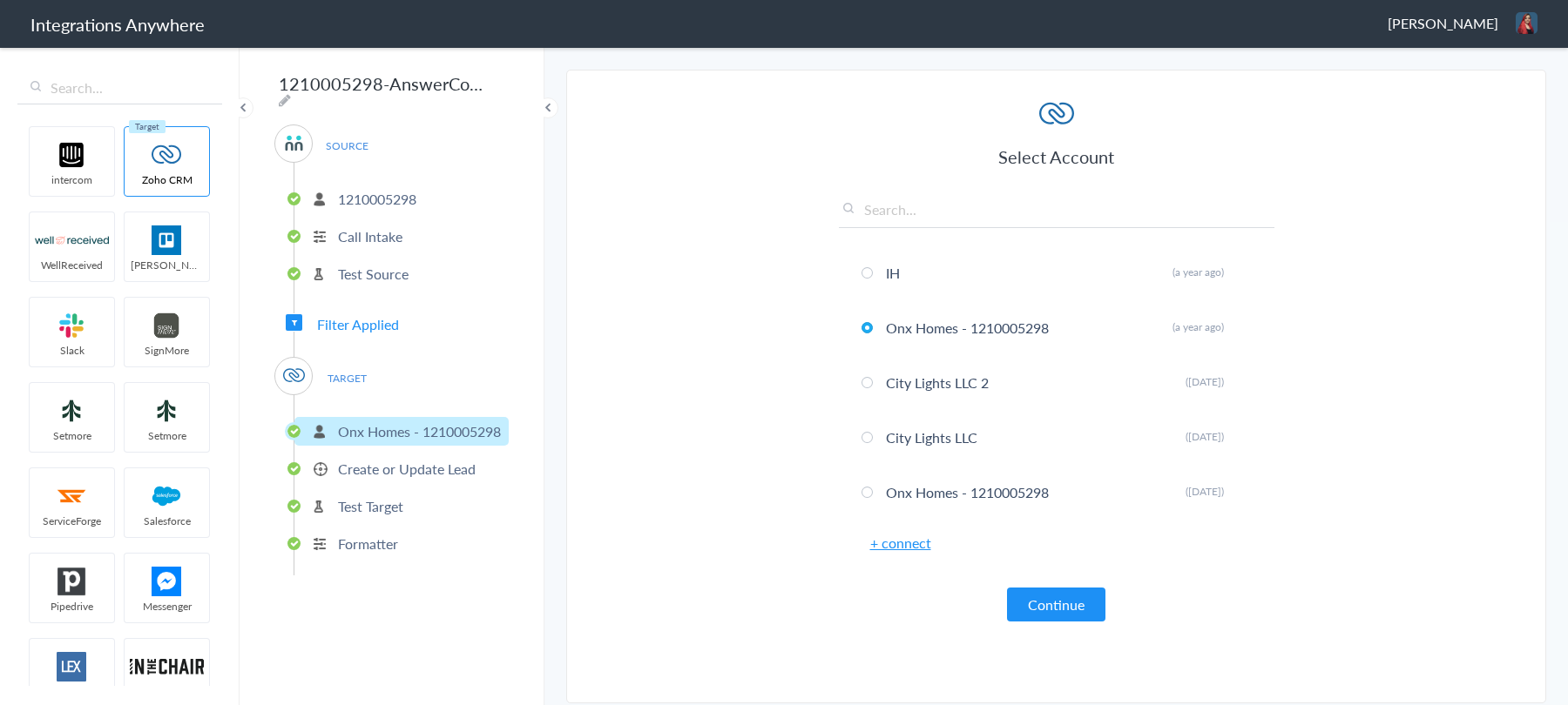
click at [388, 459] on p "Create or Update Lead" at bounding box center [406, 468] width 138 height 20
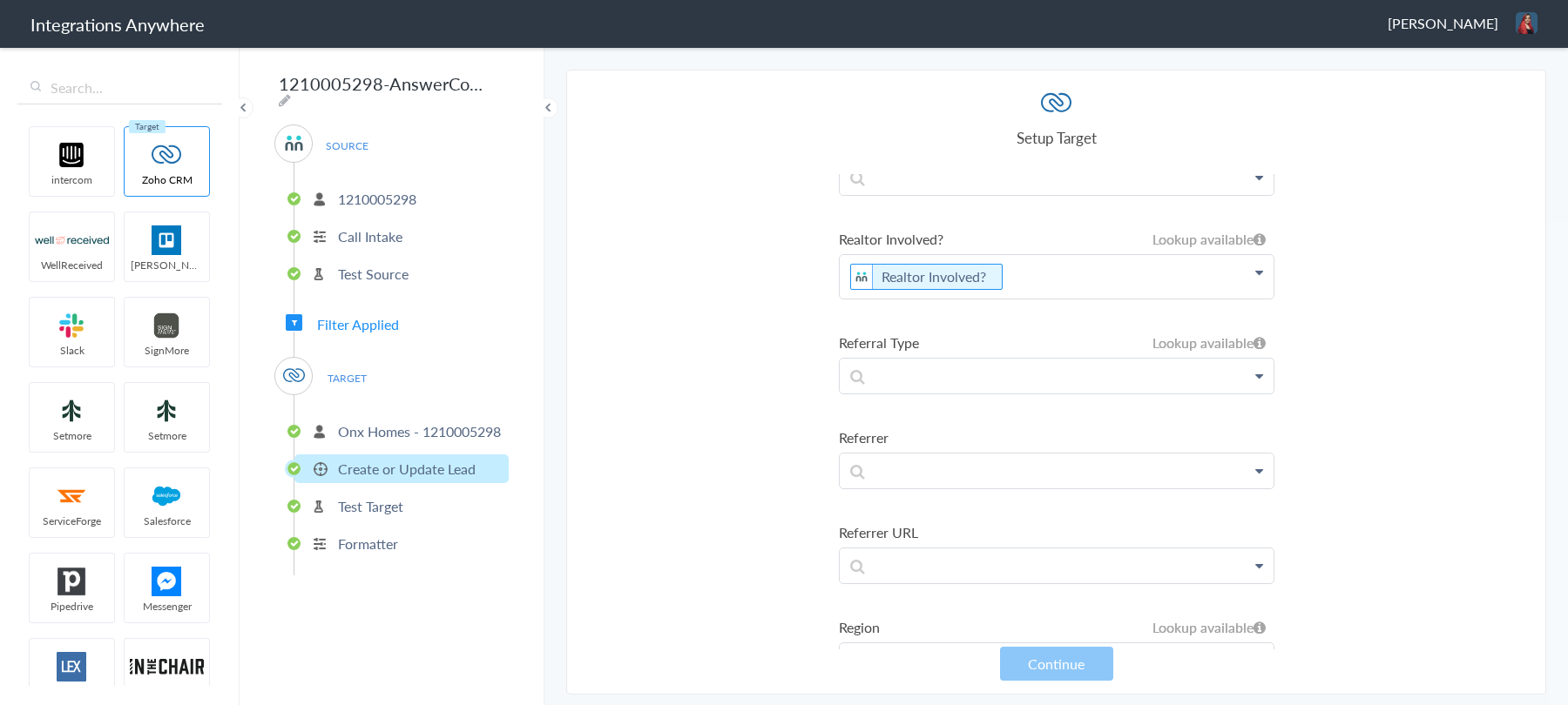
scroll to position [8160, 0]
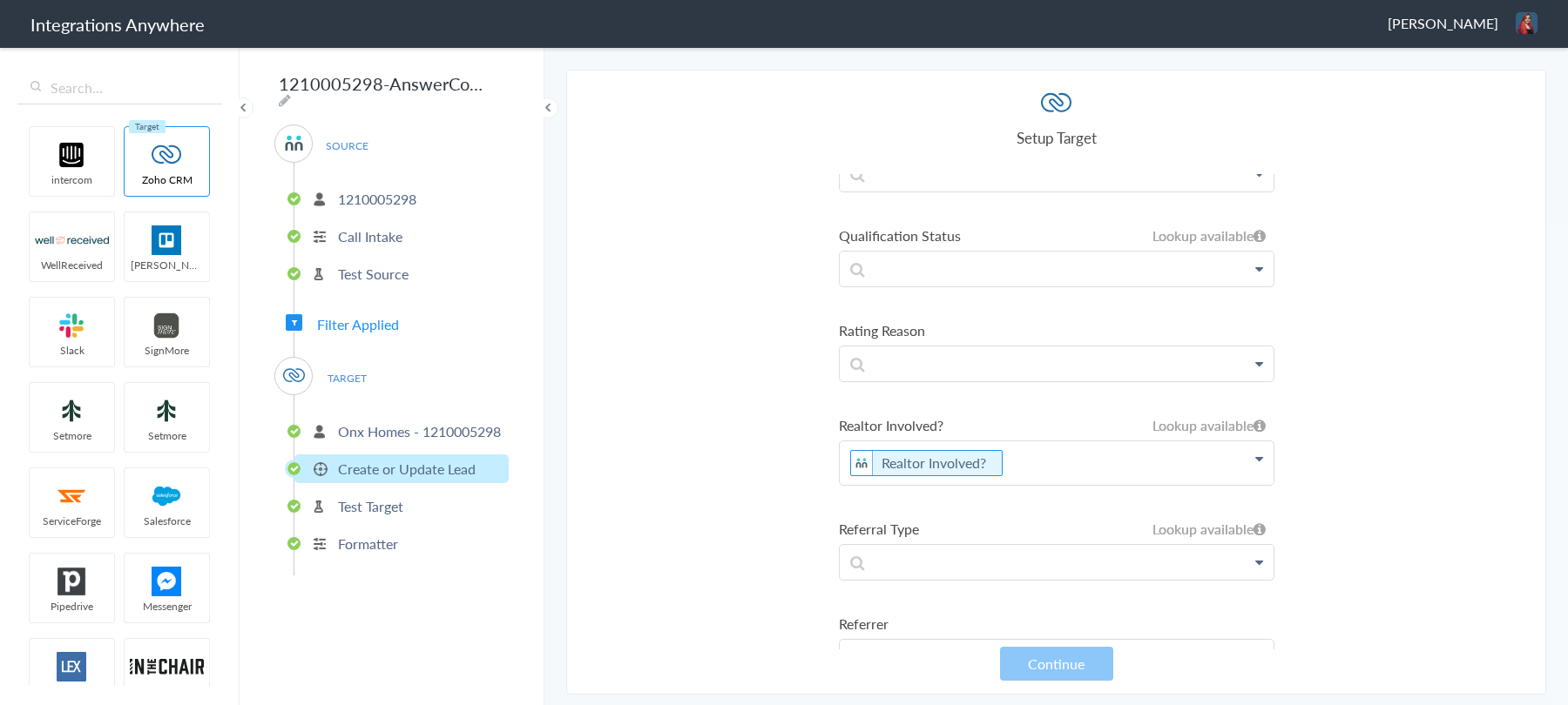
click at [813, 464] on section "Select Account 1210005298 Rename Delete (9 months ago) 8669824239 Rename Delete…" at bounding box center [1055, 381] width 980 height 625
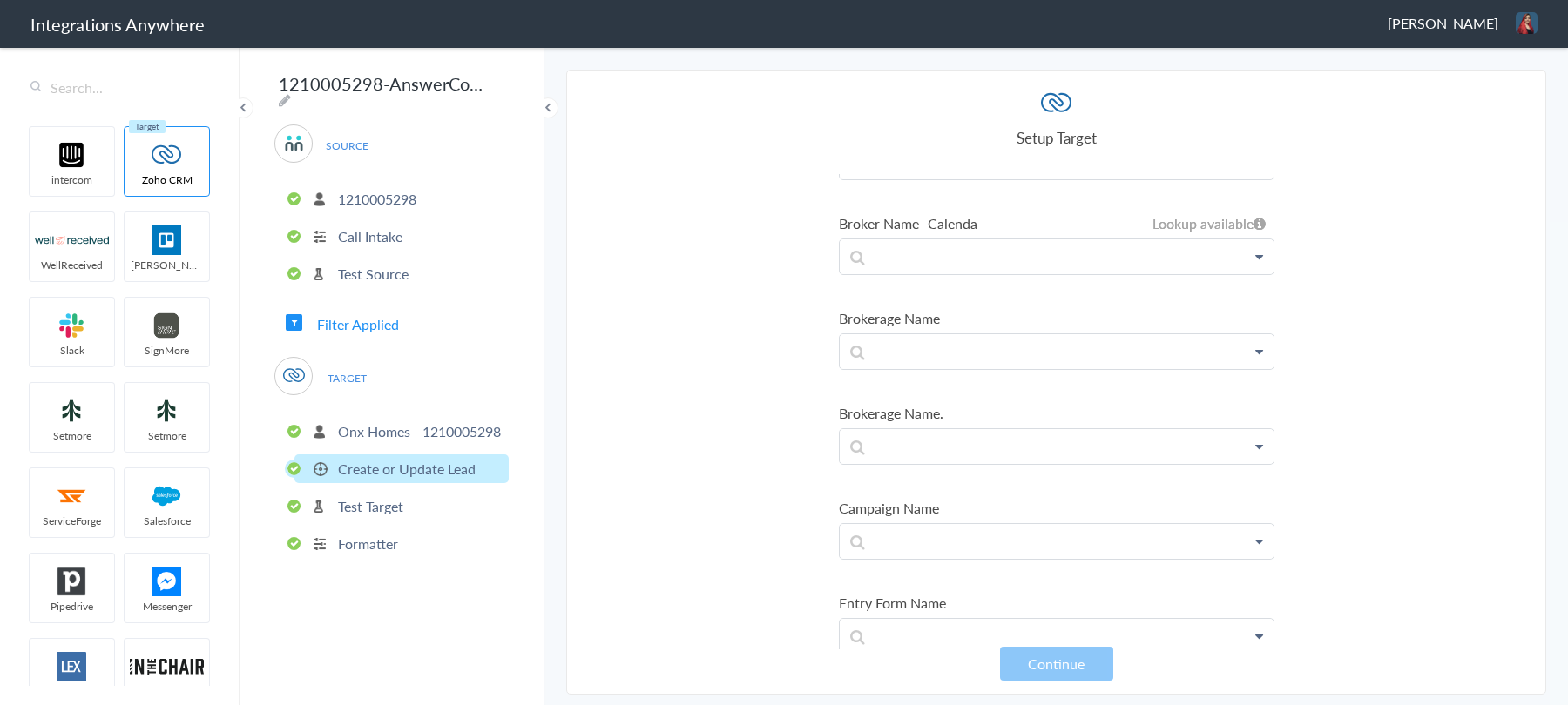
scroll to position [0, 0]
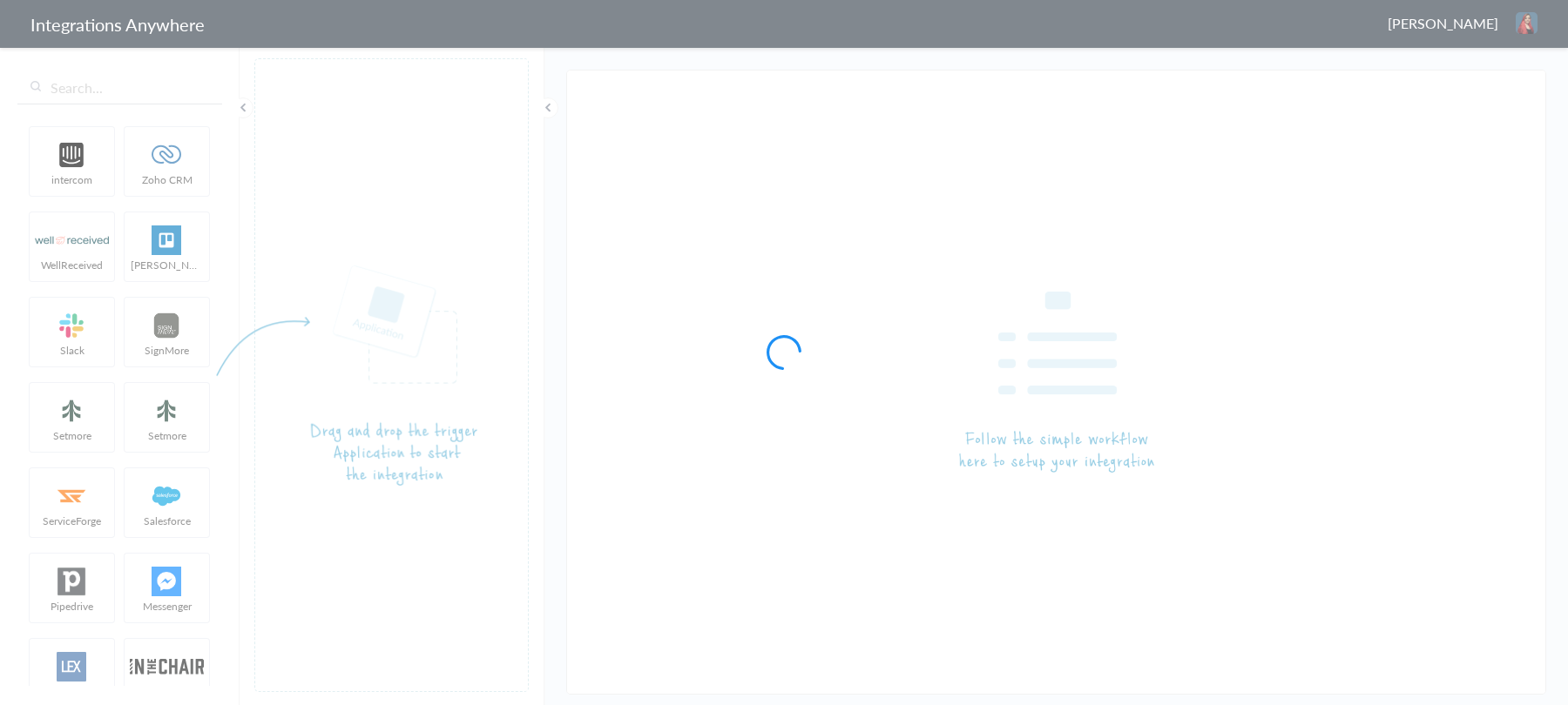
type input "SignMore - Google Sheets - 1210005298"
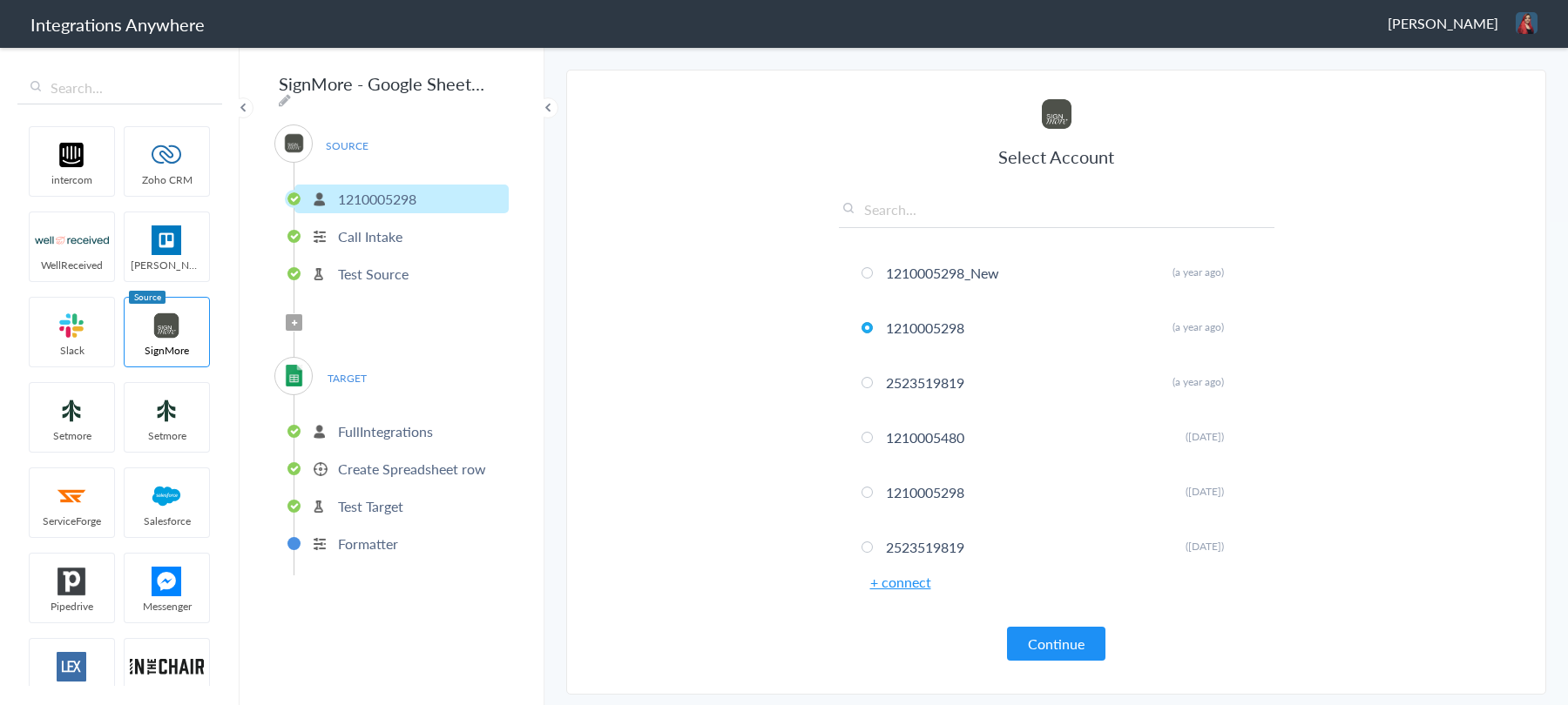
click at [372, 422] on p "FullIntegrations" at bounding box center [385, 431] width 94 height 20
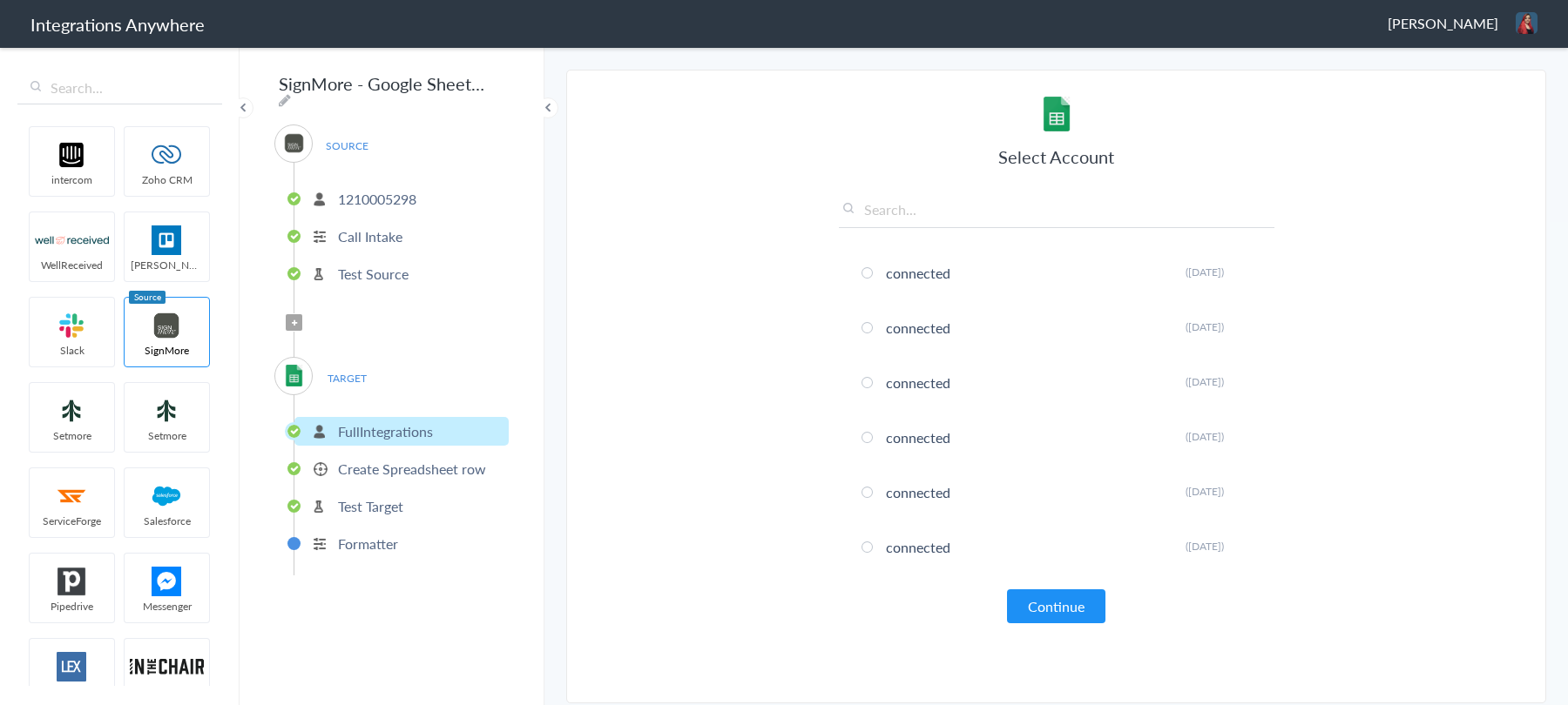
click at [362, 465] on p "Create Spreadsheet row" at bounding box center [412, 468] width 148 height 20
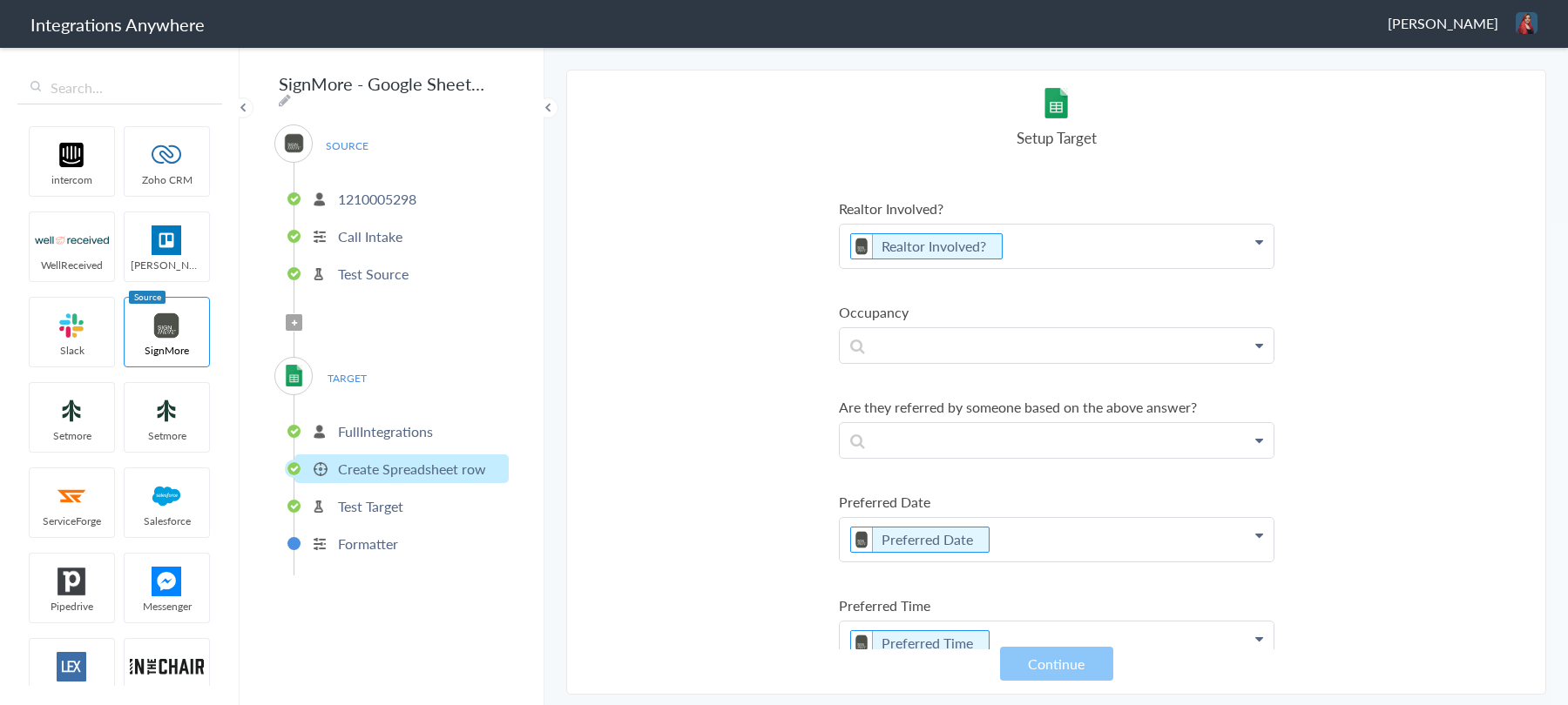
scroll to position [1136, 0]
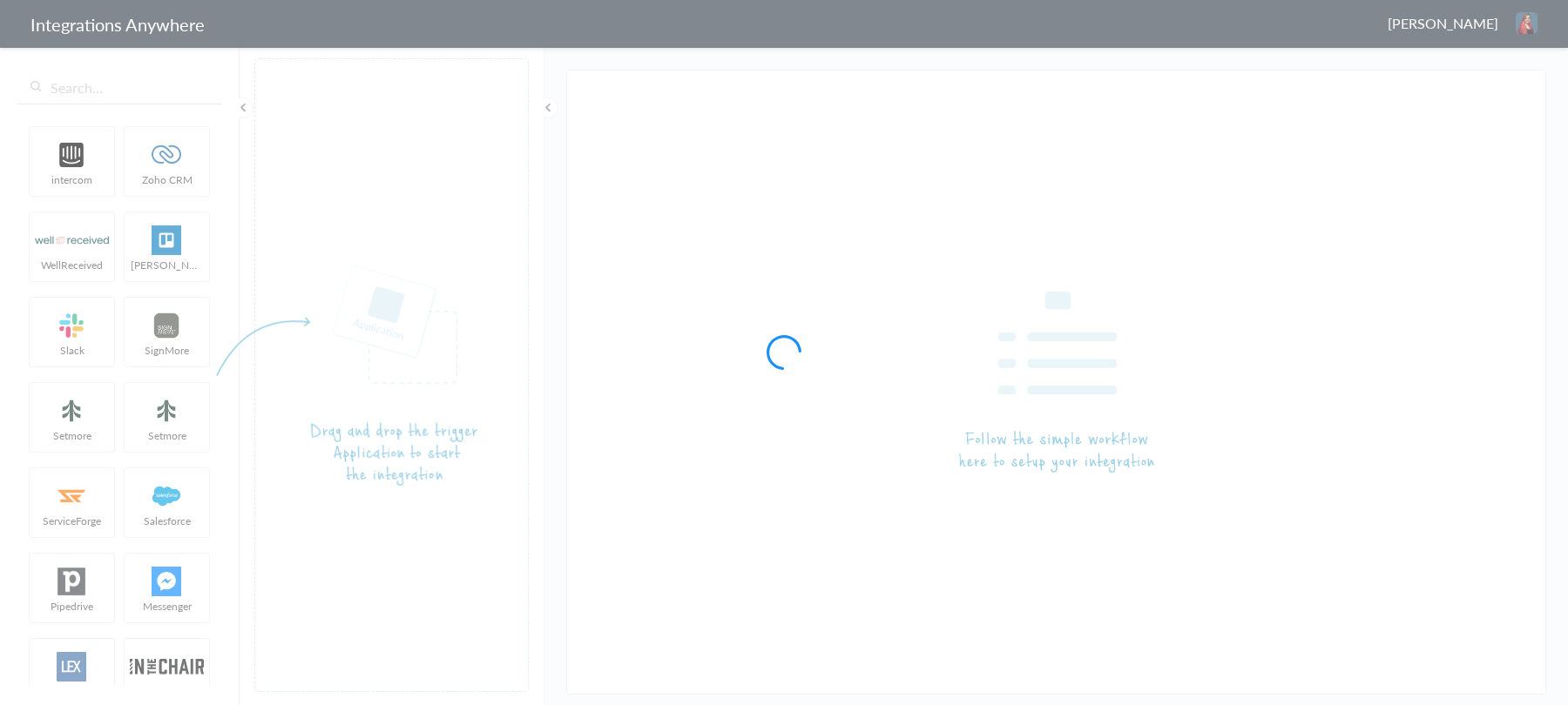
type input "1210005298-AnswerConnect - Zoho CRM"
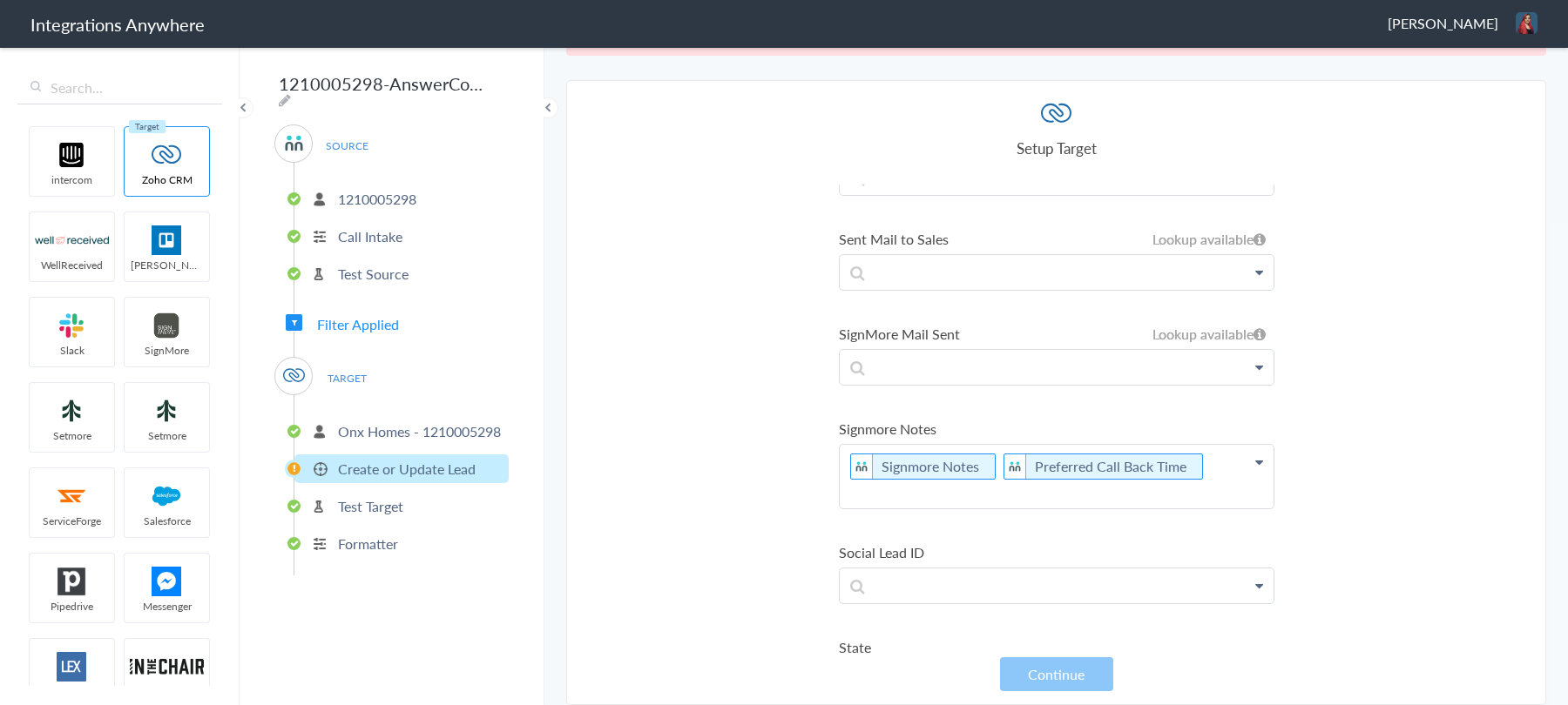
scroll to position [9336, 0]
click at [800, 447] on section "Select Account 1210005298 Rename Delete ([DATE]) 8669824239 Rename Delete ([DAT…" at bounding box center [1055, 393] width 980 height 625
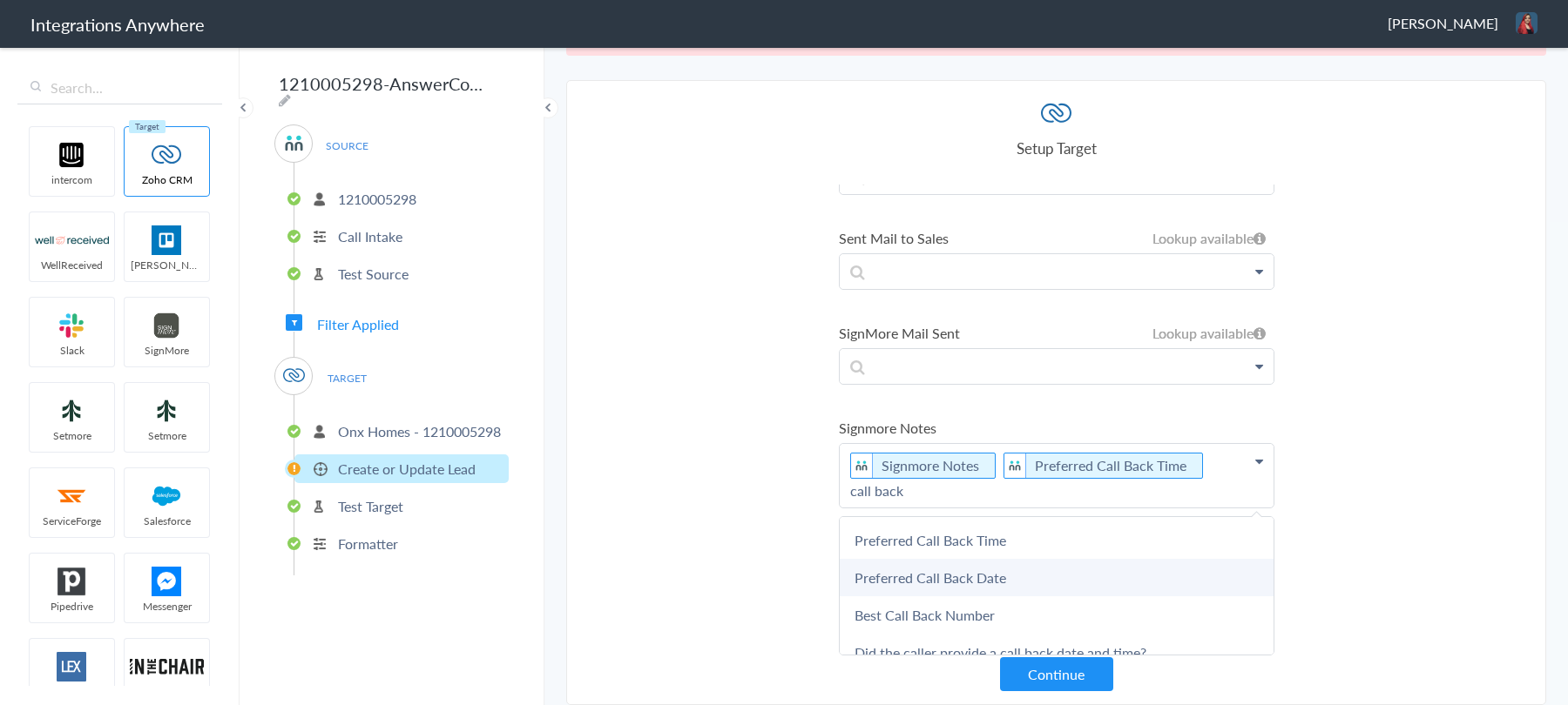
click at [0, 0] on link "Preferred Call Back Date" at bounding box center [0, 0] width 0 height 0
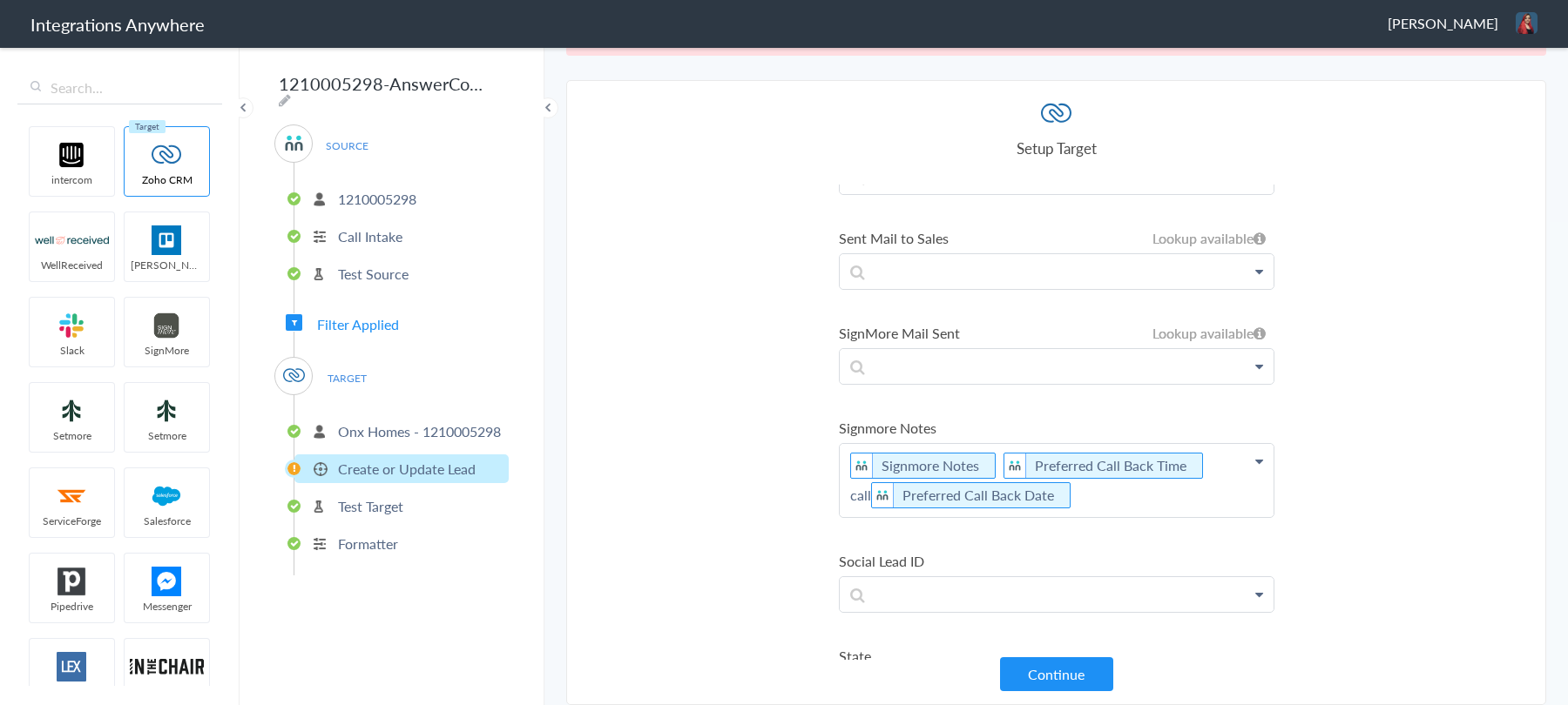
click at [846, 444] on p "Signmore Notes Preferred Call Back Time call Preferred Call Back Date" at bounding box center [1056, 481] width 434 height 73
click at [1119, 444] on p "Signmore Notes Preferred Call Back Time Preferred Call Back Date" at bounding box center [1056, 481] width 434 height 73
click at [1216, 444] on p "Signmore Notes Preferred Call Back Time Preferred Call Back Date" at bounding box center [1056, 481] width 434 height 73
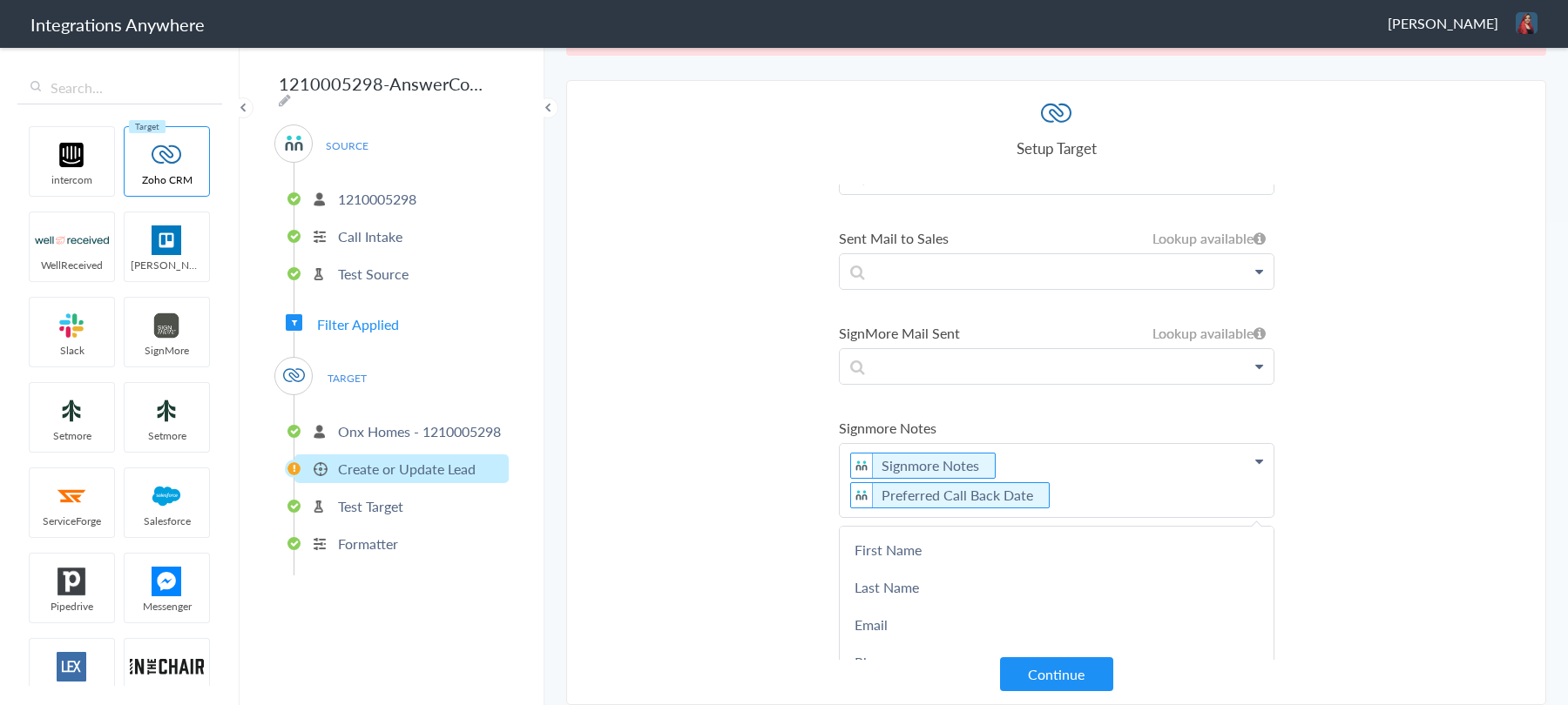
click at [1116, 445] on p "Signmore Notes Preferred Call Back Date" at bounding box center [1056, 481] width 434 height 73
click at [0, 0] on link "Preferred Call Back Time" at bounding box center [0, 0] width 0 height 0
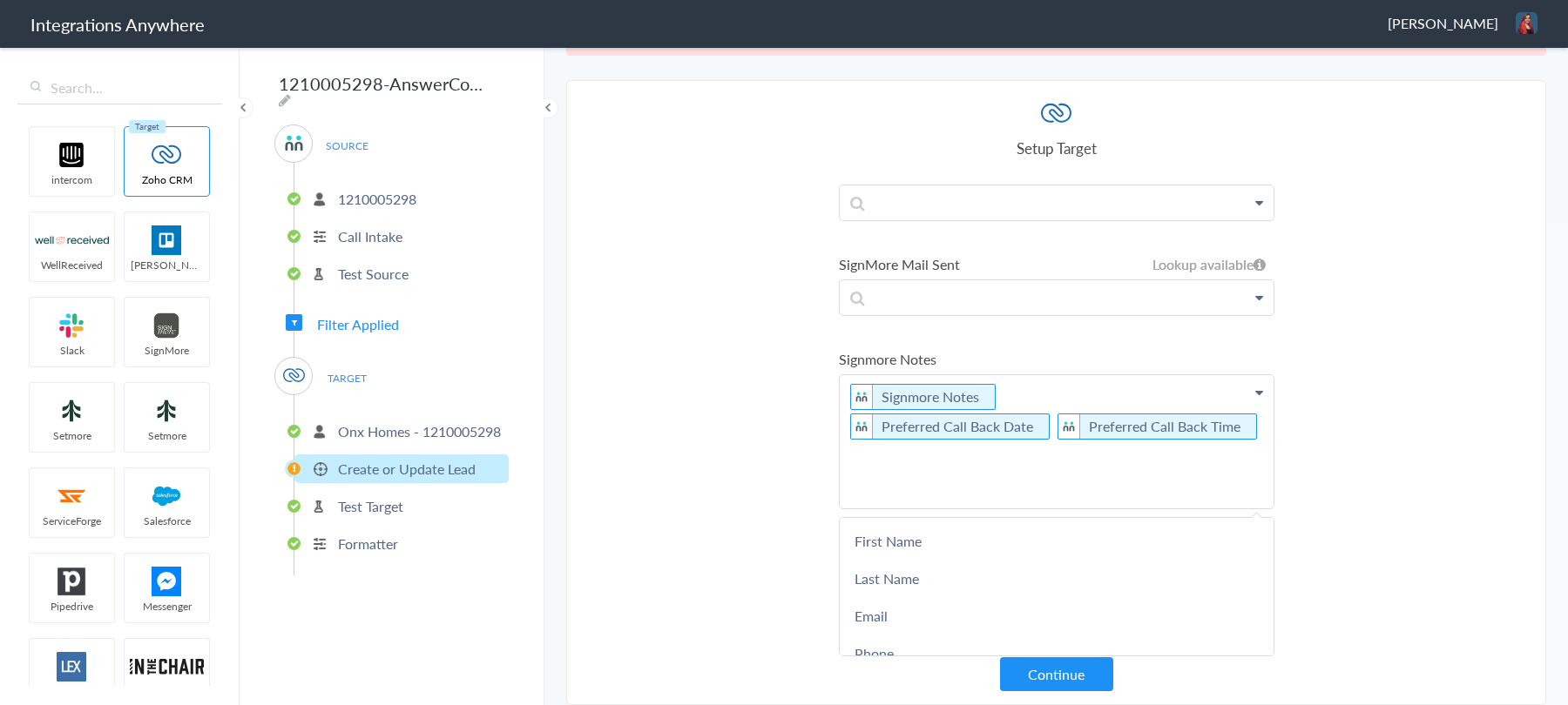
scroll to position [9439, 0]
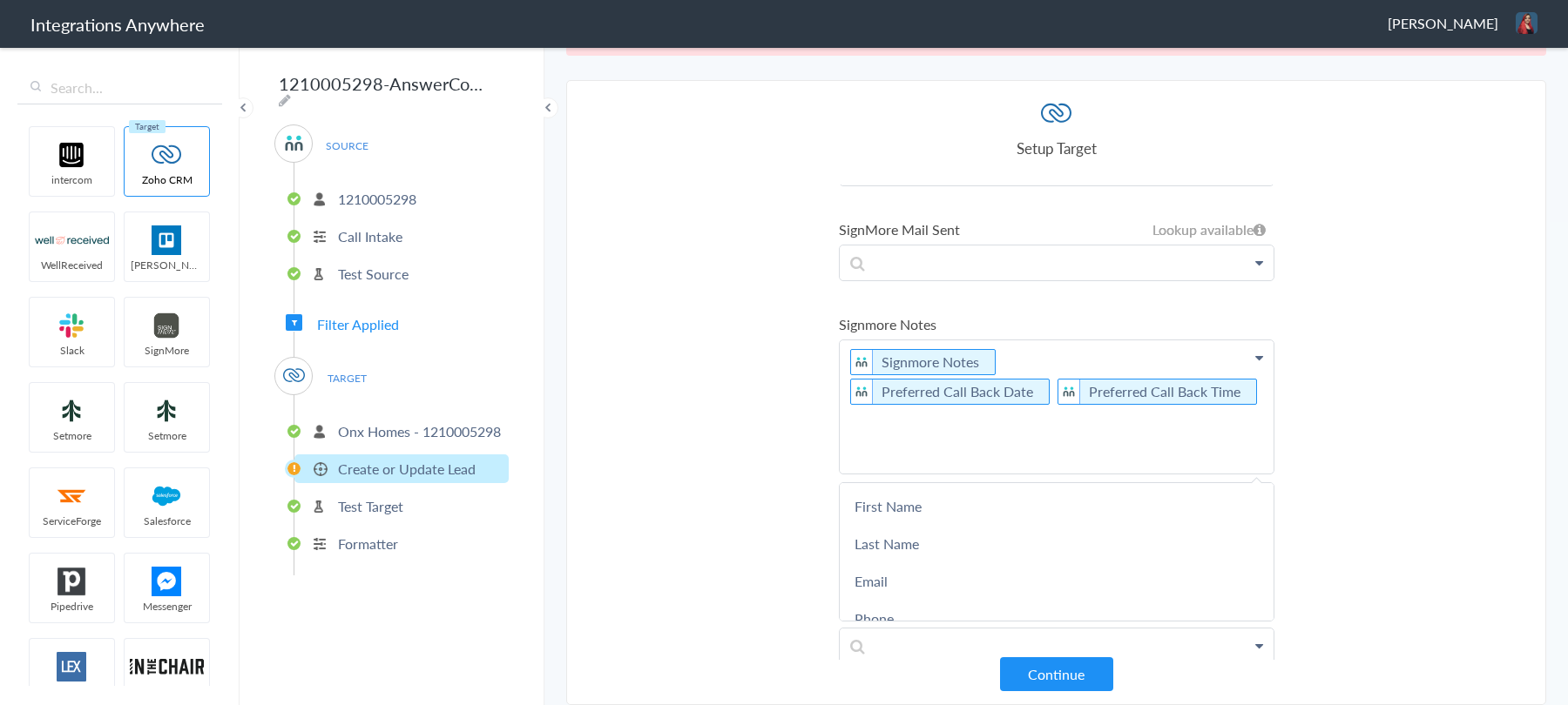
click at [775, 368] on section "Select Account 1210005298 Rename Delete (9 months ago) 8669824239 Rename Delete…" at bounding box center [1055, 393] width 980 height 625
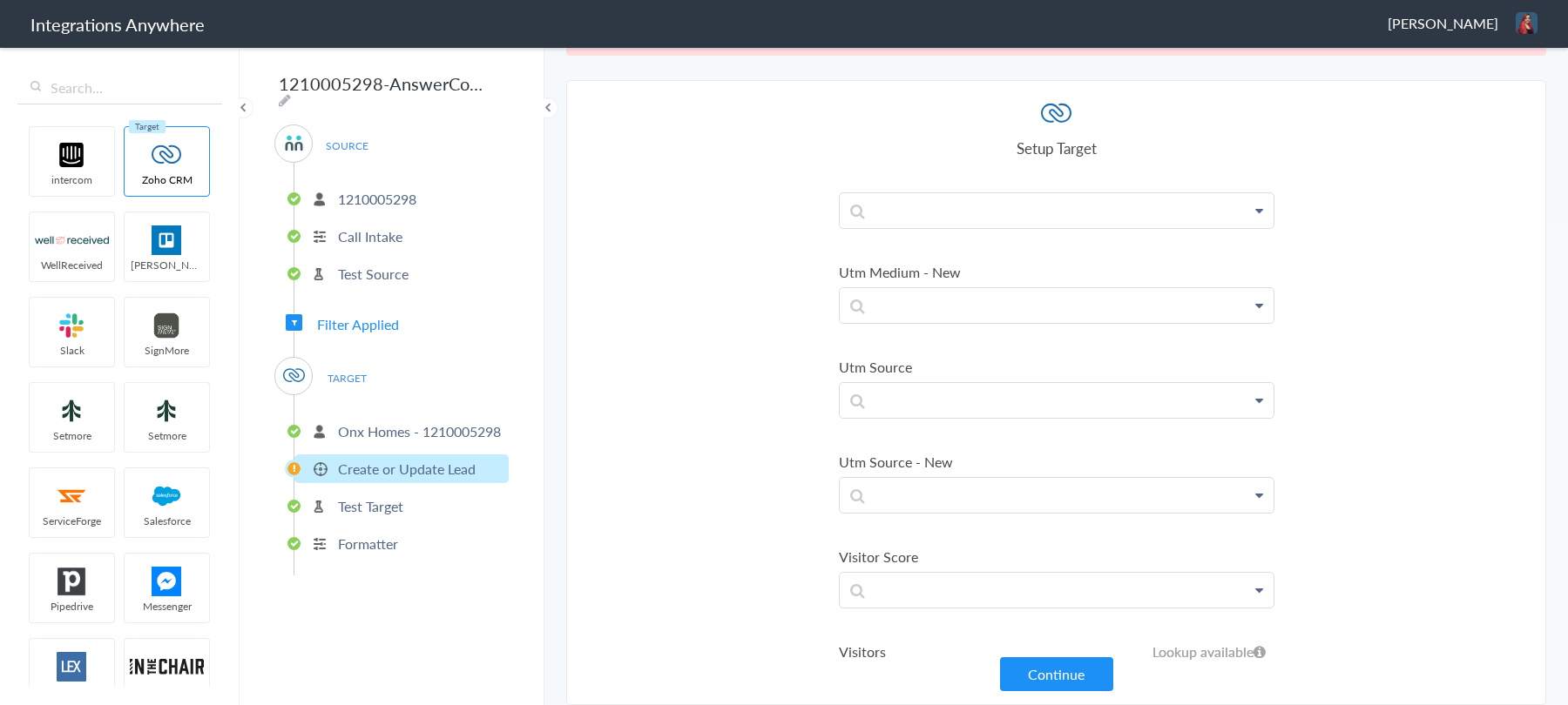
scroll to position [10695, 0]
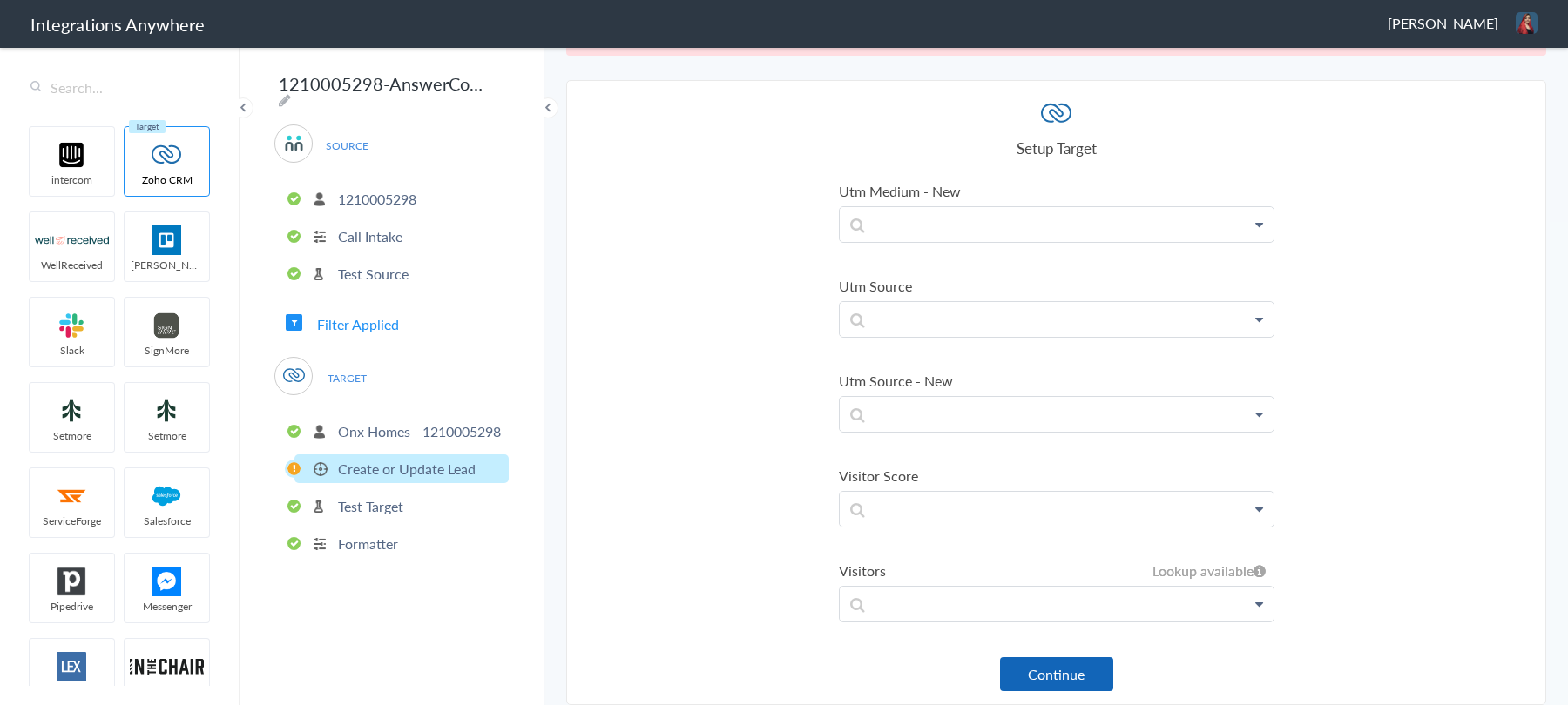
click at [1056, 669] on button "Continue" at bounding box center [1056, 674] width 113 height 34
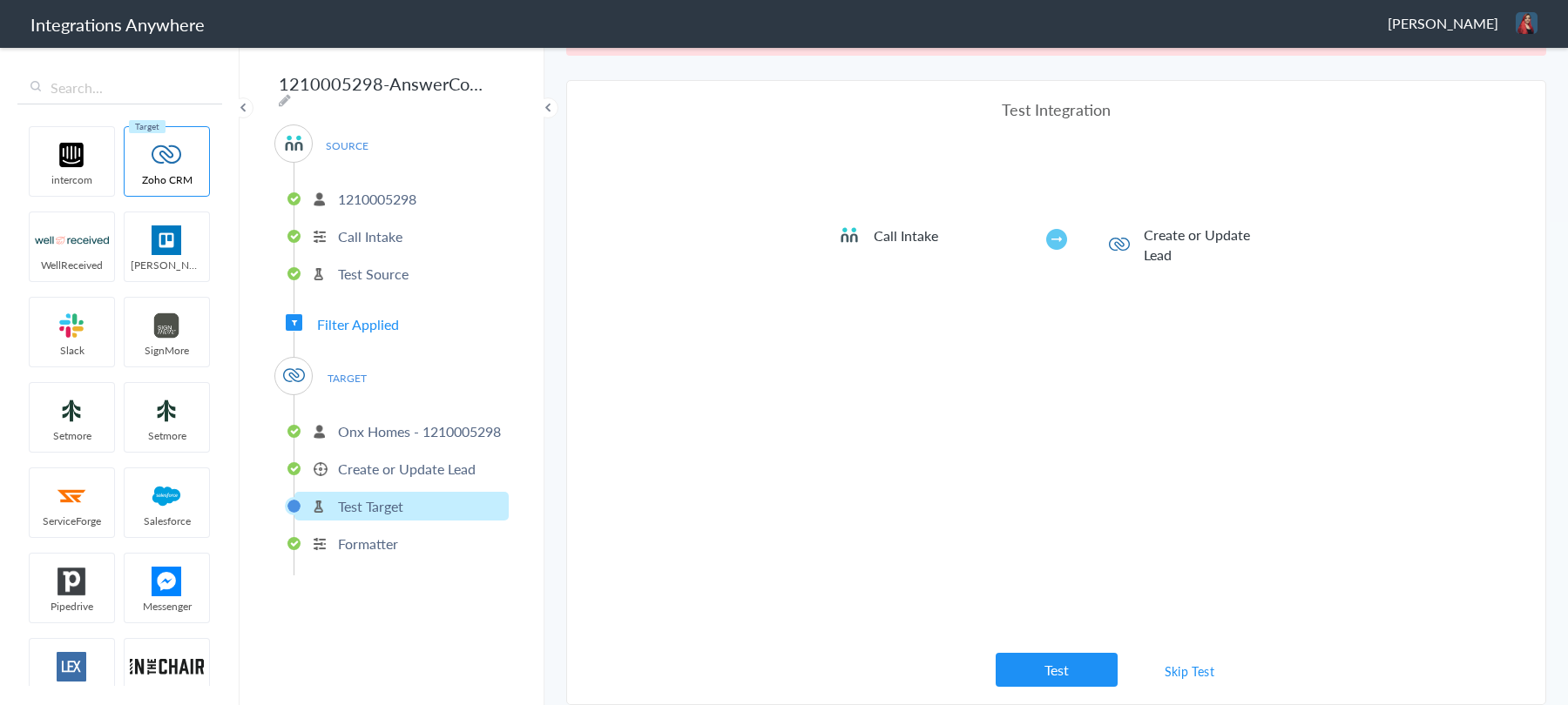
click at [1207, 675] on link "Skip Test" at bounding box center [1189, 671] width 93 height 32
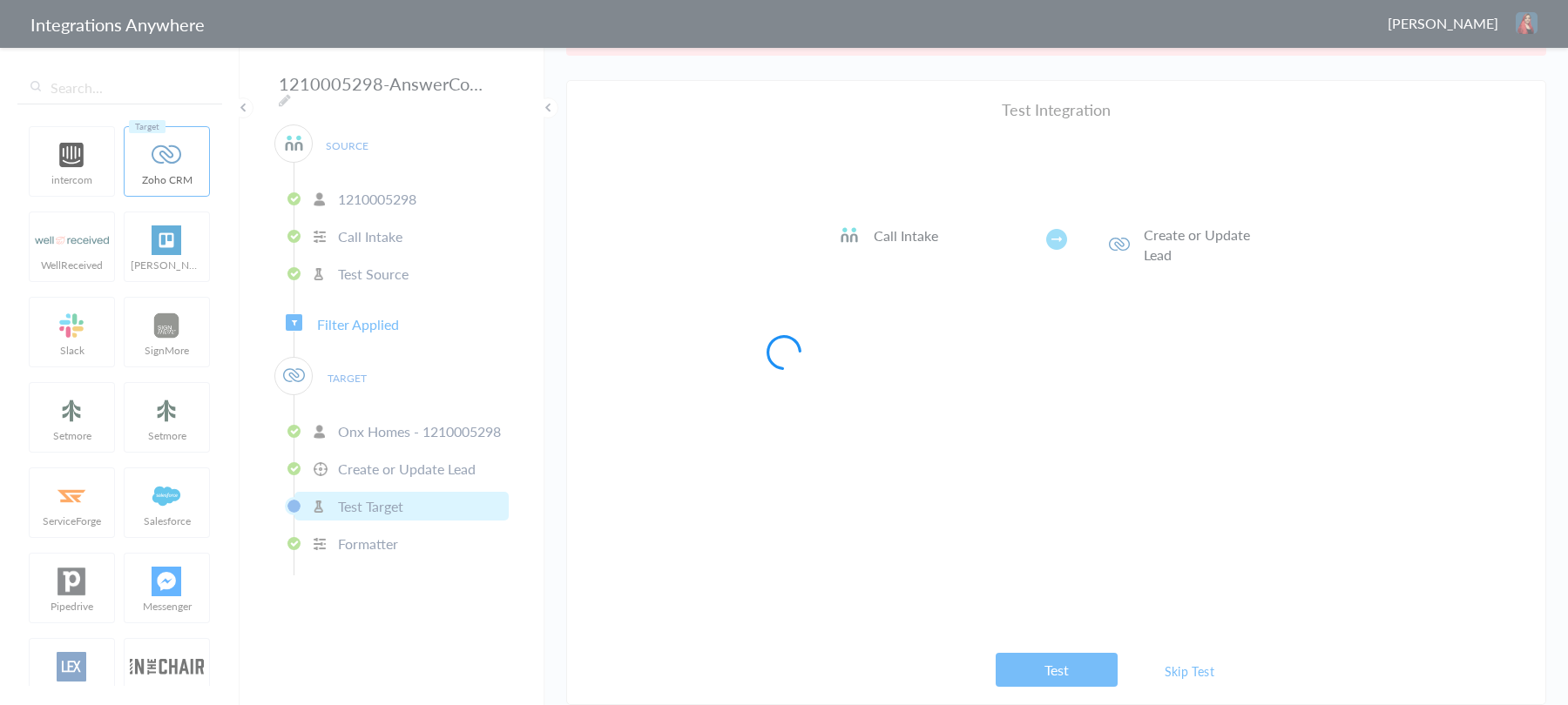
scroll to position [0, 0]
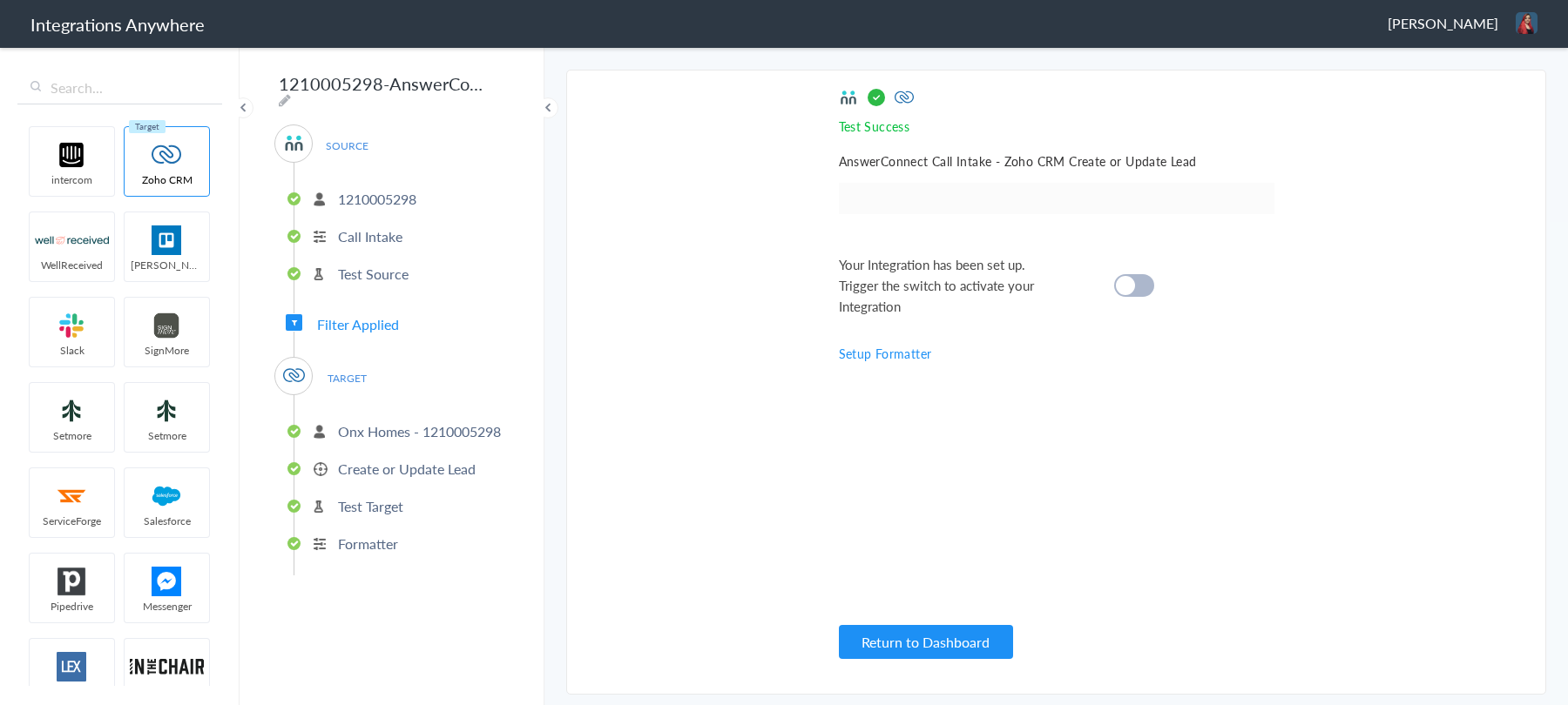
click at [1136, 287] on div at bounding box center [1134, 285] width 40 height 22
click at [369, 539] on p "Formatter" at bounding box center [368, 543] width 60 height 20
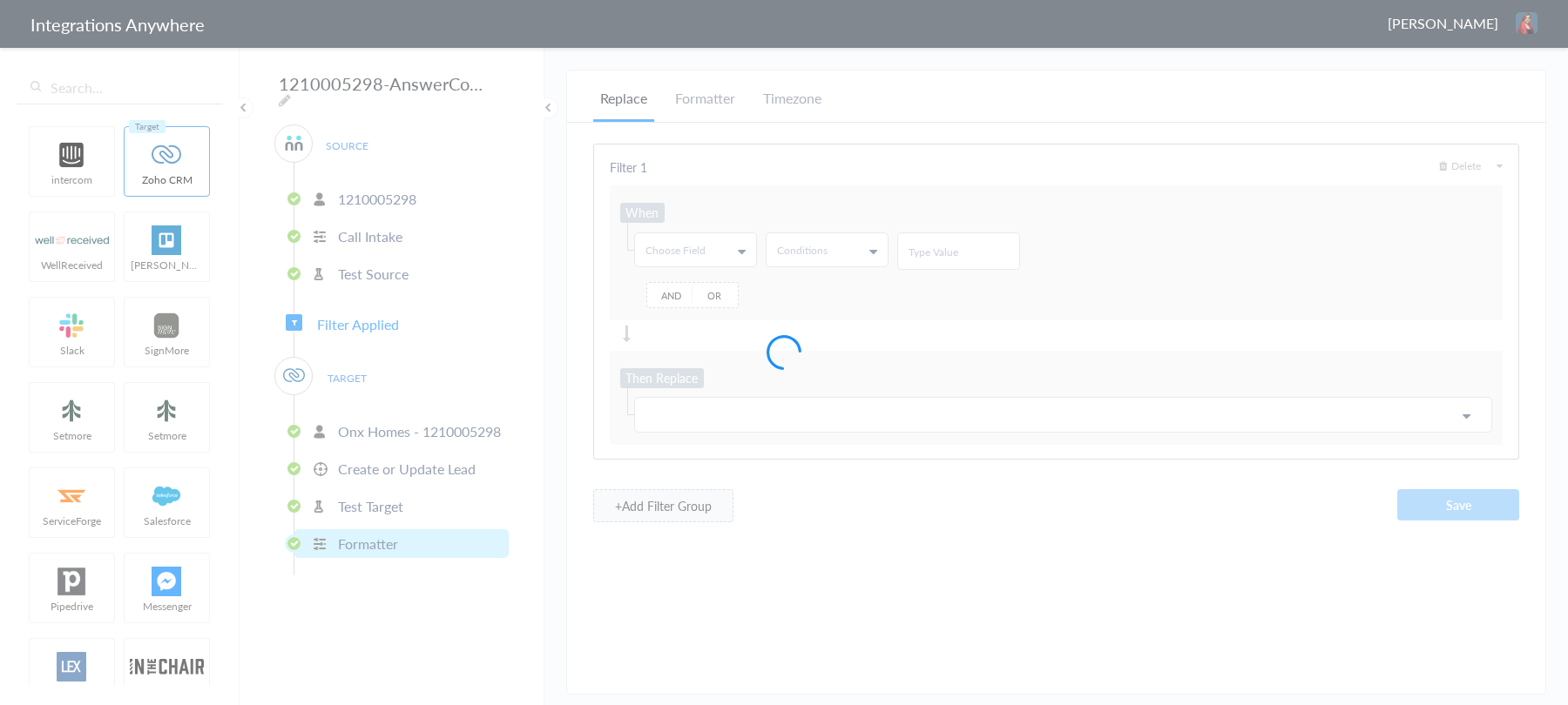
type input "@"
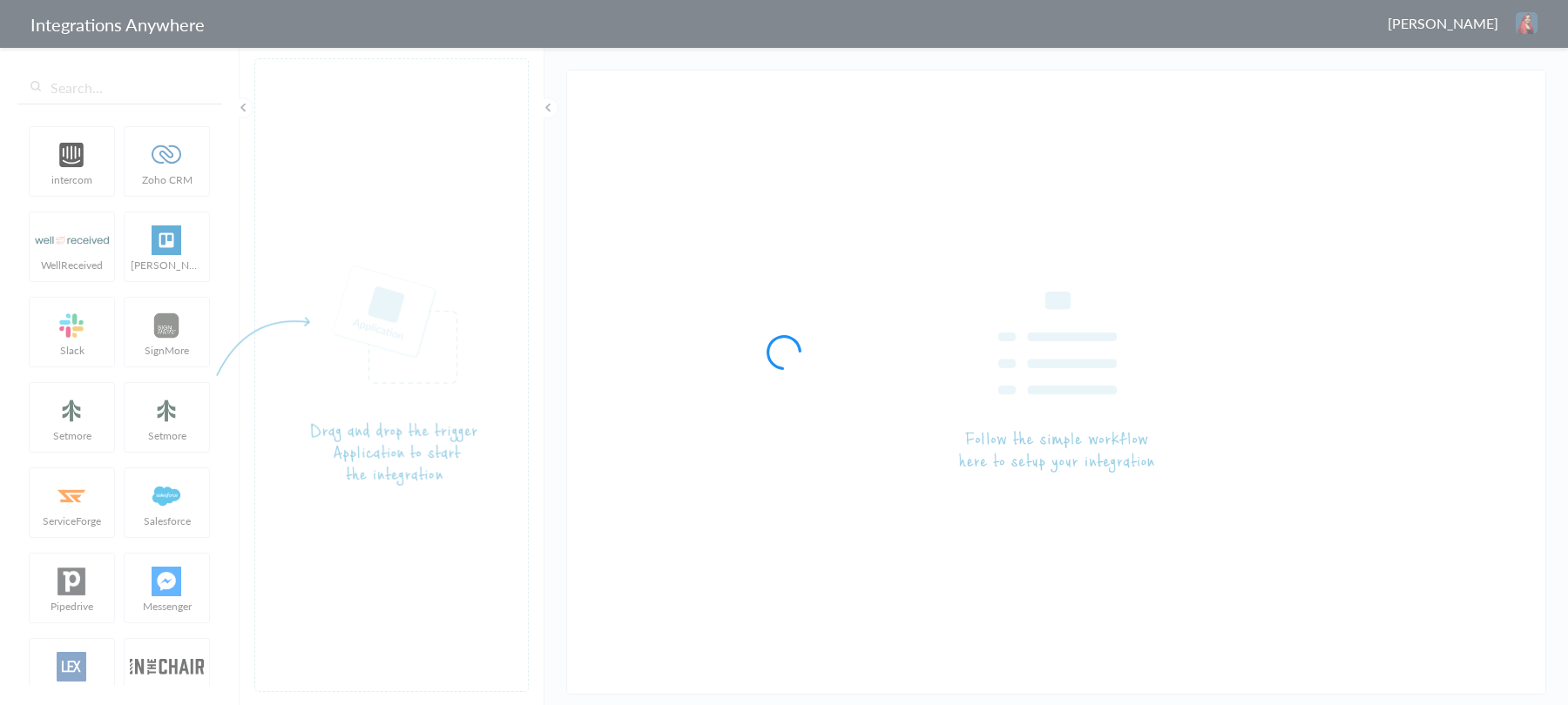
type input "SignMore - Google Sheets - 1210005298"
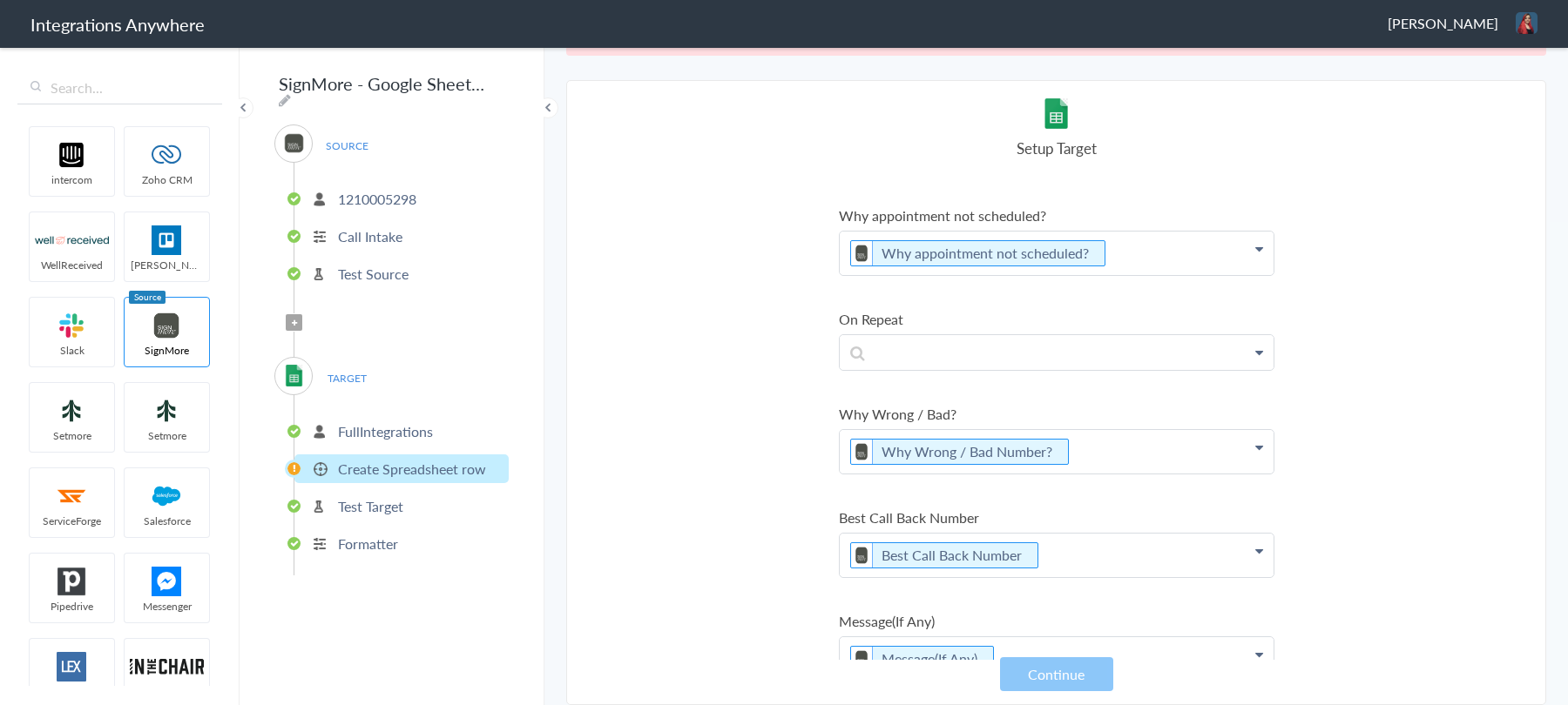
scroll to position [2367, 0]
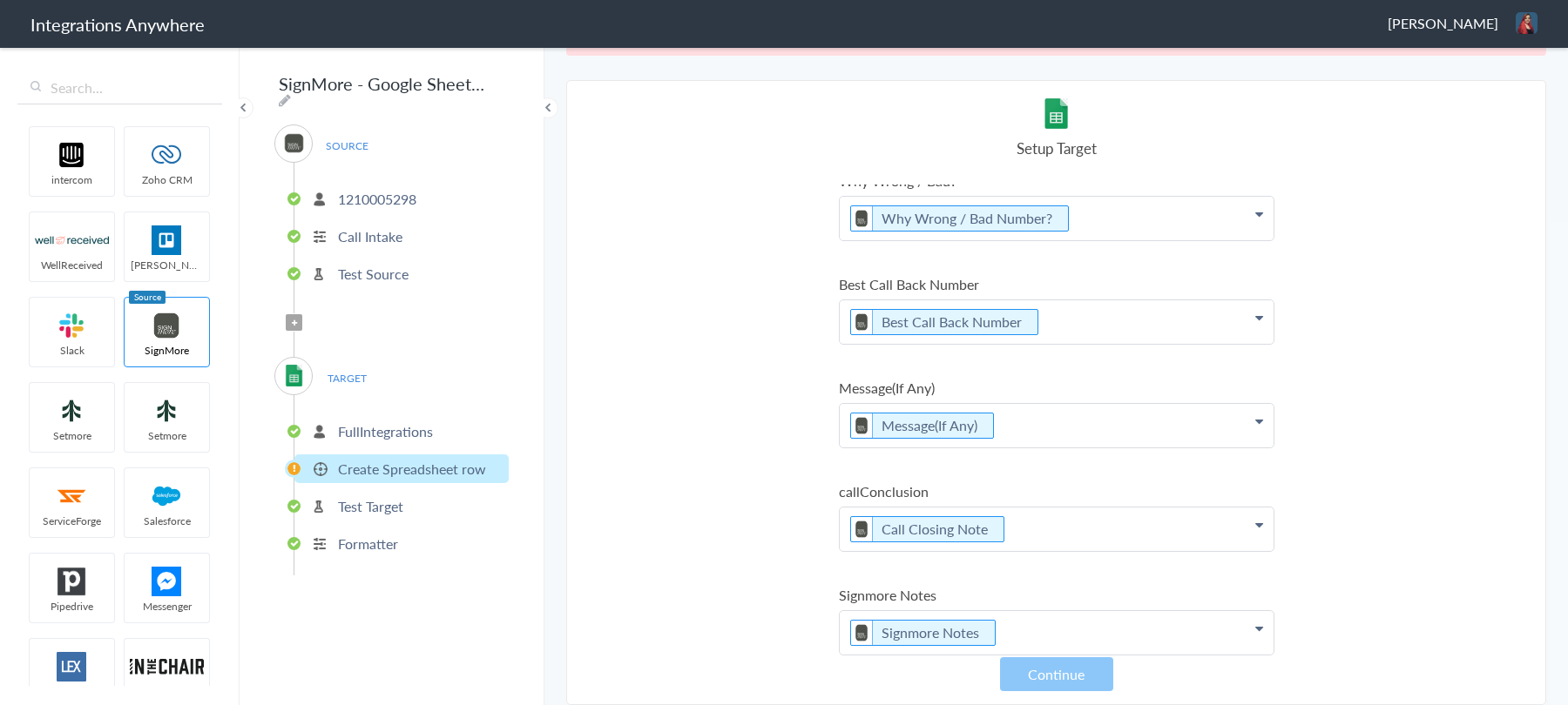
click at [422, 189] on li "1210005298" at bounding box center [401, 198] width 214 height 29
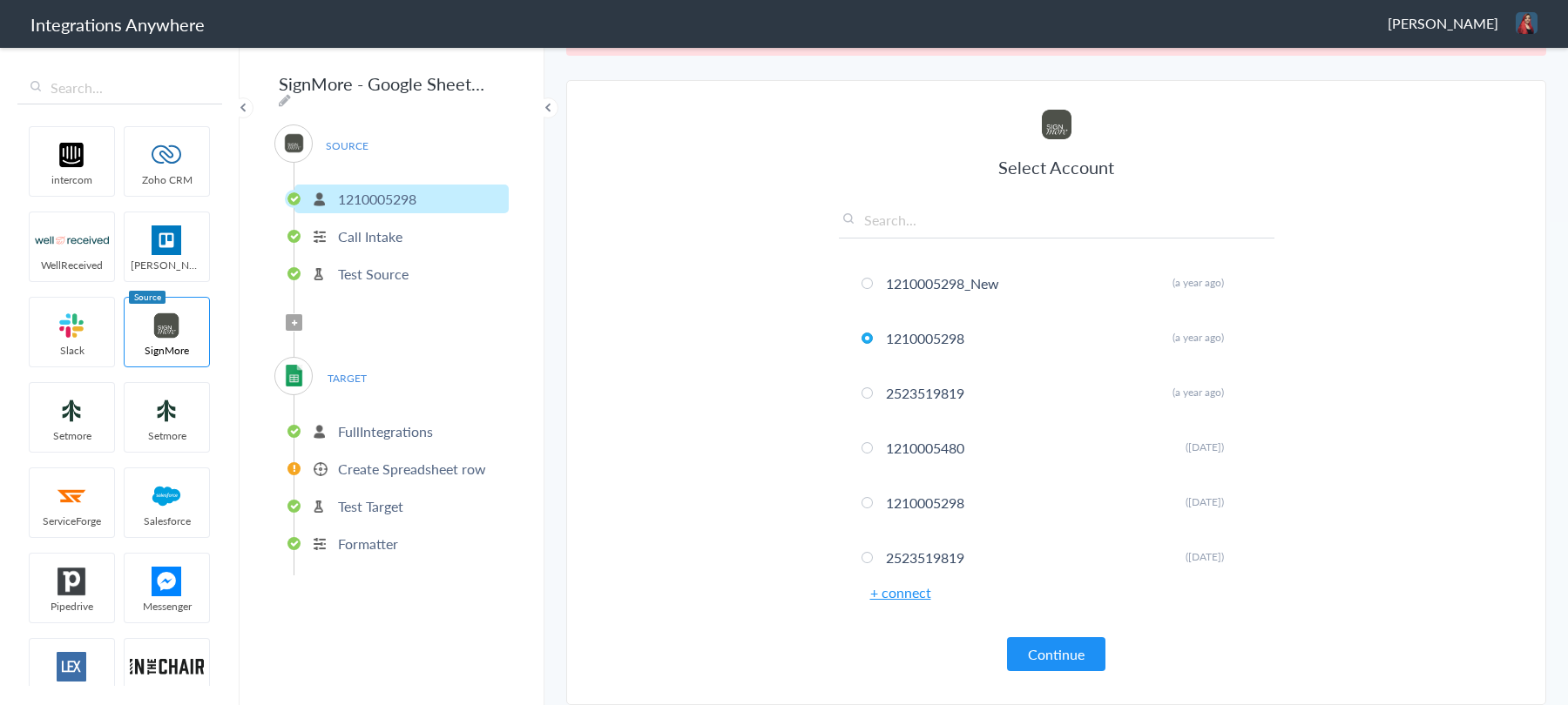
click at [375, 423] on p "FullIntegrations" at bounding box center [385, 431] width 94 height 20
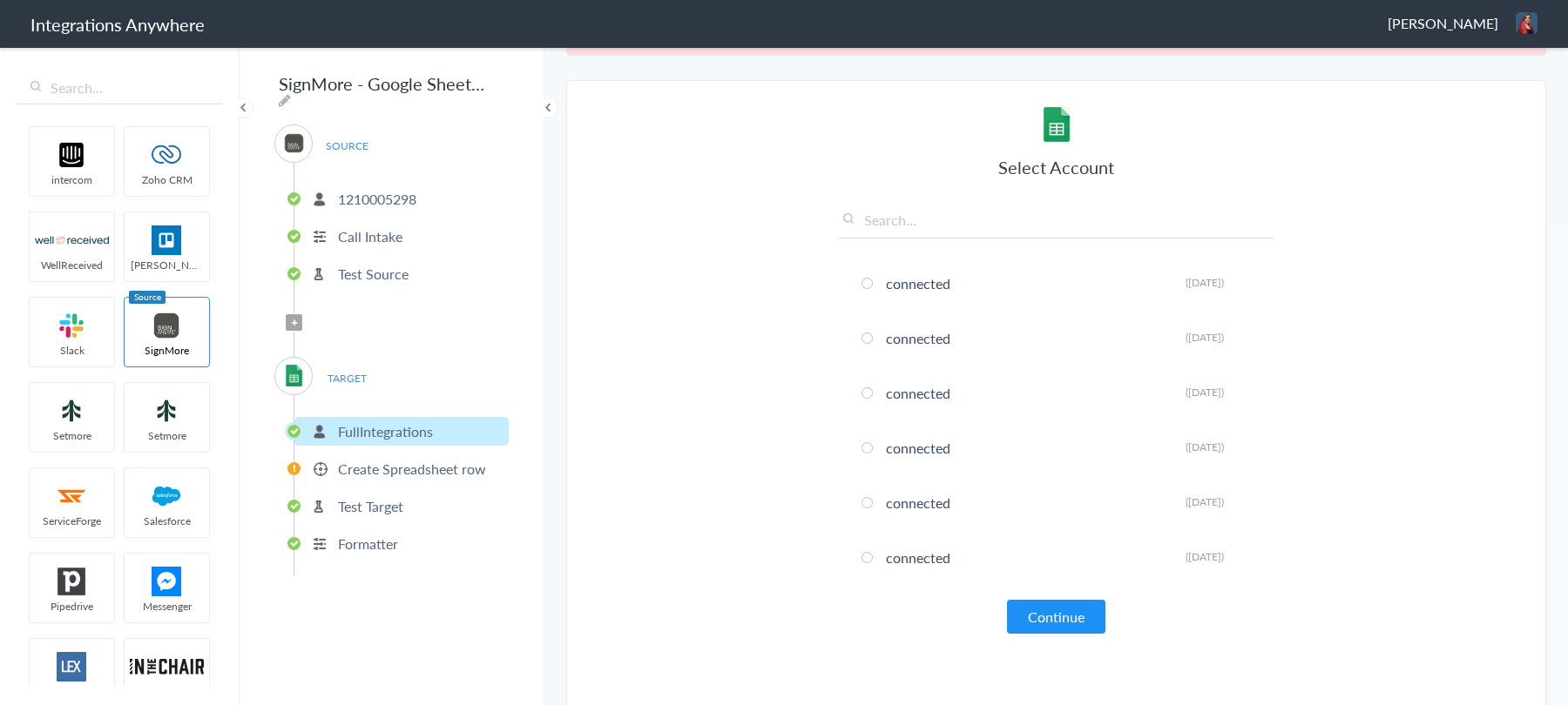
click at [397, 459] on p "Create Spreadsheet row" at bounding box center [412, 468] width 148 height 20
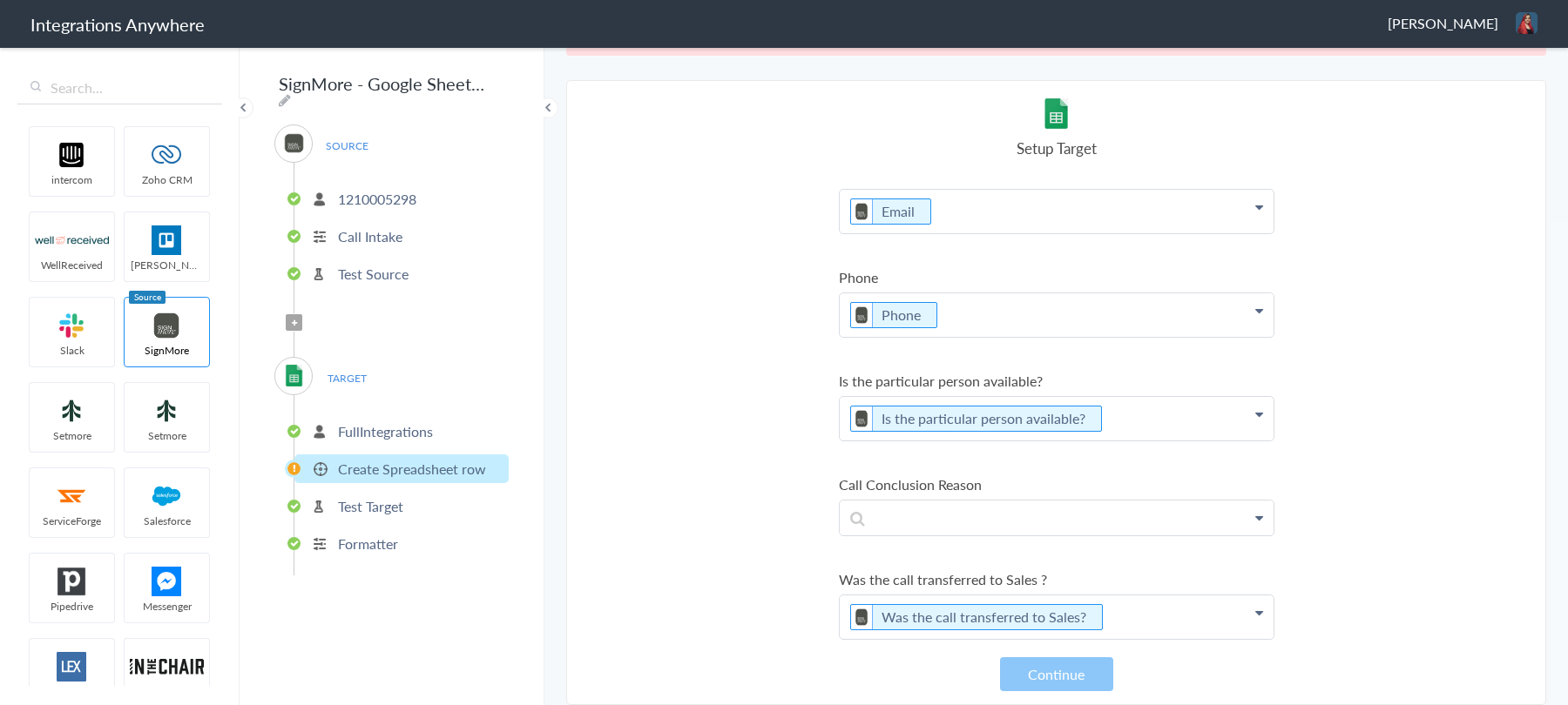
scroll to position [875, 0]
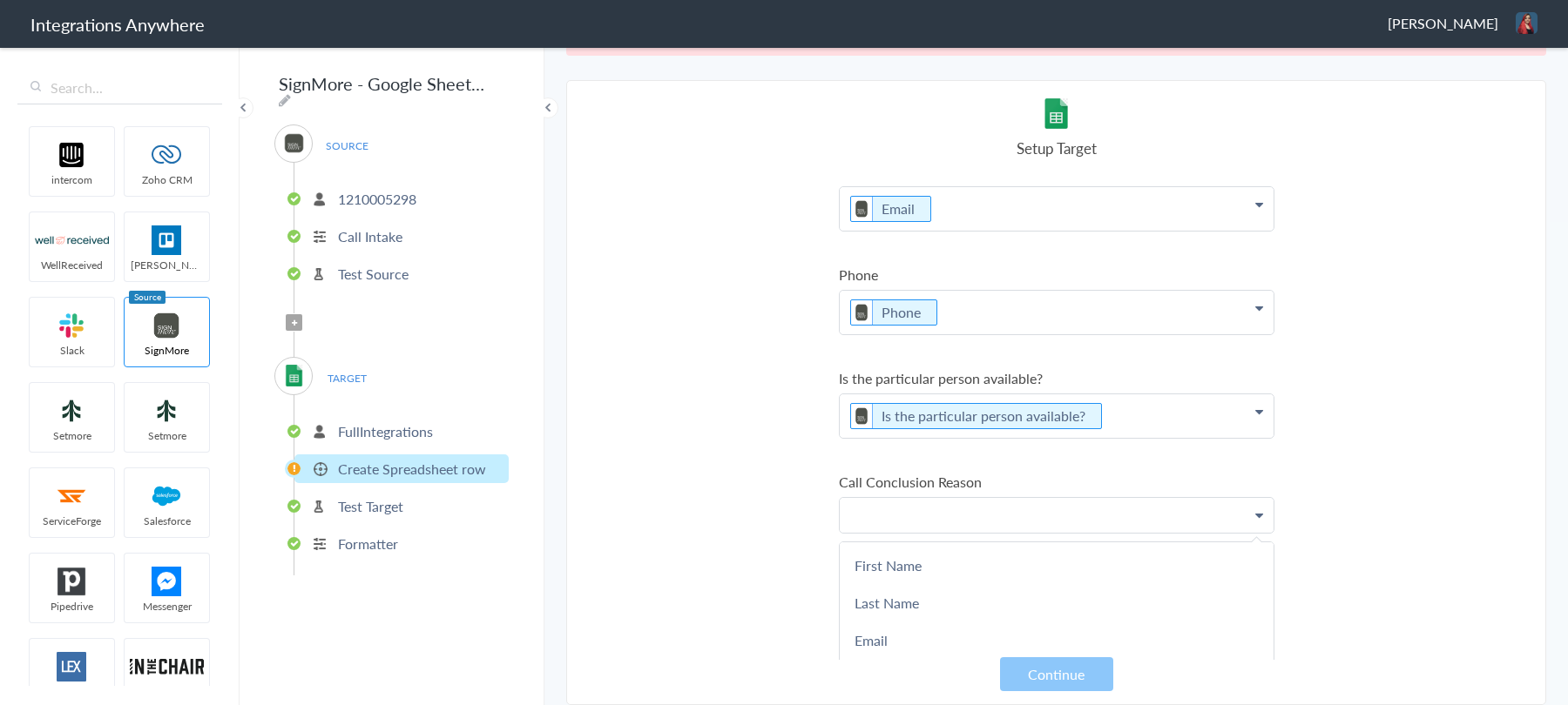
click at [938, 502] on p at bounding box center [1056, 514] width 434 height 34
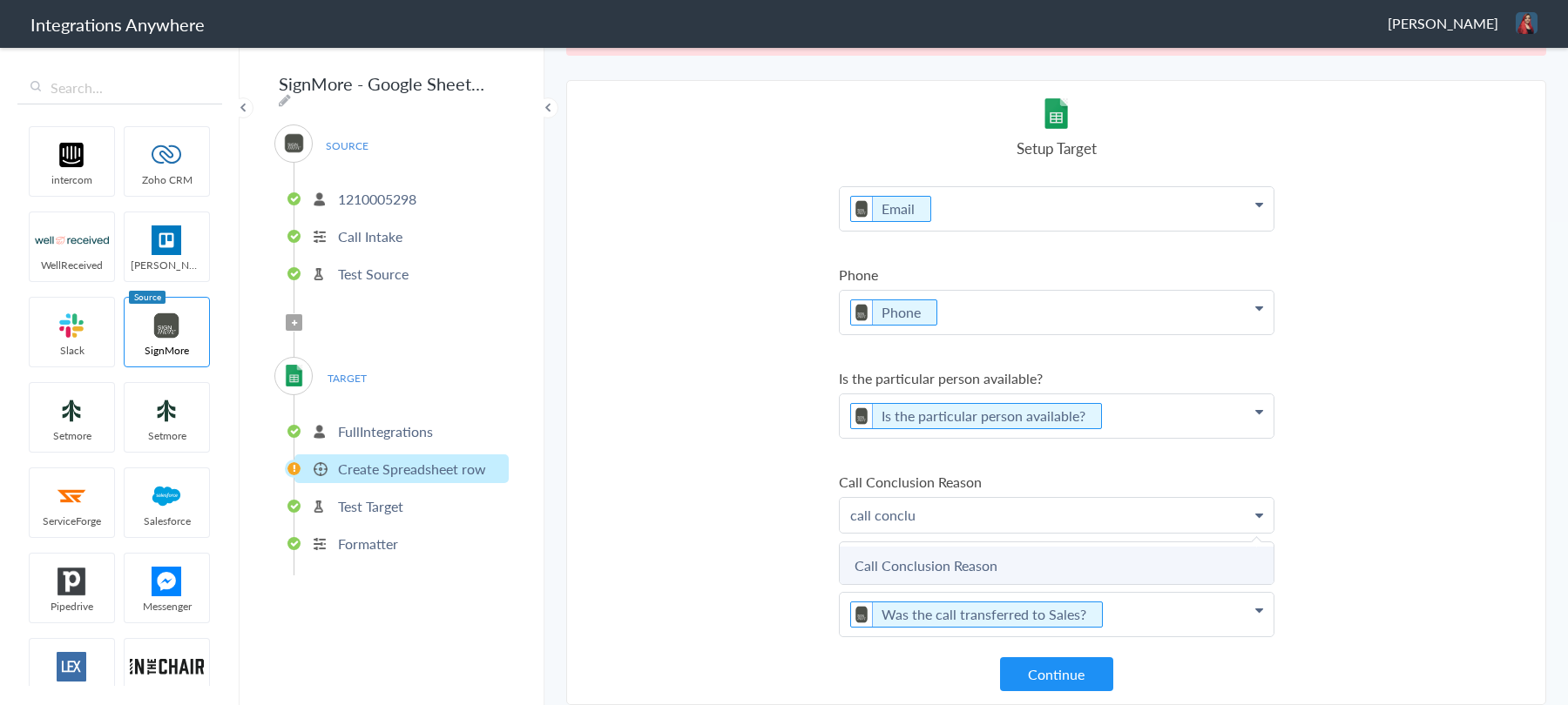
click at [0, 0] on link "Call Conclusion Reason" at bounding box center [0, 0] width 0 height 0
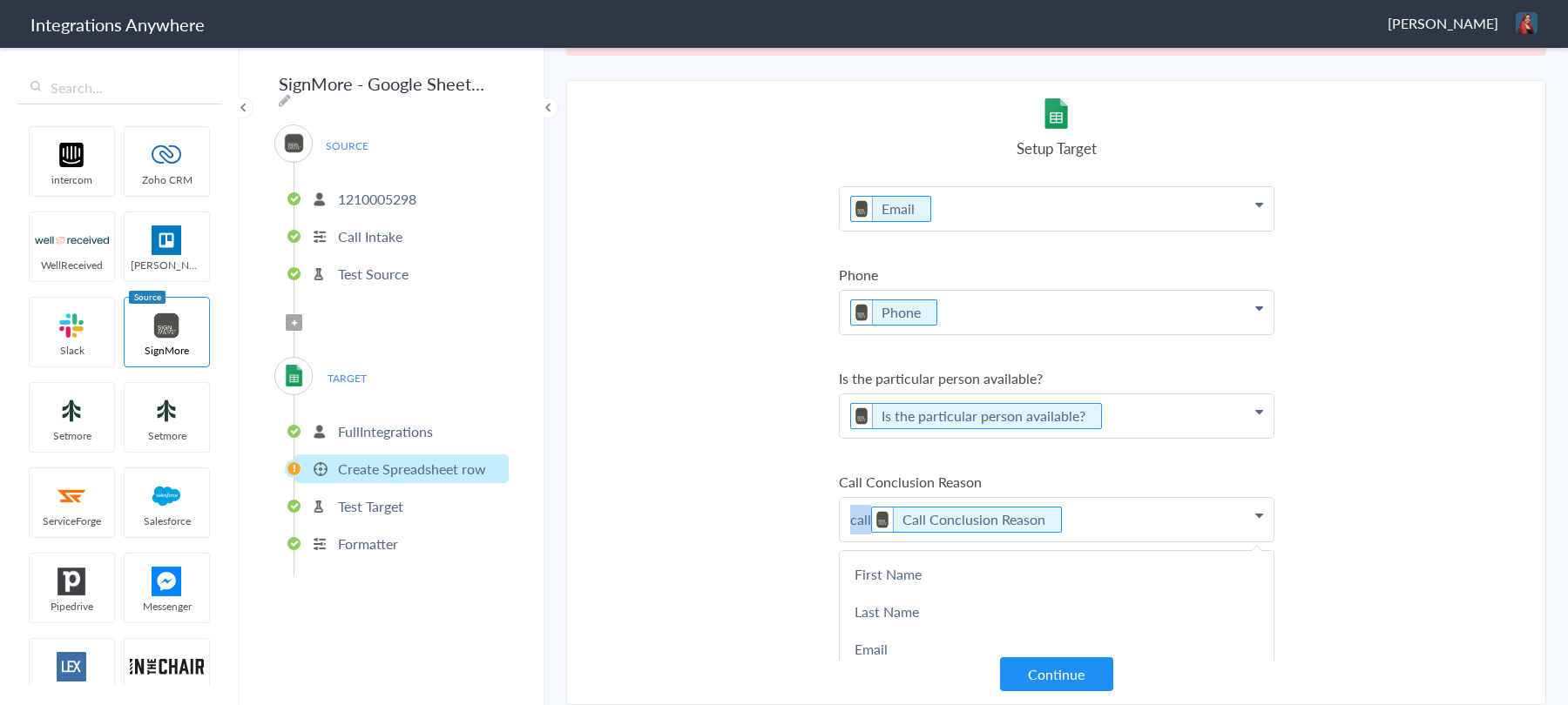
click at [864, 517] on p "call Call Conclusion Reason" at bounding box center [1056, 519] width 434 height 44
click at [788, 497] on section "Select Account 1210005298_New Rename Delete (a year ago) 1210005298 Rename Dele…" at bounding box center [1055, 393] width 980 height 625
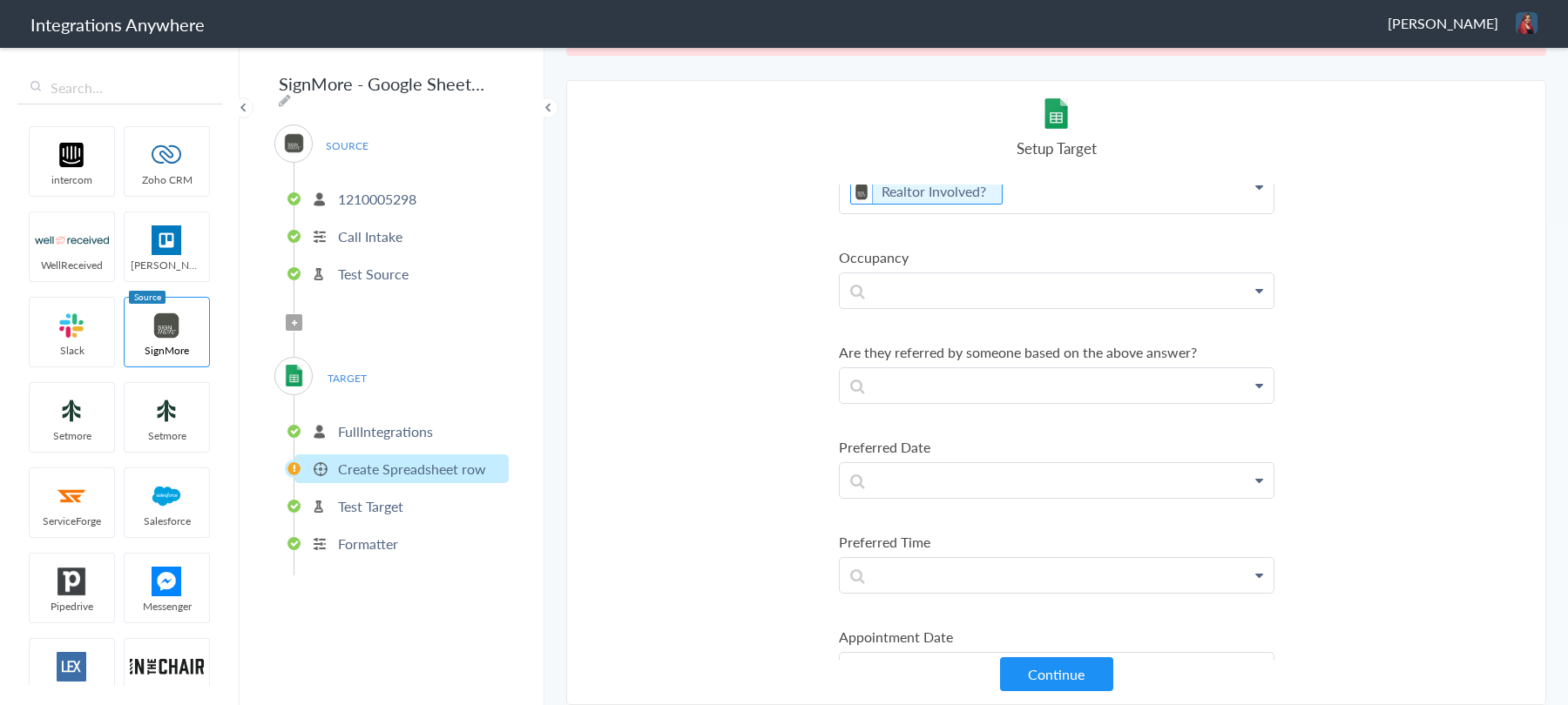
scroll to position [1532, 0]
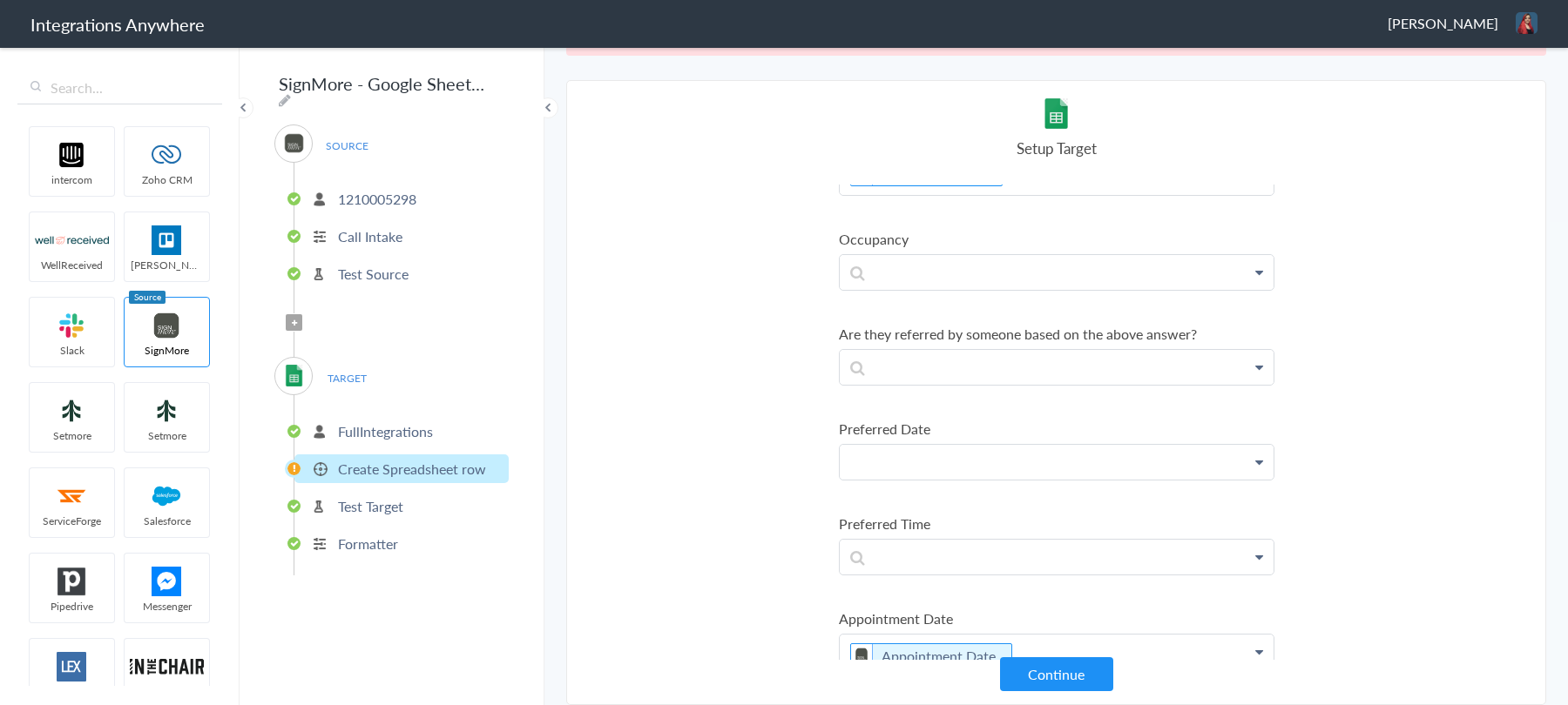
click at [993, 447] on p "/preferred" at bounding box center [1056, 462] width 434 height 34
click at [994, 449] on p "preferr" at bounding box center [1056, 462] width 434 height 34
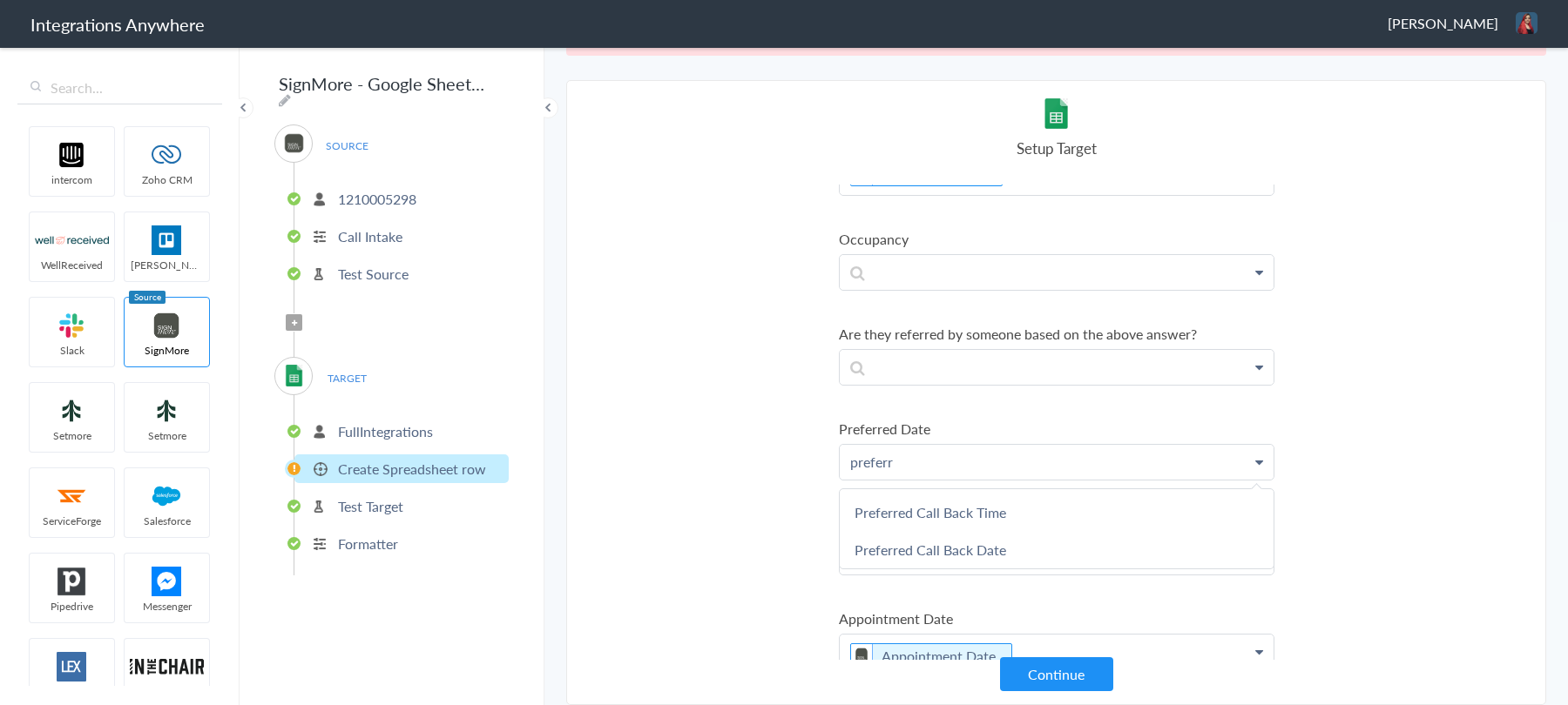
click at [994, 449] on p "preferr" at bounding box center [1056, 462] width 434 height 34
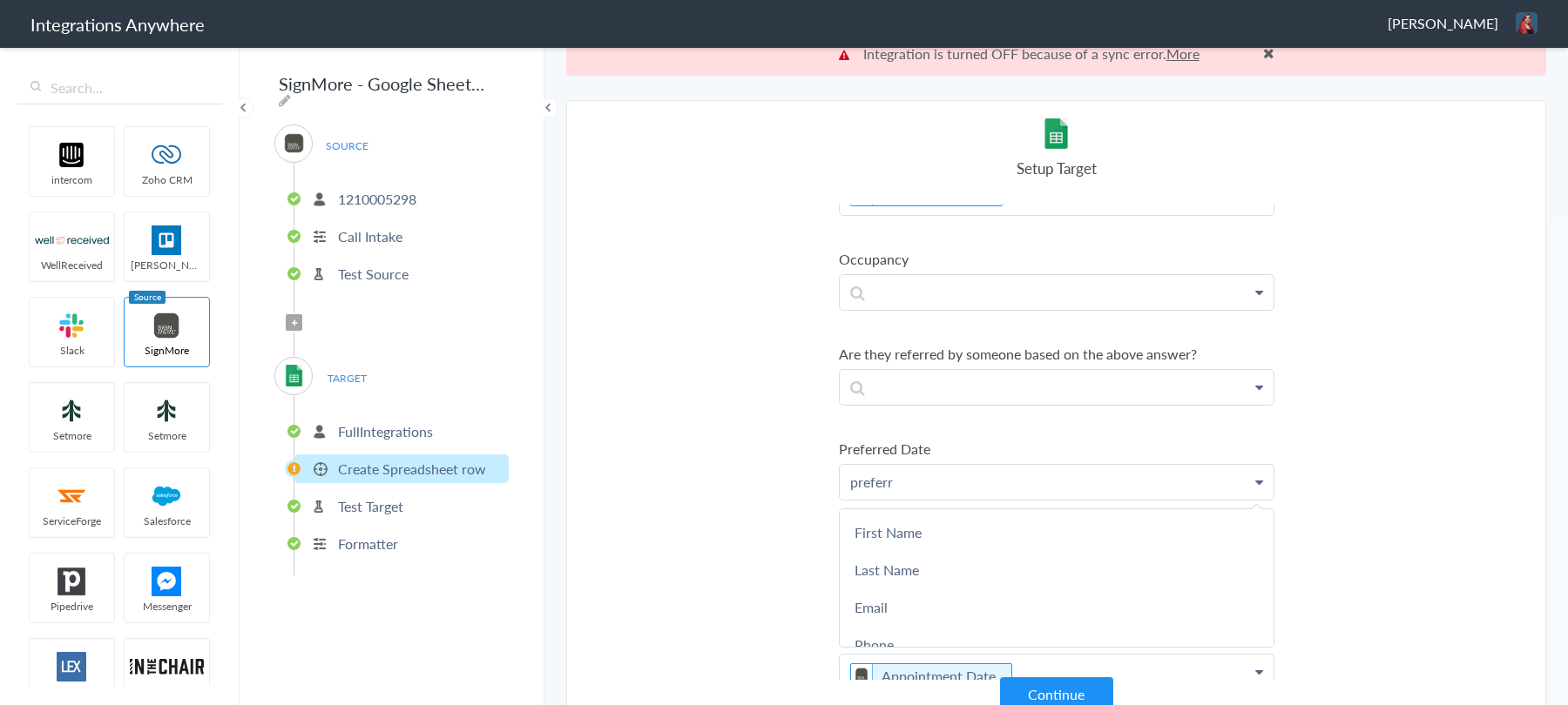
scroll to position [0, 0]
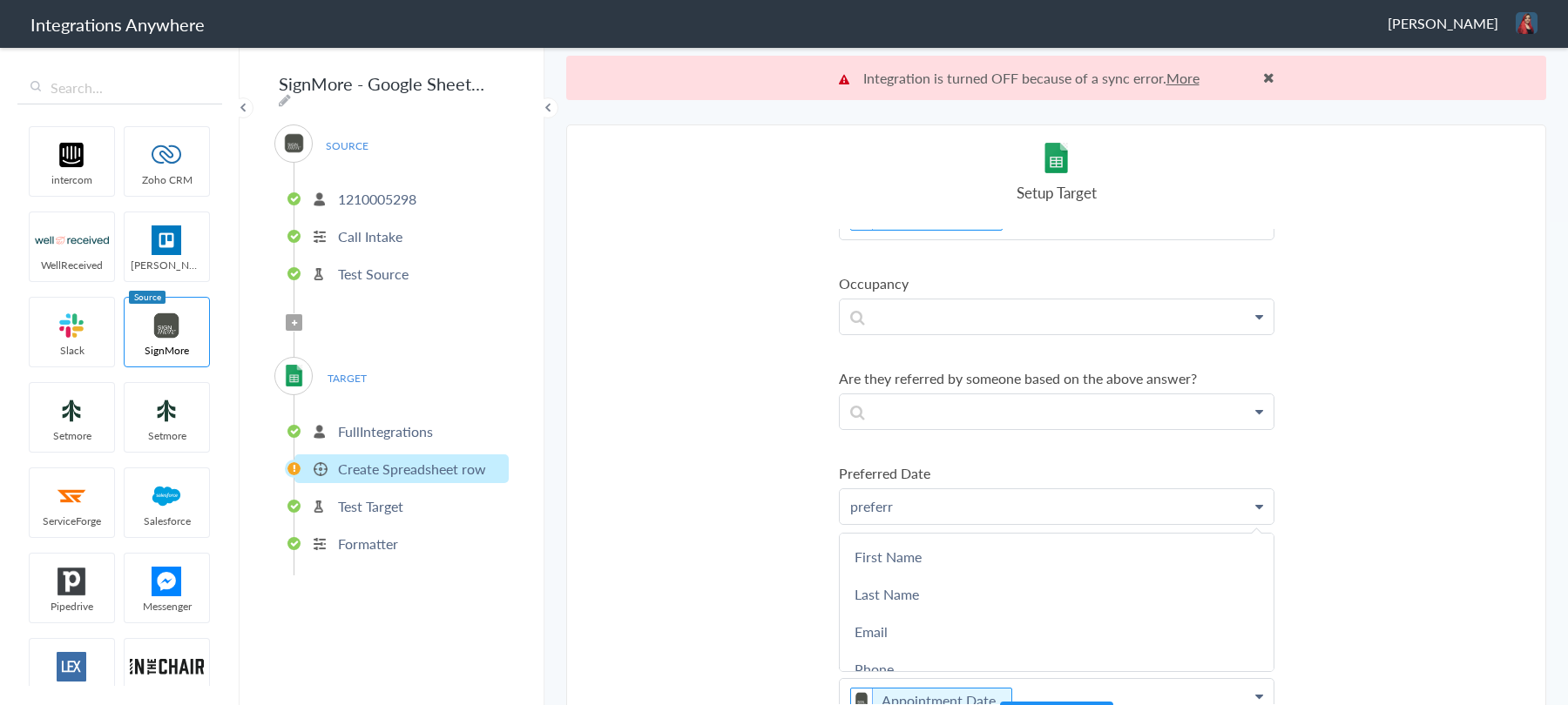
click at [775, 406] on section "Select Account 1210005298_New Rename Delete (a year ago) 1210005298 Rename Dele…" at bounding box center [1055, 437] width 980 height 625
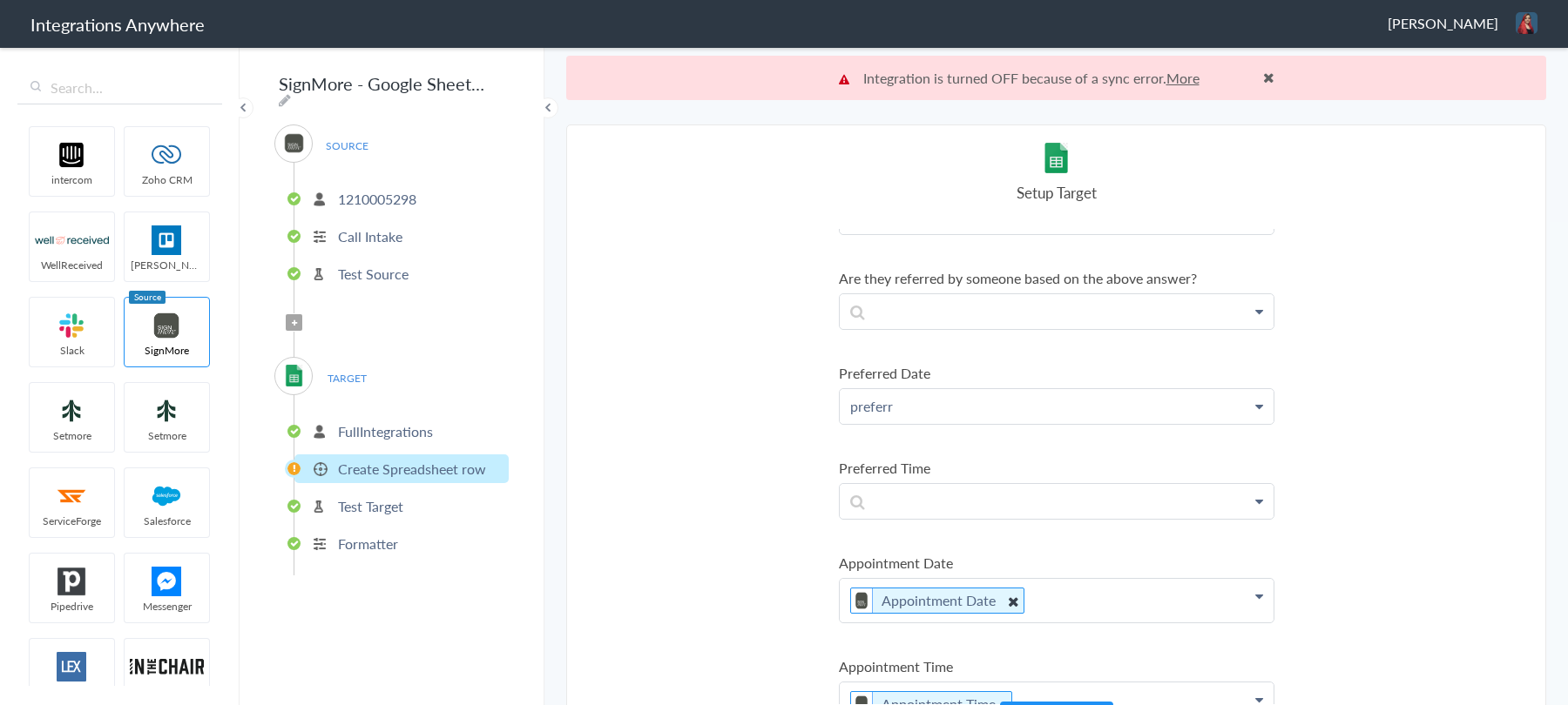
scroll to position [1590, 0]
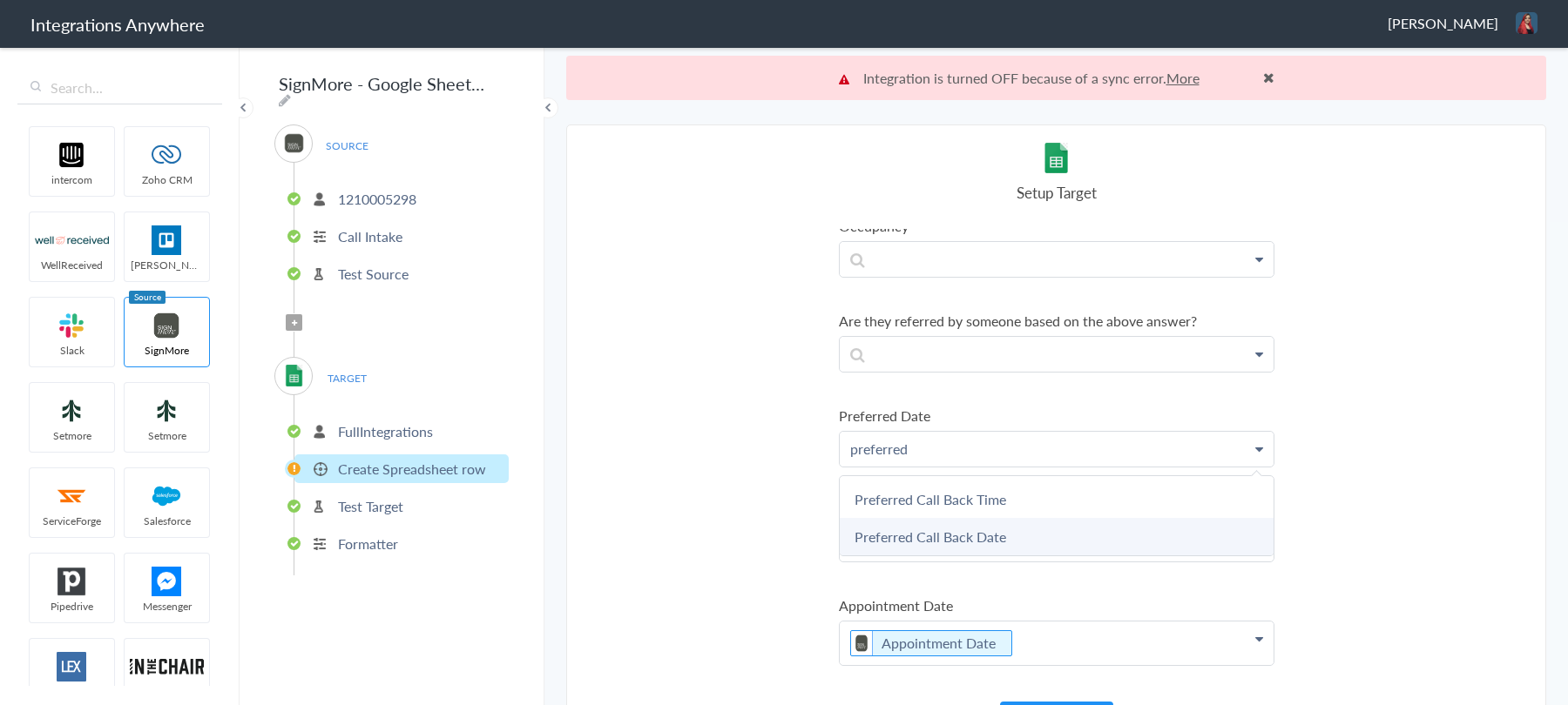
click at [0, 0] on link "Preferred Call Back Date" at bounding box center [0, 0] width 0 height 0
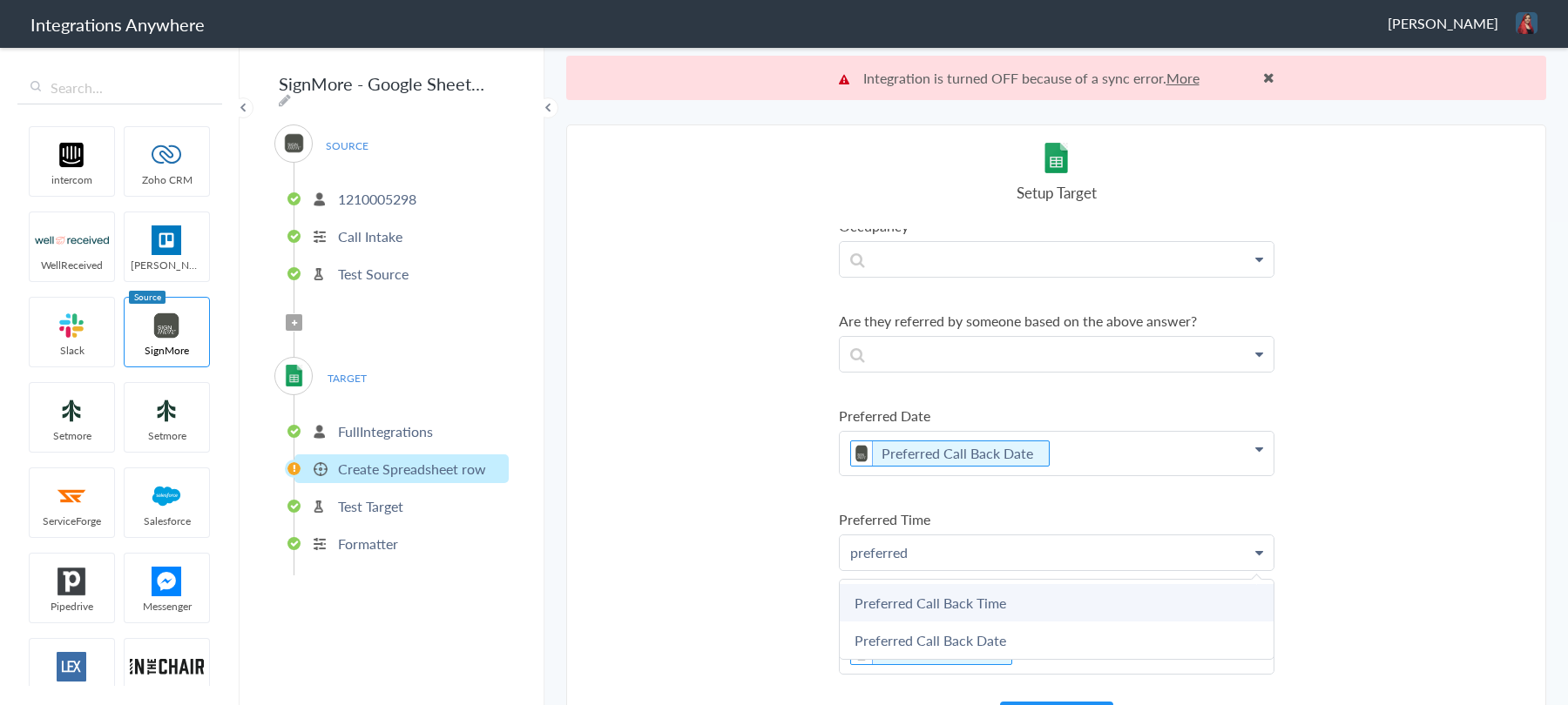
click at [0, 0] on link "Preferred Call Back Time" at bounding box center [0, 0] width 0 height 0
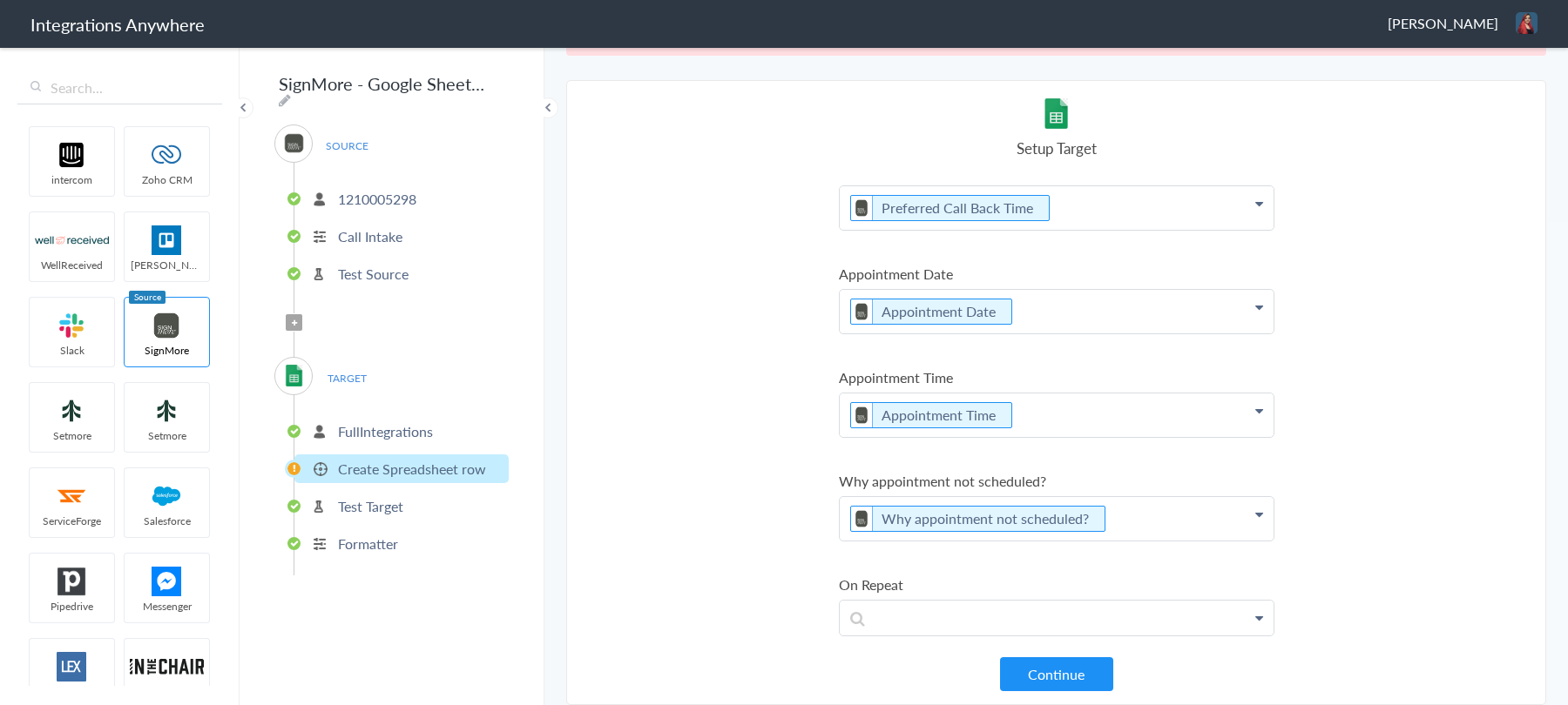
scroll to position [2017, 0]
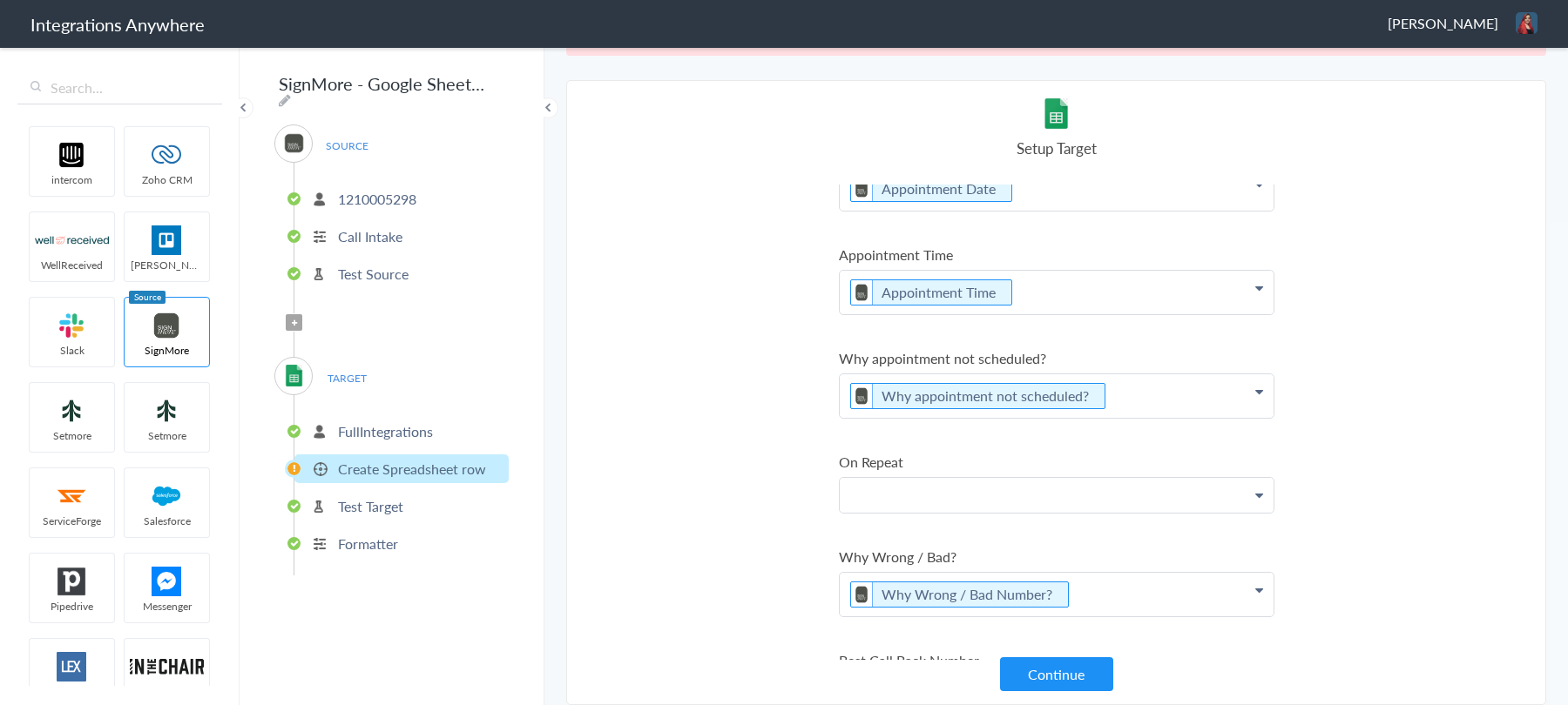
click at [0, 0] on link "On Repeat" at bounding box center [0, 0] width 0 height 0
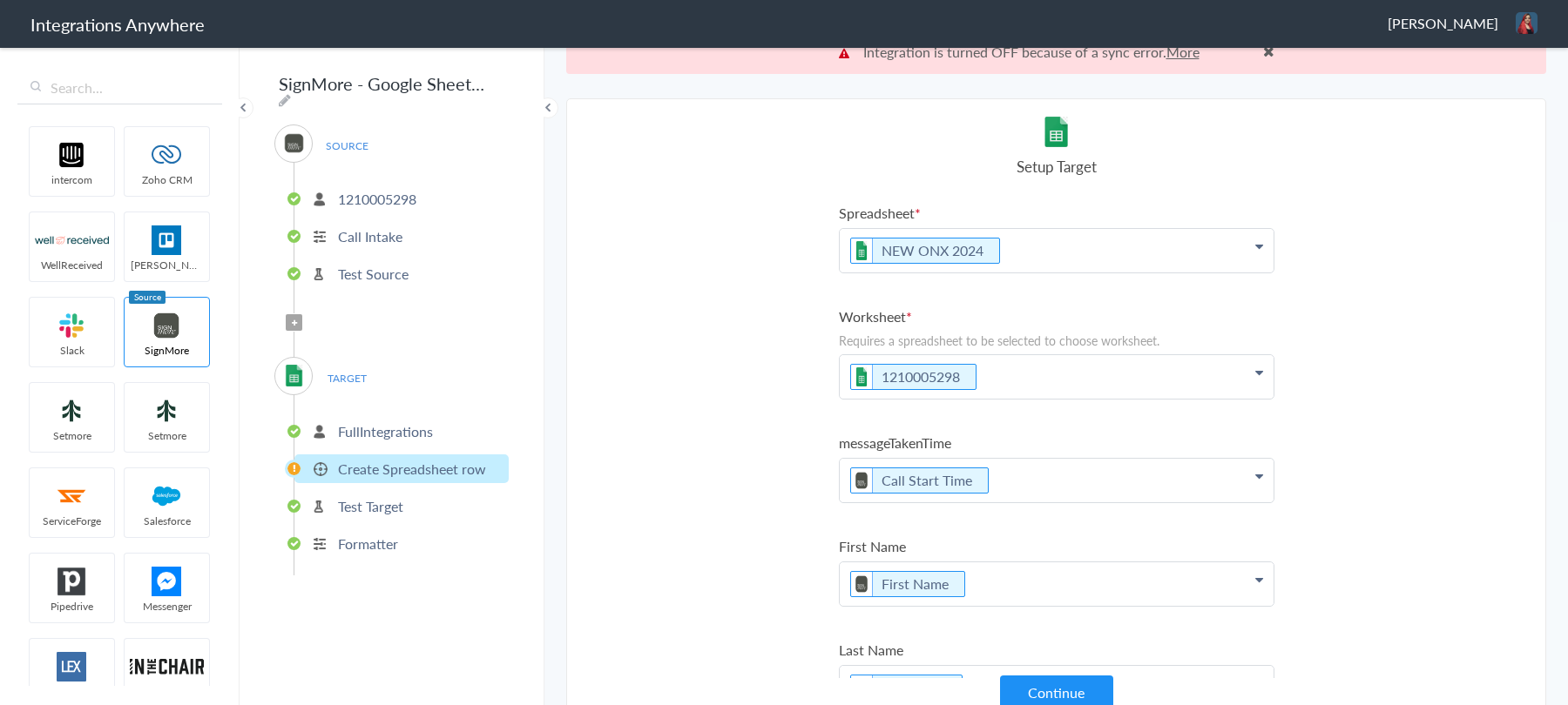
scroll to position [44, 0]
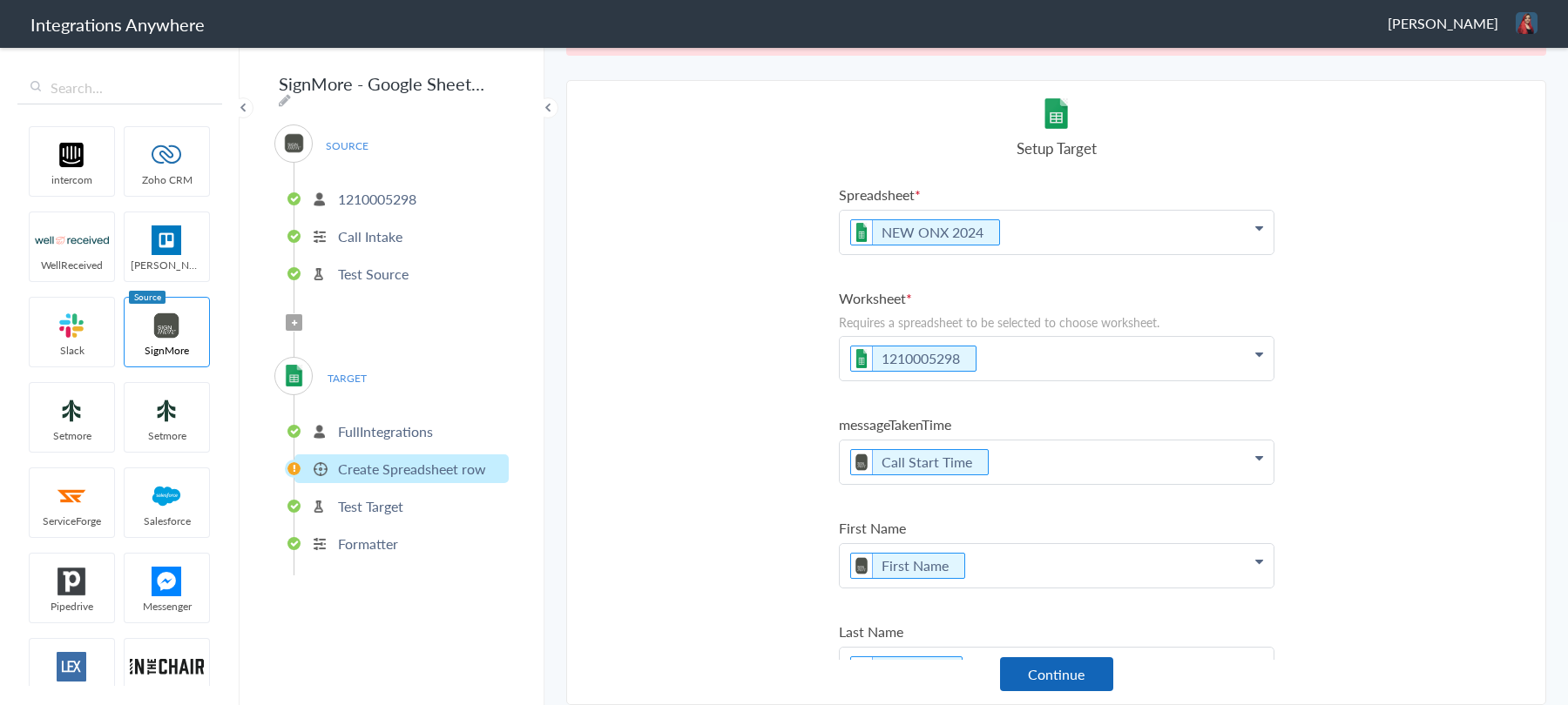
click at [1068, 675] on button "Continue" at bounding box center [1056, 674] width 113 height 34
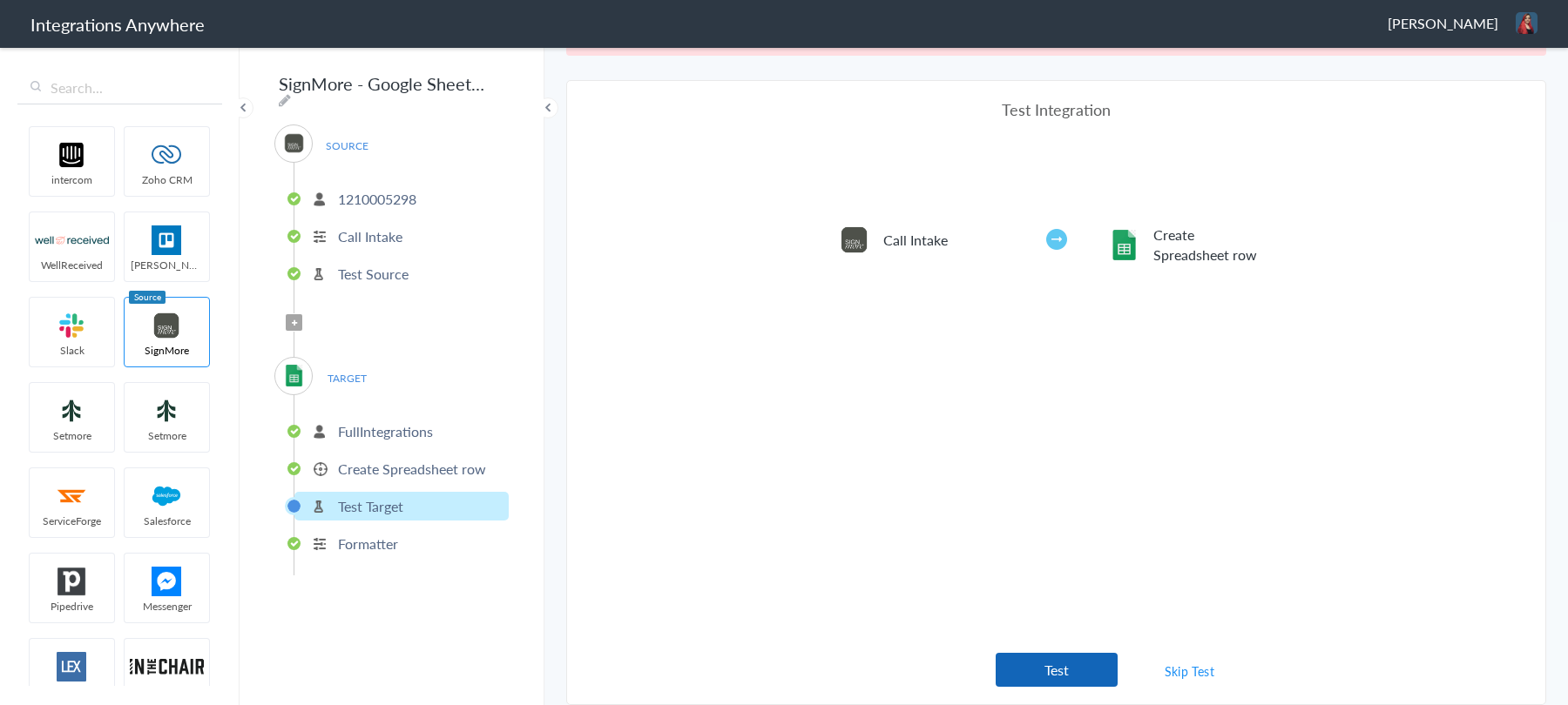
click at [1111, 671] on button "Test" at bounding box center [1056, 669] width 122 height 34
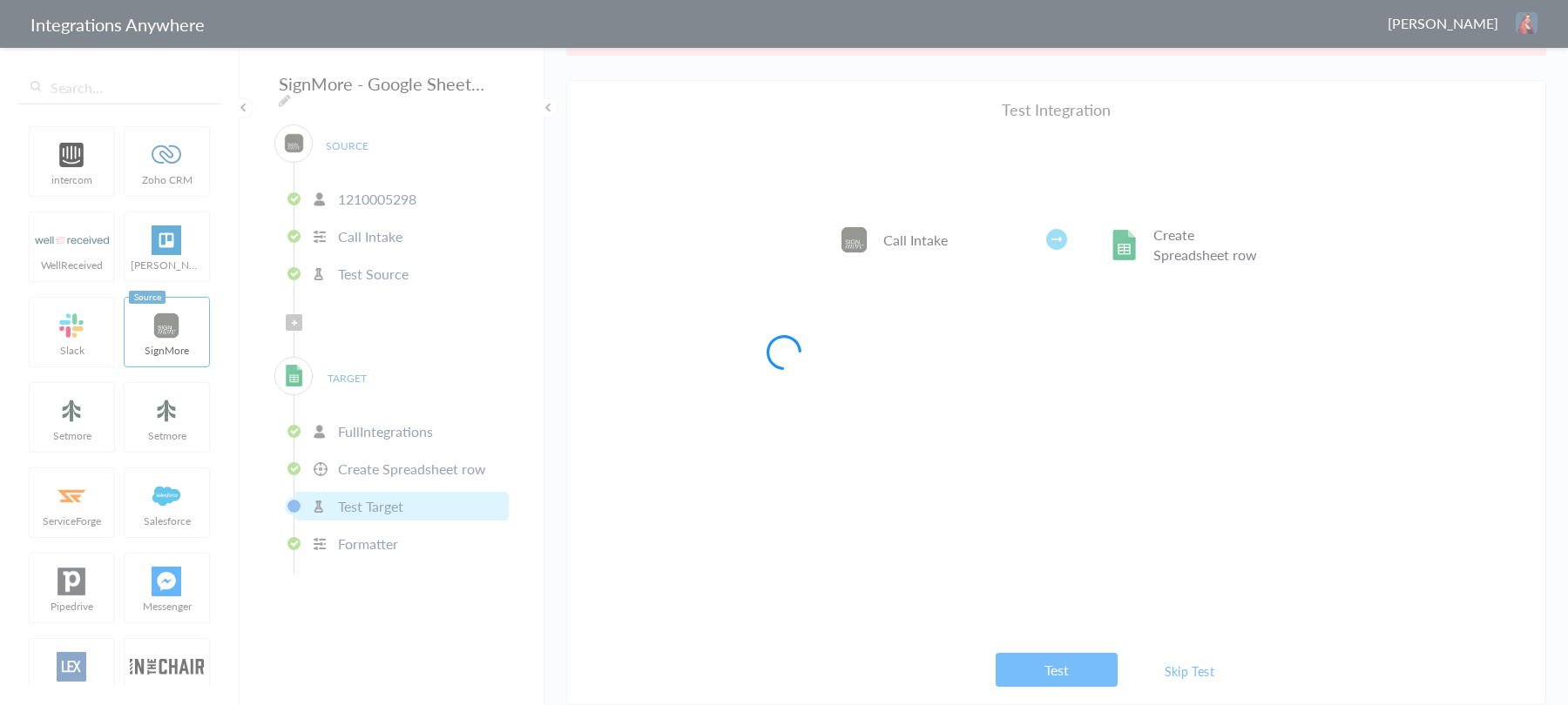
scroll to position [0, 0]
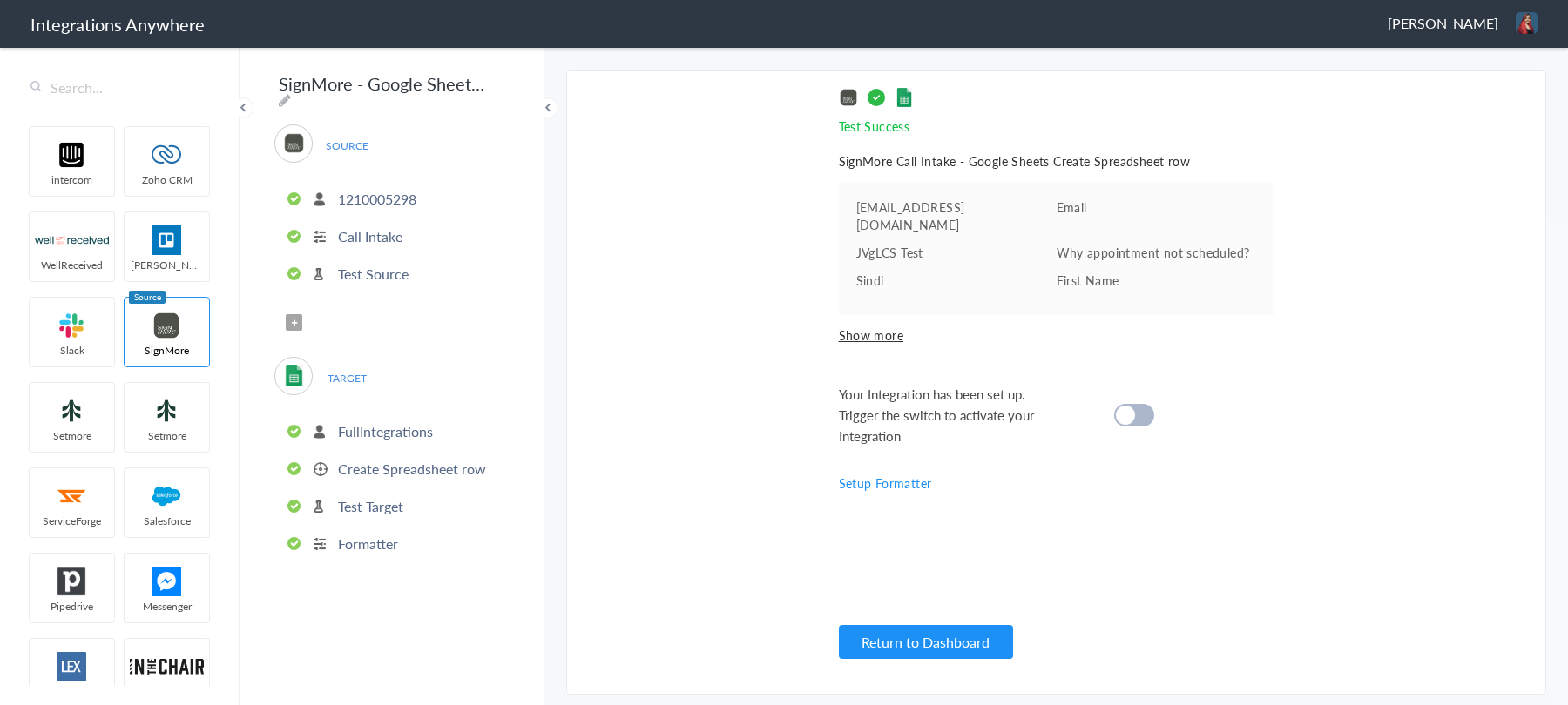
click at [1138, 404] on div at bounding box center [1134, 415] width 40 height 22
